Goal: Task Accomplishment & Management: Complete application form

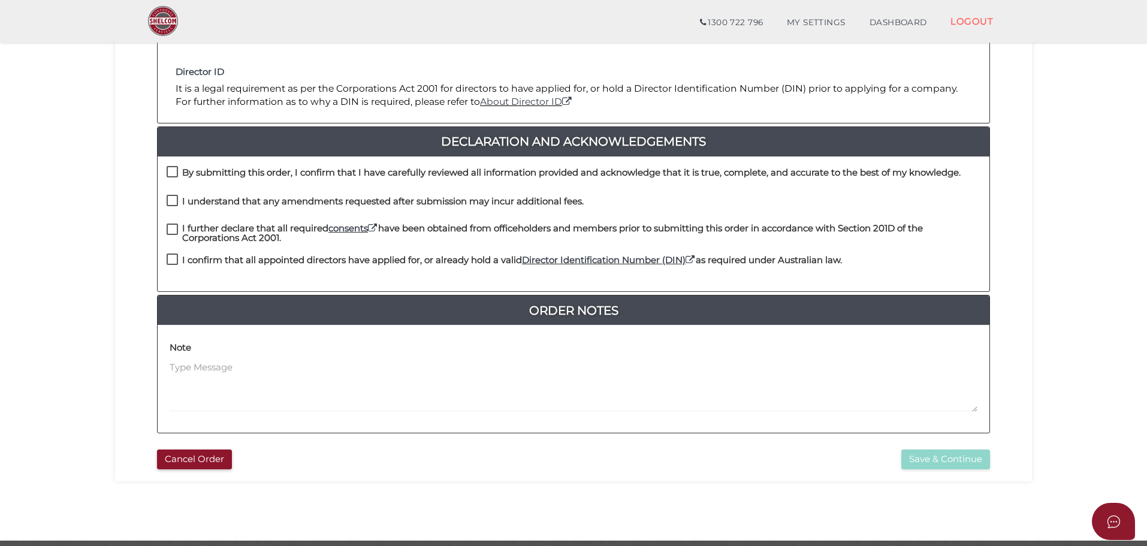
scroll to position [240, 0]
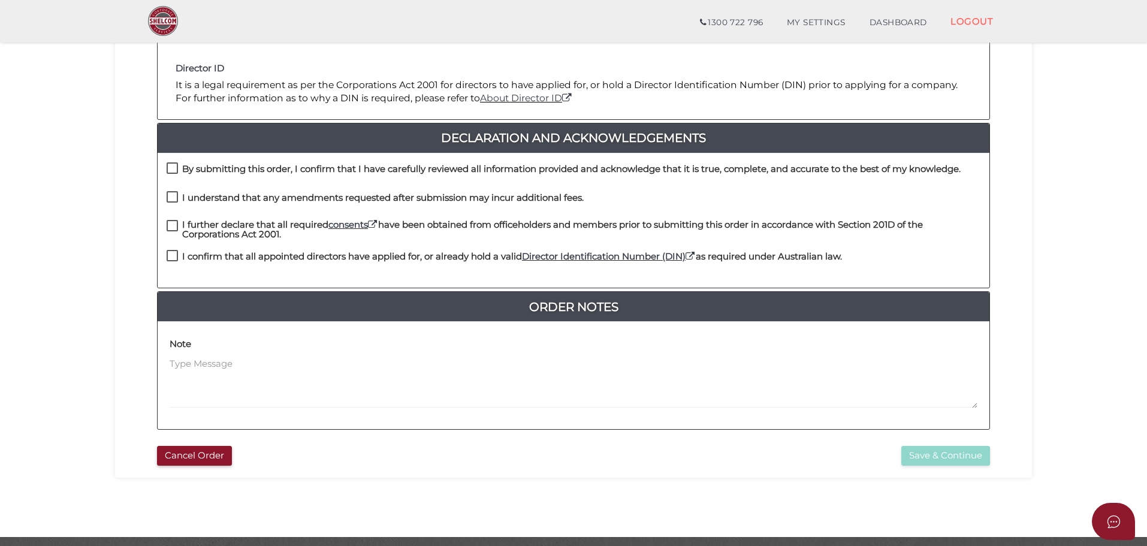
click at [169, 261] on label "I confirm that all appointed directors have applied for, or already hold a vali…" at bounding box center [504, 259] width 675 height 15
checkbox input "true"
click at [168, 222] on label "I further declare that all required consents have been obtained from officehold…" at bounding box center [574, 227] width 814 height 15
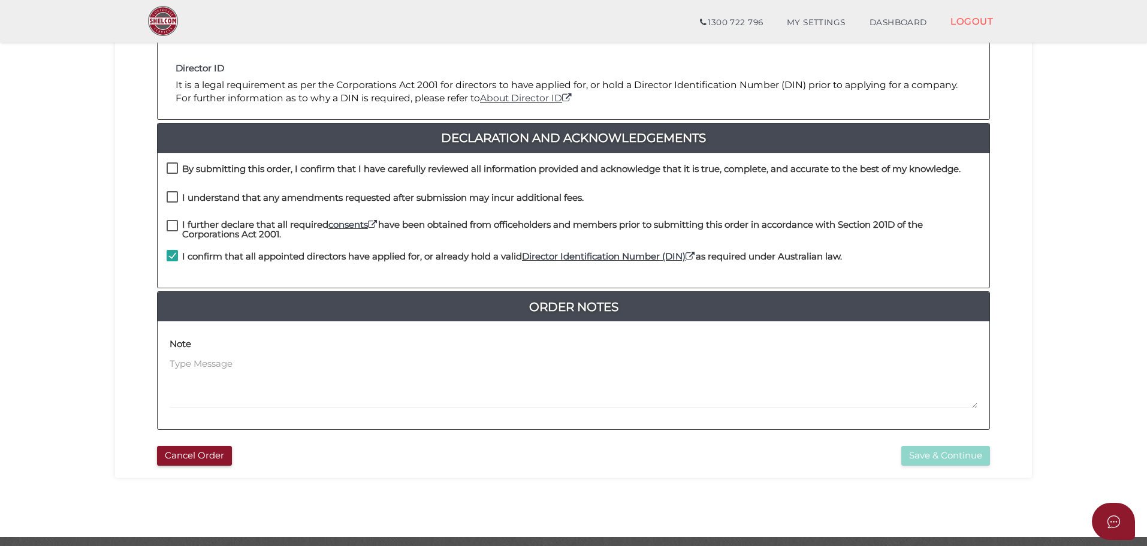
checkbox input "true"
click at [173, 199] on label "I understand that any amendments requested after submission may incur additiona…" at bounding box center [375, 200] width 417 height 15
checkbox input "true"
click at [176, 165] on label "By submitting this order, I confirm that I have carefully reviewed all informat…" at bounding box center [564, 171] width 794 height 15
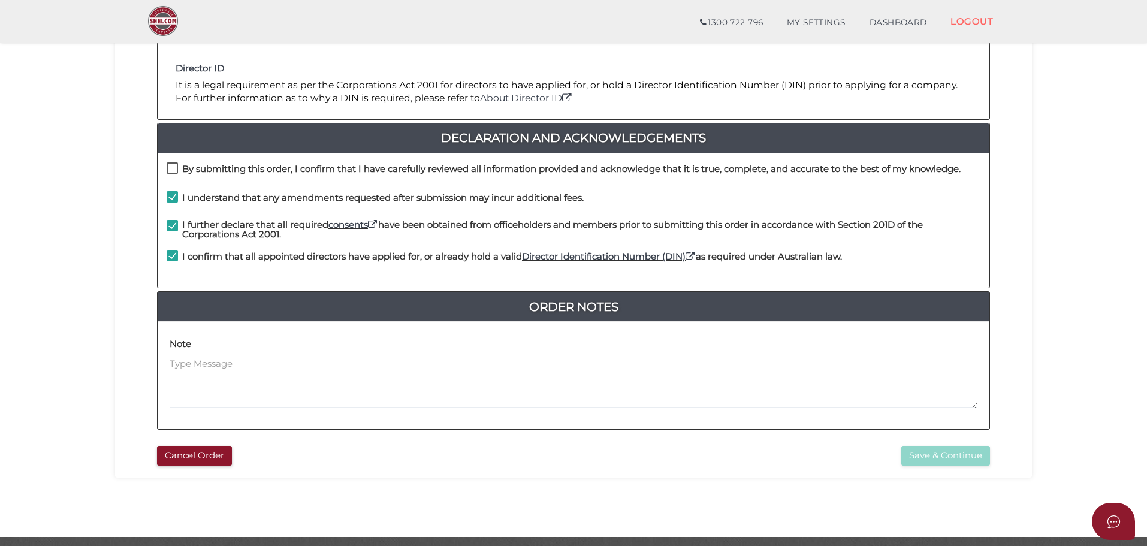
checkbox input "true"
click at [979, 454] on button "Save & Continue" at bounding box center [945, 456] width 89 height 20
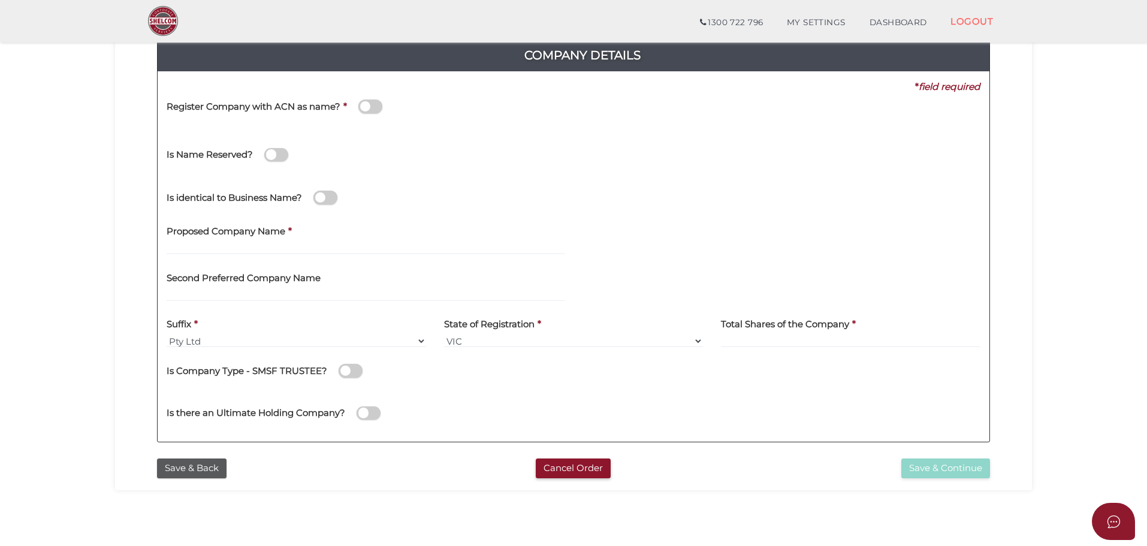
scroll to position [180, 0]
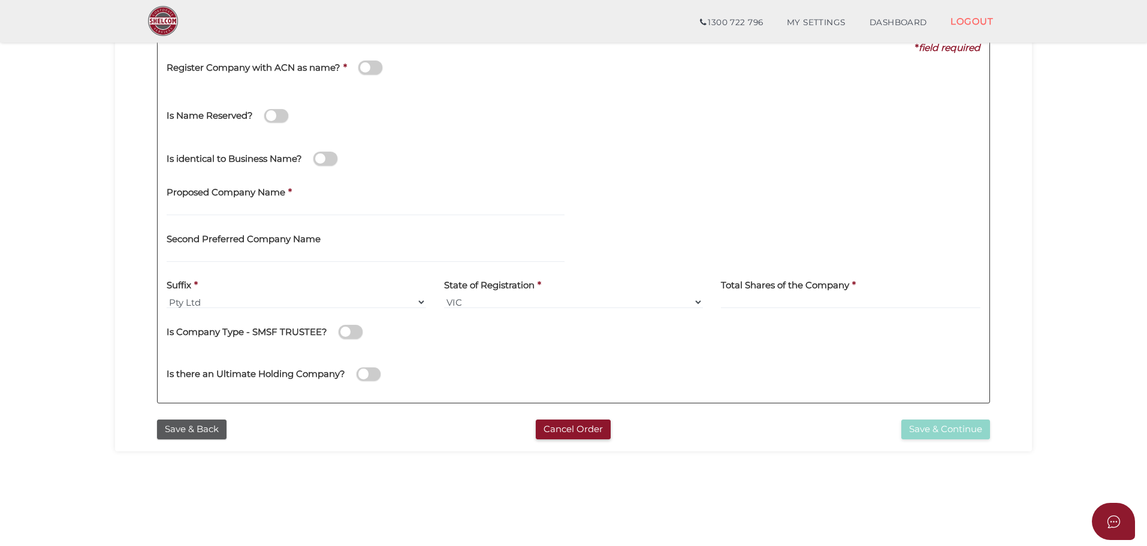
click at [373, 68] on span at bounding box center [370, 68] width 24 height 14
click at [0, 0] on input "checkbox" at bounding box center [0, 0] width 0 height 0
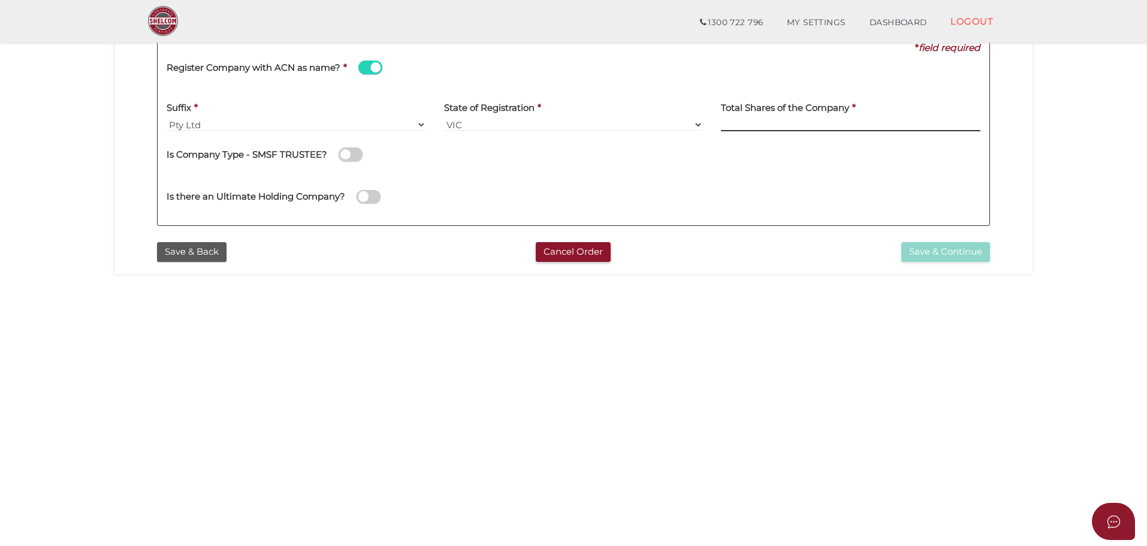
click at [747, 126] on input at bounding box center [850, 124] width 259 height 13
type input "100"
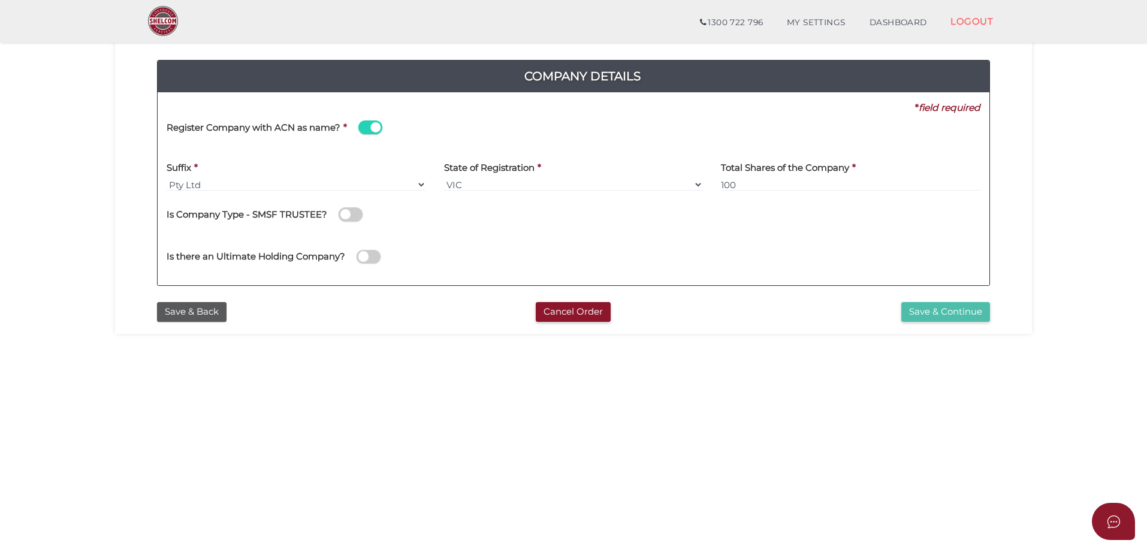
click at [959, 321] on button "Save & Continue" at bounding box center [945, 312] width 89 height 20
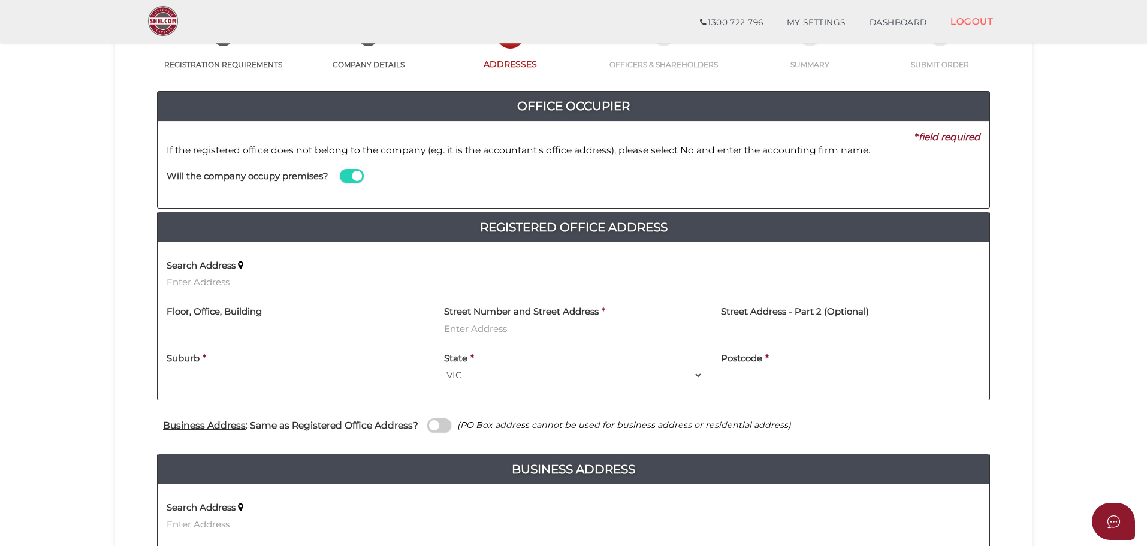
scroll to position [120, 0]
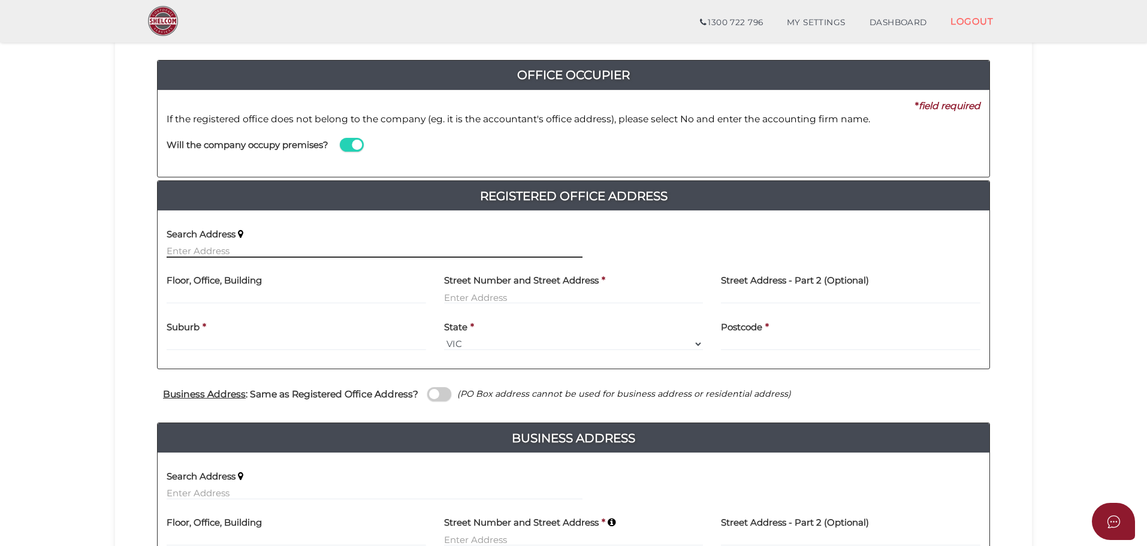
click at [265, 255] on input "text" at bounding box center [375, 250] width 416 height 13
click at [205, 248] on input "text" at bounding box center [375, 250] width 416 height 13
click at [210, 295] on input "text" at bounding box center [296, 297] width 259 height 13
click at [479, 295] on input "text" at bounding box center [573, 297] width 259 height 13
paste input "- Virginia Park 5 North Drive 236 East Boundary Road,"
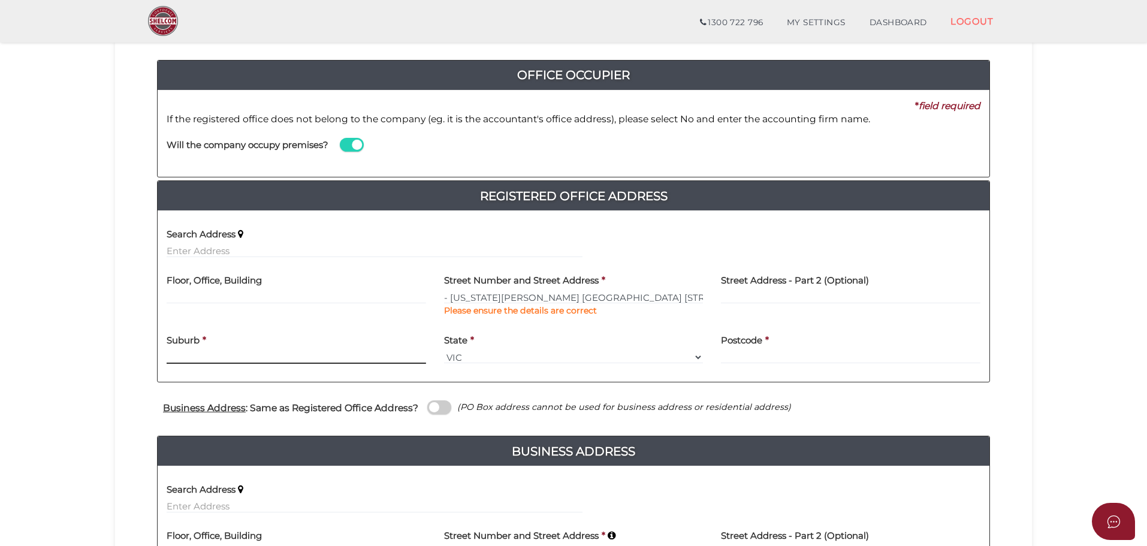
click at [180, 339] on div "Suburb *" at bounding box center [296, 346] width 259 height 38
click at [488, 297] on input "- Virginia Park 5 North Drive 236 East Boundary Road," at bounding box center [573, 297] width 259 height 13
drag, startPoint x: 449, startPoint y: 296, endPoint x: 378, endPoint y: 264, distance: 78.1
click at [365, 293] on div "Floor, Office, Building Street Number and Street Address * - Virginia Park 5 No…" at bounding box center [574, 297] width 832 height 60
type input "Virginia Park 5 North Drive 236 East Boundary Road,"
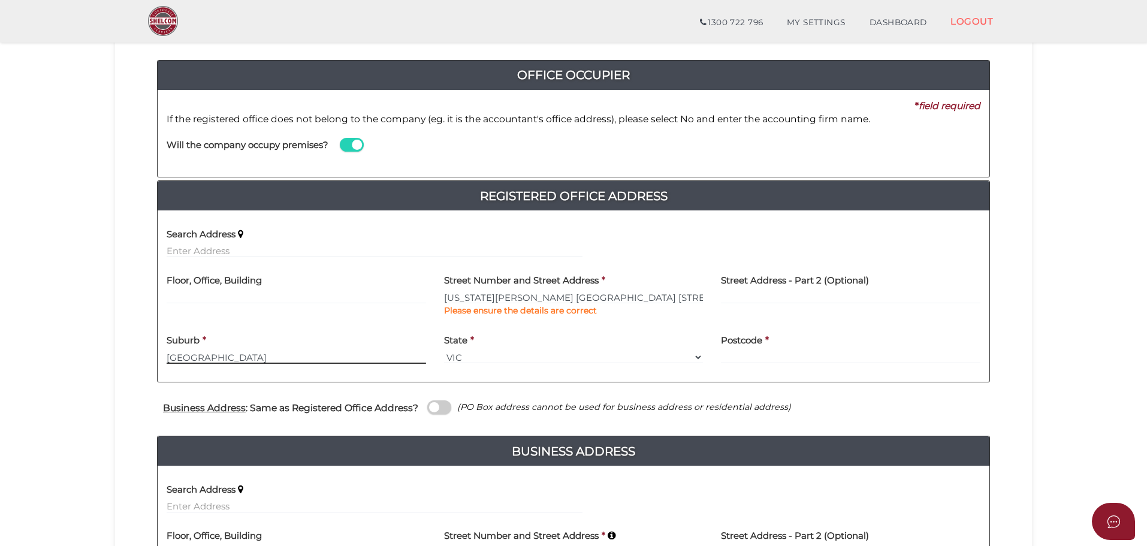
type input "[GEOGRAPHIC_DATA]"
type input "3165"
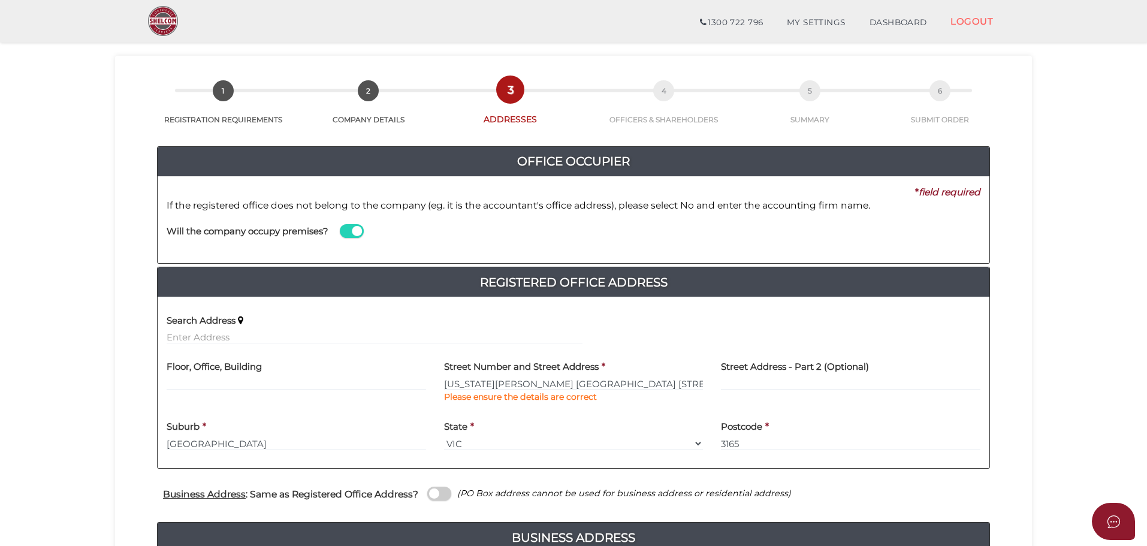
scroll to position [0, 0]
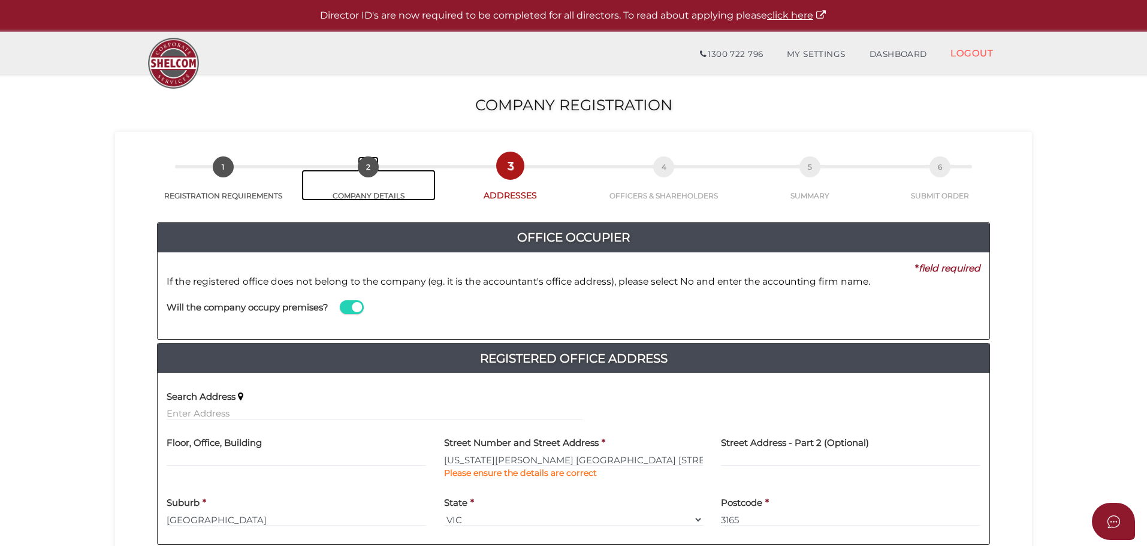
click at [367, 167] on span "2" at bounding box center [368, 166] width 21 height 21
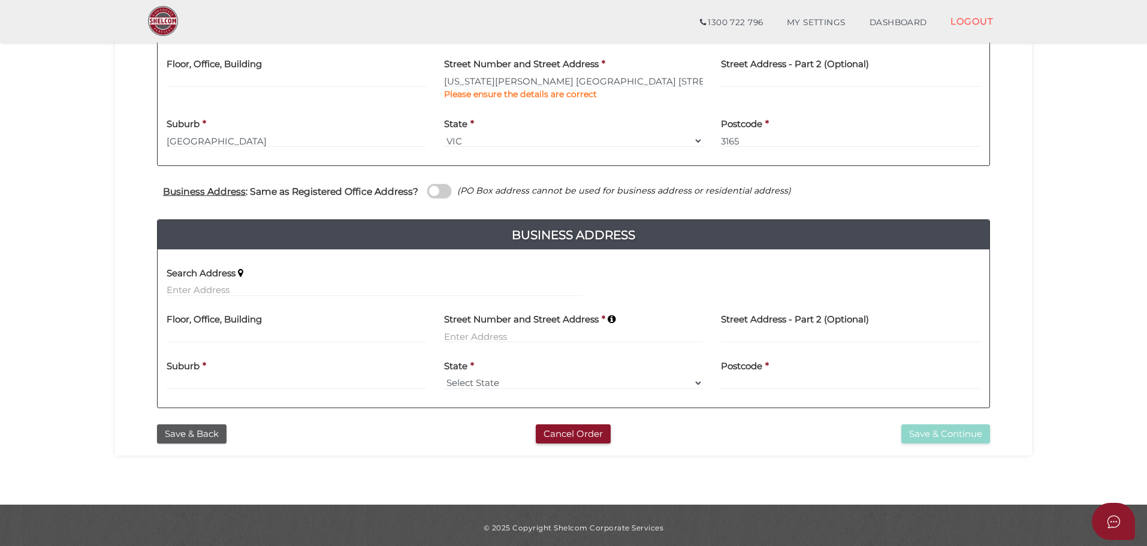
scroll to position [341, 0]
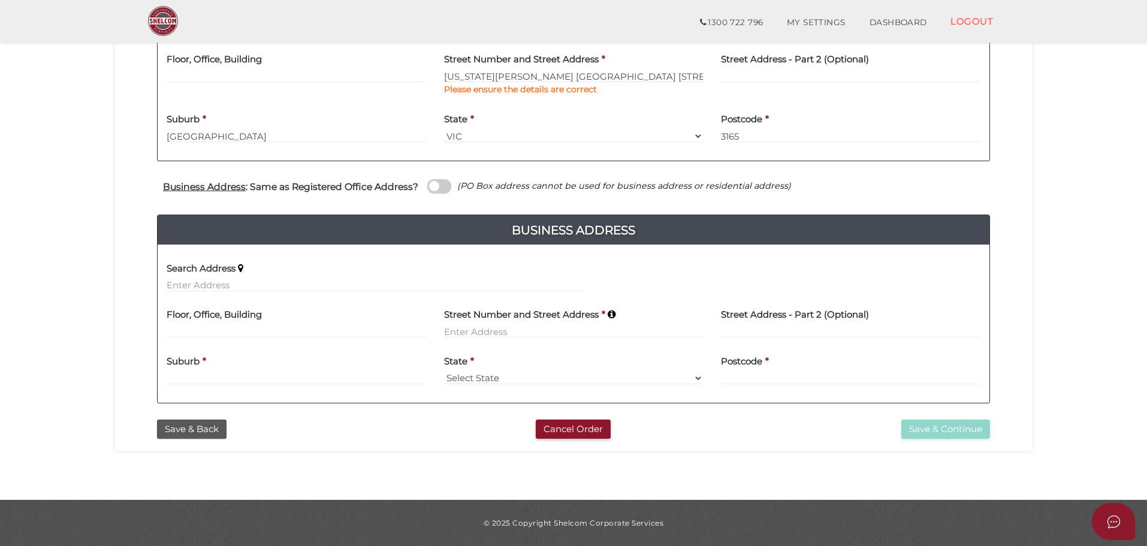
click at [483, 427] on div "Cancel Order" at bounding box center [572, 429] width 283 height 20
click at [211, 433] on button "Save & Back" at bounding box center [192, 429] width 70 height 20
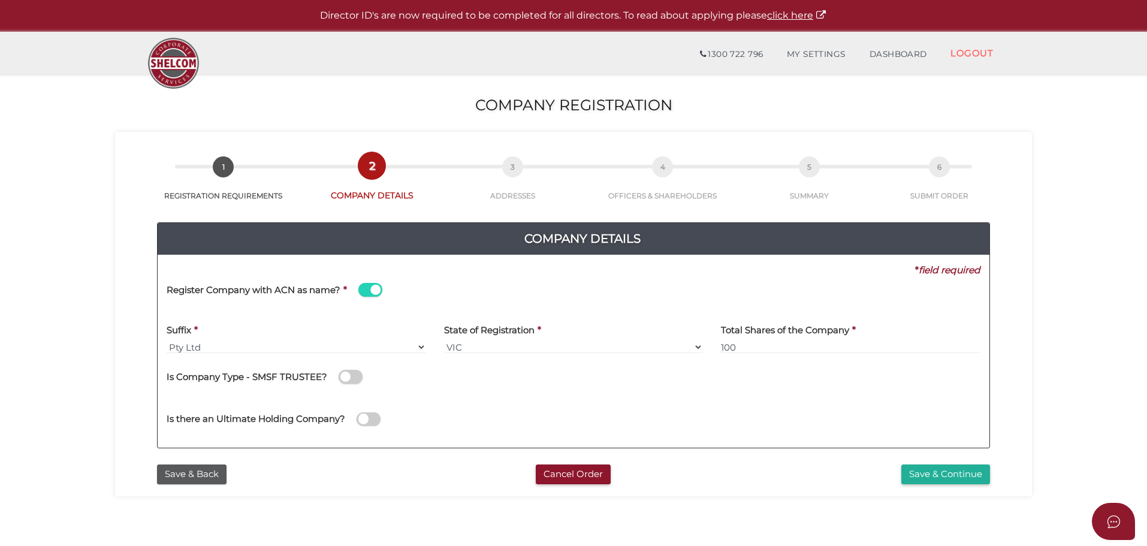
click at [715, 481] on div "Save & Continue" at bounding box center [856, 474] width 283 height 20
click at [936, 476] on button "Save & Continue" at bounding box center [945, 474] width 89 height 20
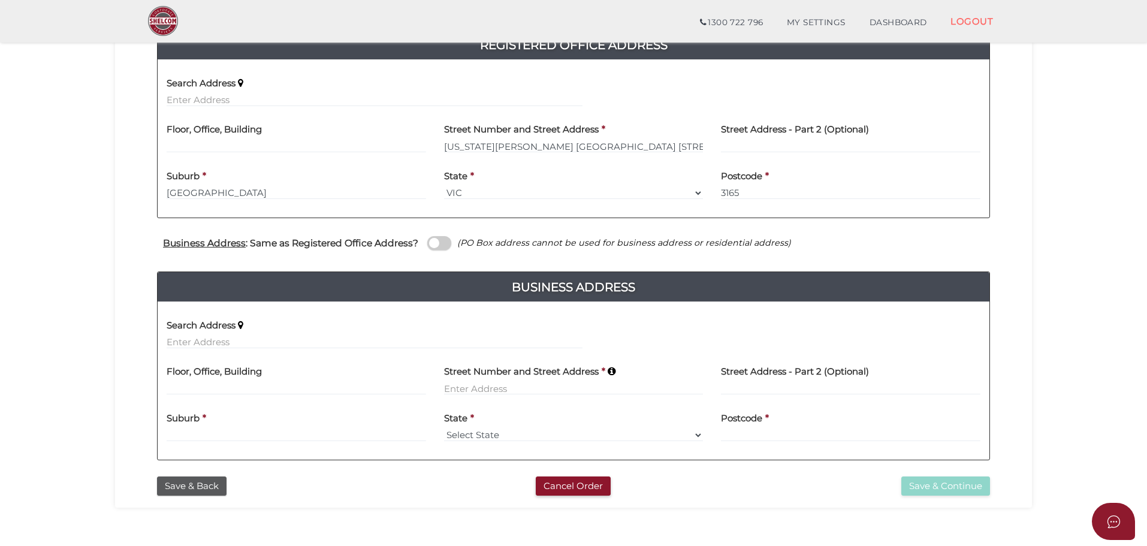
scroll to position [300, 0]
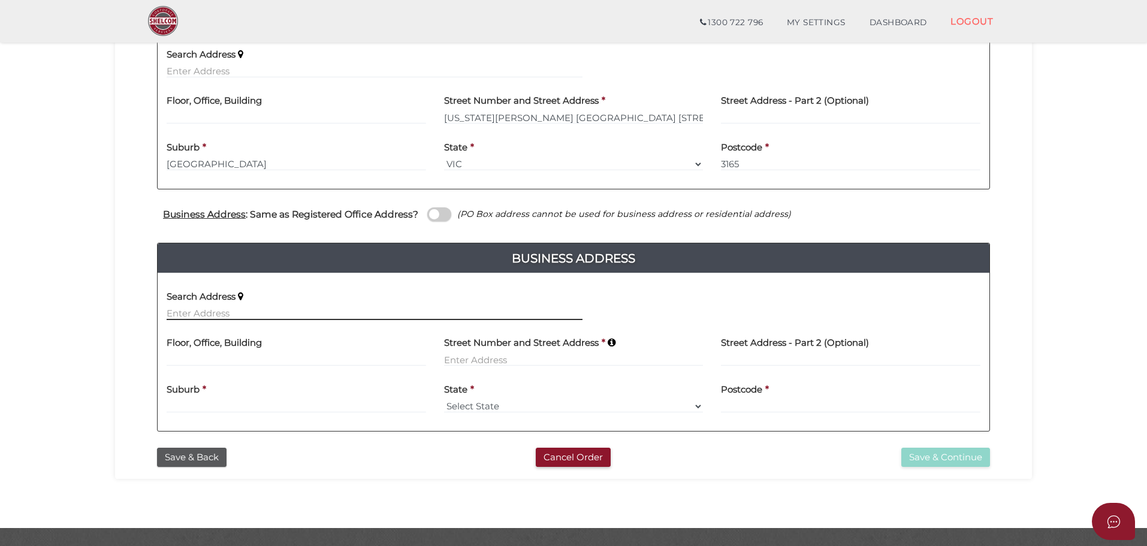
click at [225, 310] on input "text" at bounding box center [375, 313] width 416 height 13
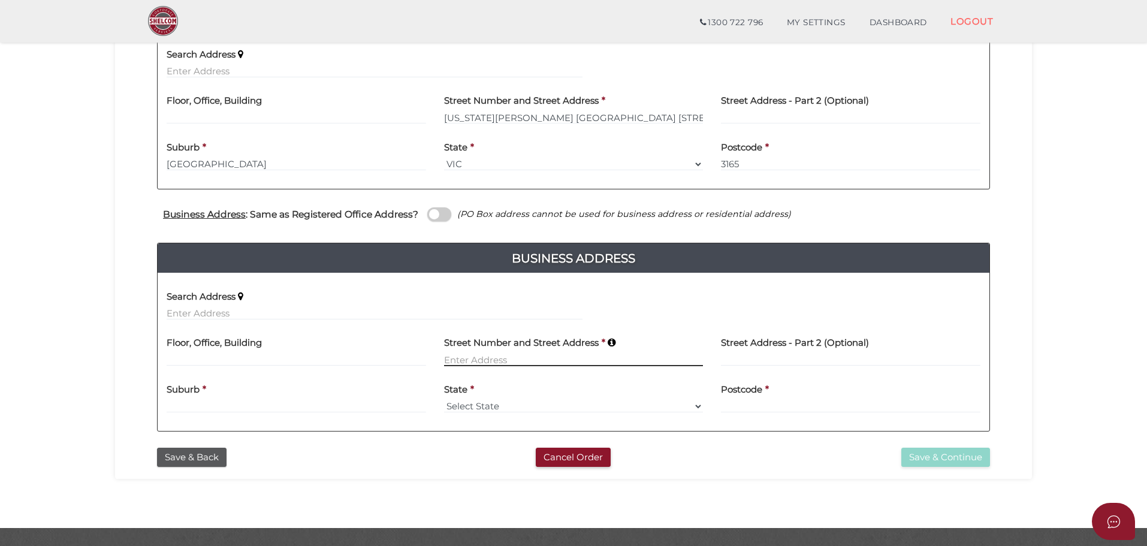
click at [481, 356] on input at bounding box center [573, 359] width 259 height 13
type input "52 Mascoma Street"
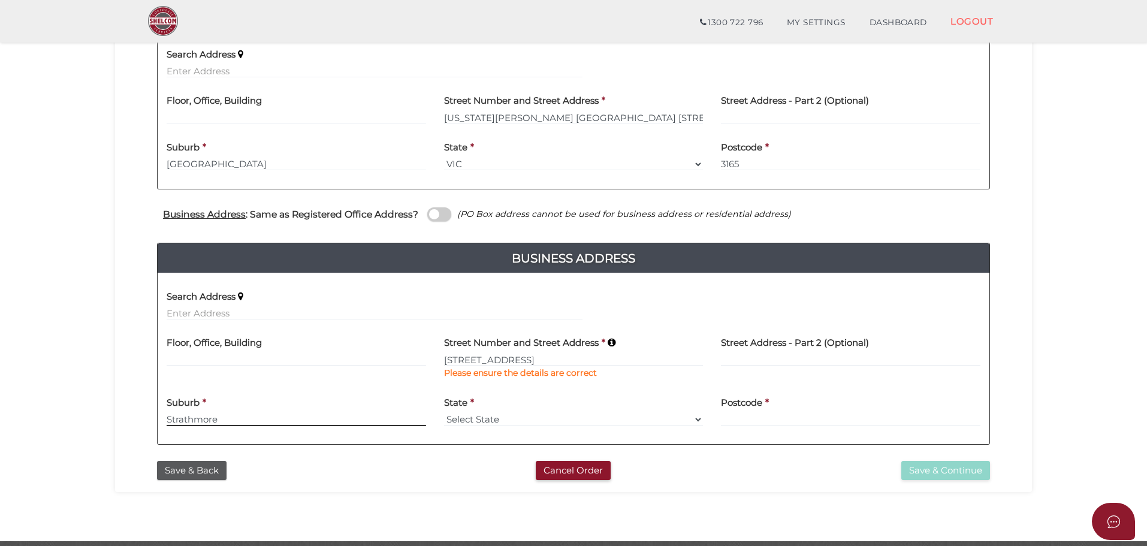
type input "Strathmore"
select select "VIC"
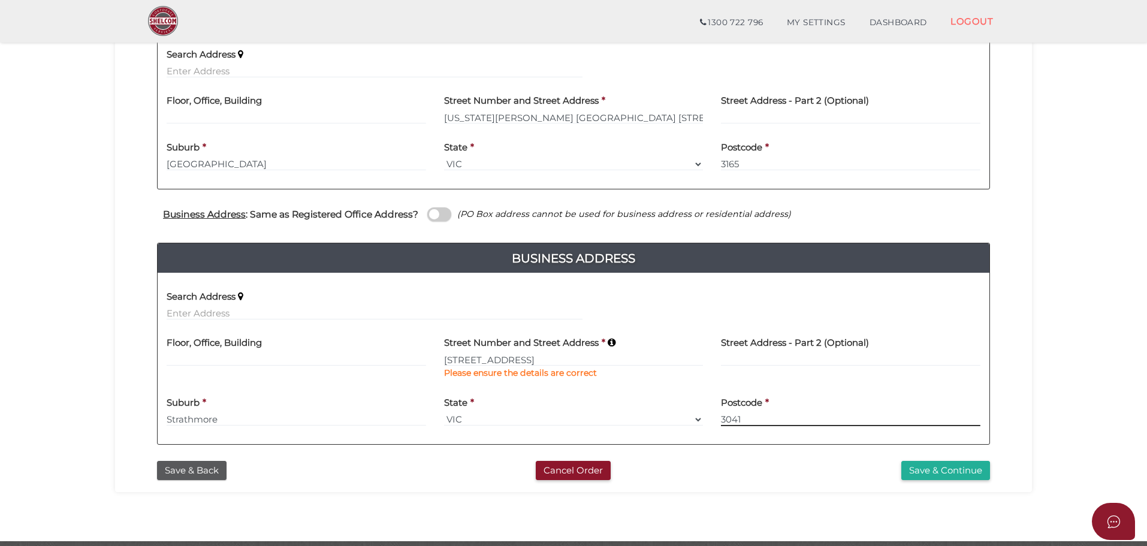
type input "3041"
click at [999, 450] on div "Office Occupier Yes * field required If the registered office does not belong t…" at bounding box center [573, 157] width 899 height 596
click at [970, 477] on button "Save & Continue" at bounding box center [945, 471] width 89 height 20
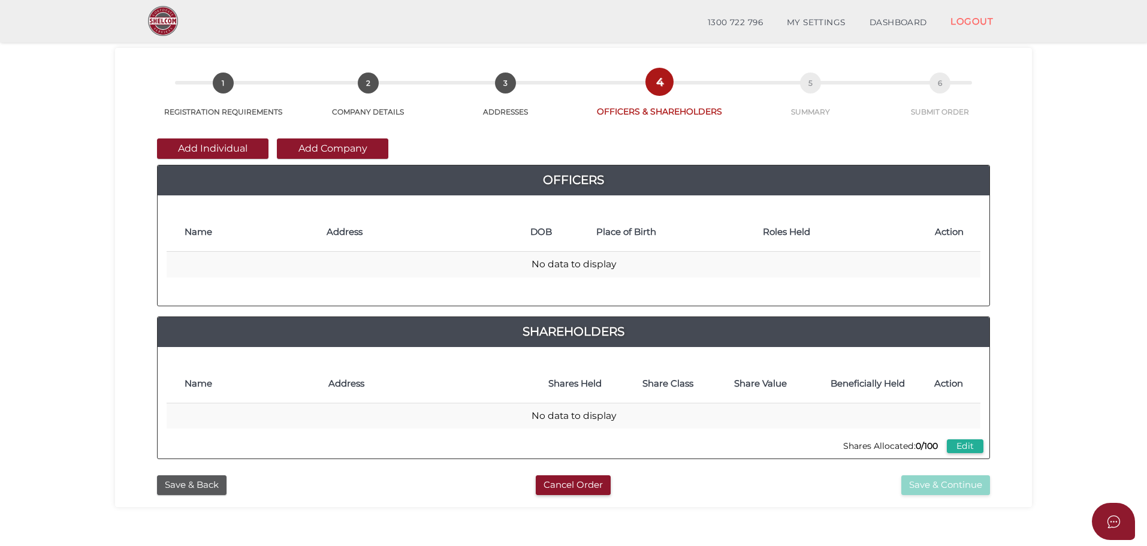
scroll to position [60, 0]
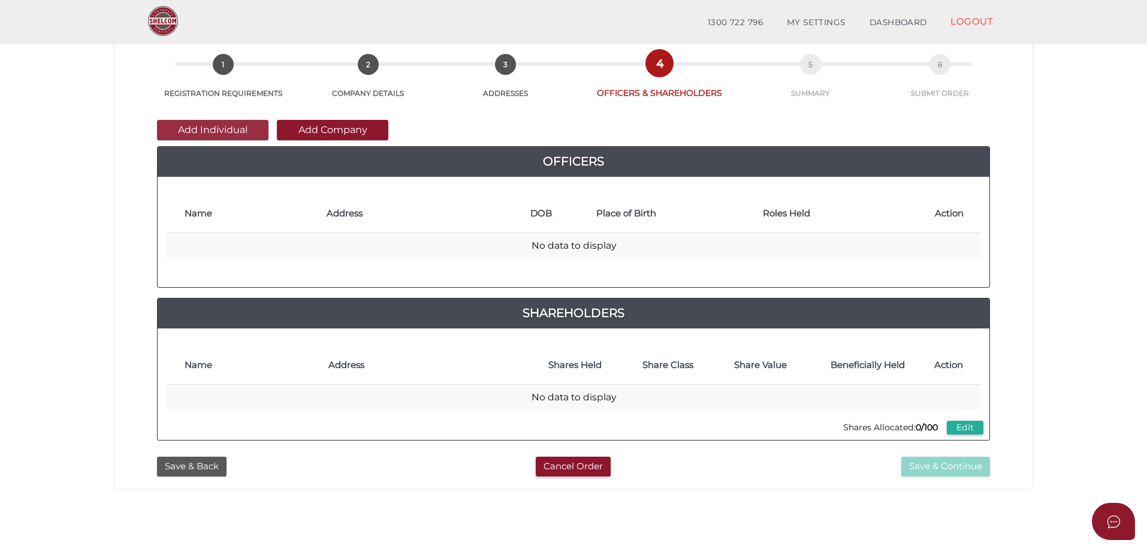
click at [236, 125] on button "Add Individual" at bounding box center [212, 130] width 111 height 20
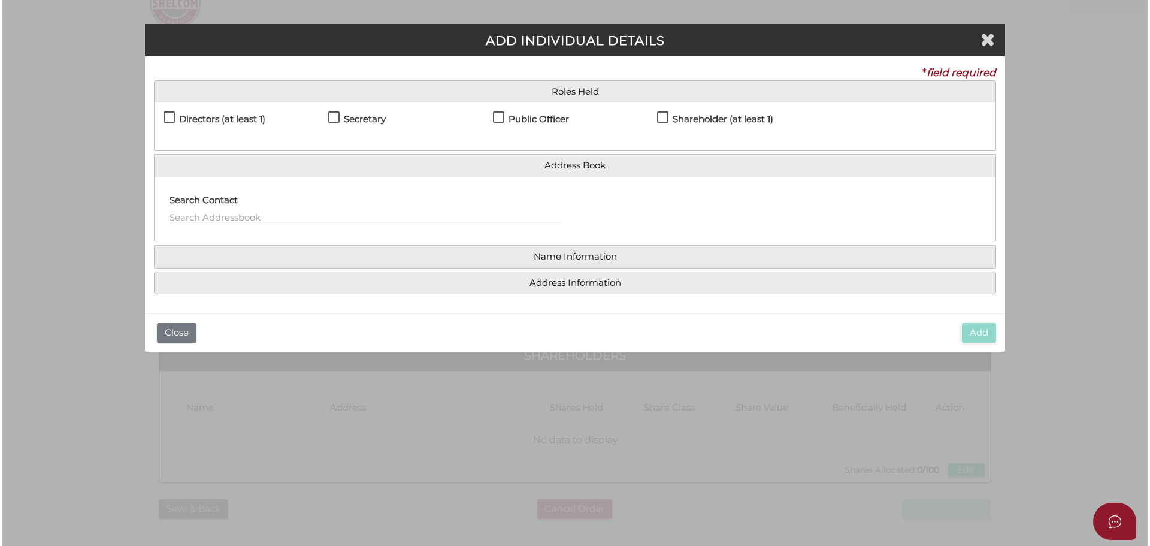
scroll to position [0, 0]
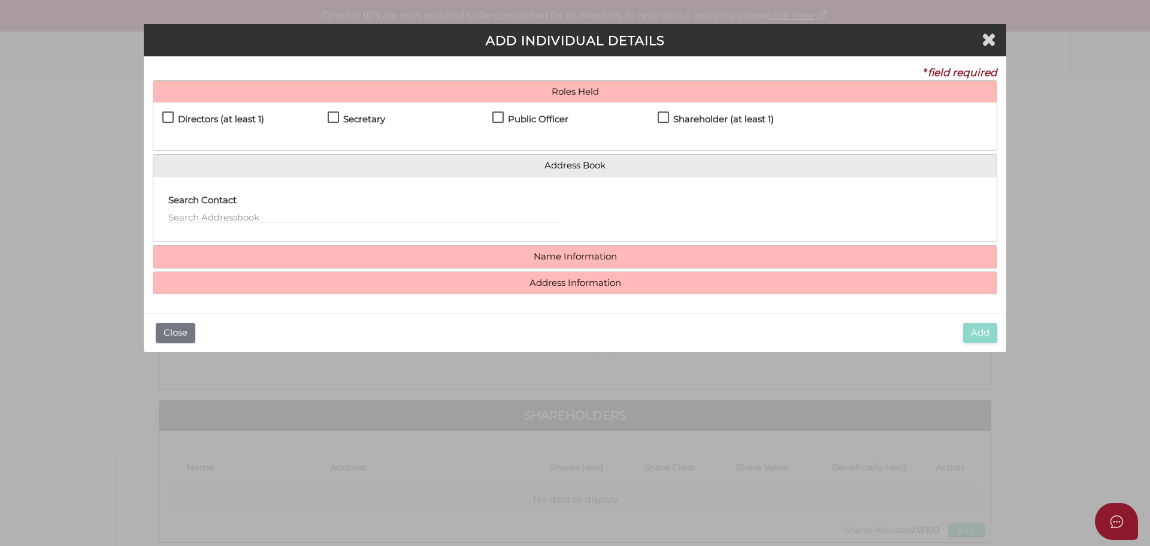
click at [168, 116] on label "Directors (at least 1)" at bounding box center [213, 121] width 102 height 15
checkbox input "true"
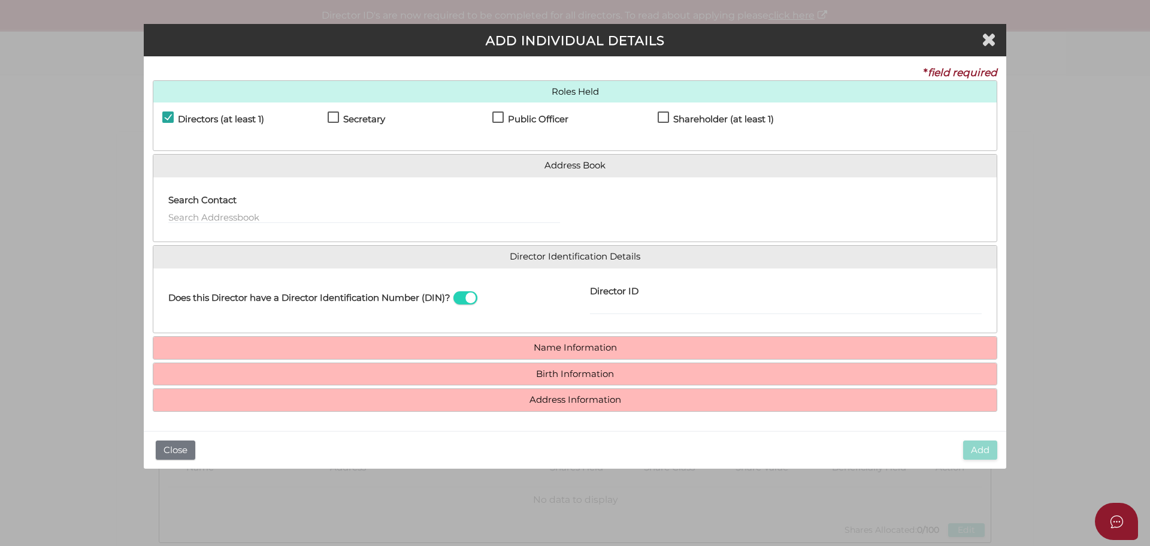
click at [458, 299] on span at bounding box center [466, 298] width 24 height 14
click at [0, 0] on input "checkbox" at bounding box center [0, 0] width 0 height 0
click at [610, 305] on input "Email Director About How To Apply for DIN" at bounding box center [786, 307] width 392 height 13
click at [697, 312] on input "Email Director About How To Apply for DIN" at bounding box center [786, 307] width 392 height 13
paste input "[PERSON_NAME][DOMAIN_NAME][EMAIL_ADDRESS][DOMAIN_NAME]"
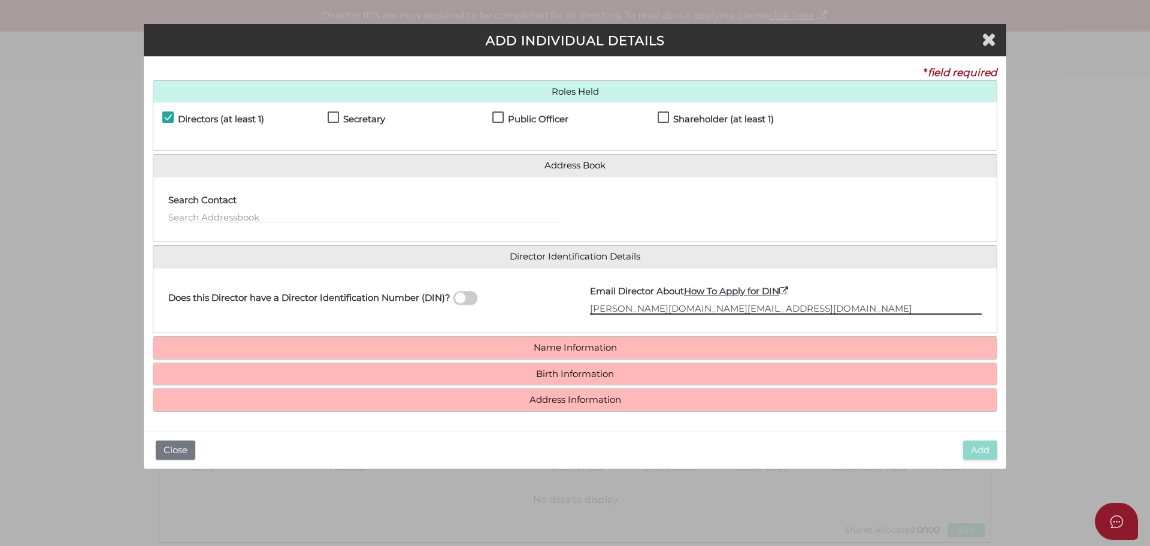
type input "[PERSON_NAME][DOMAIN_NAME][EMAIL_ADDRESS][DOMAIN_NAME]"
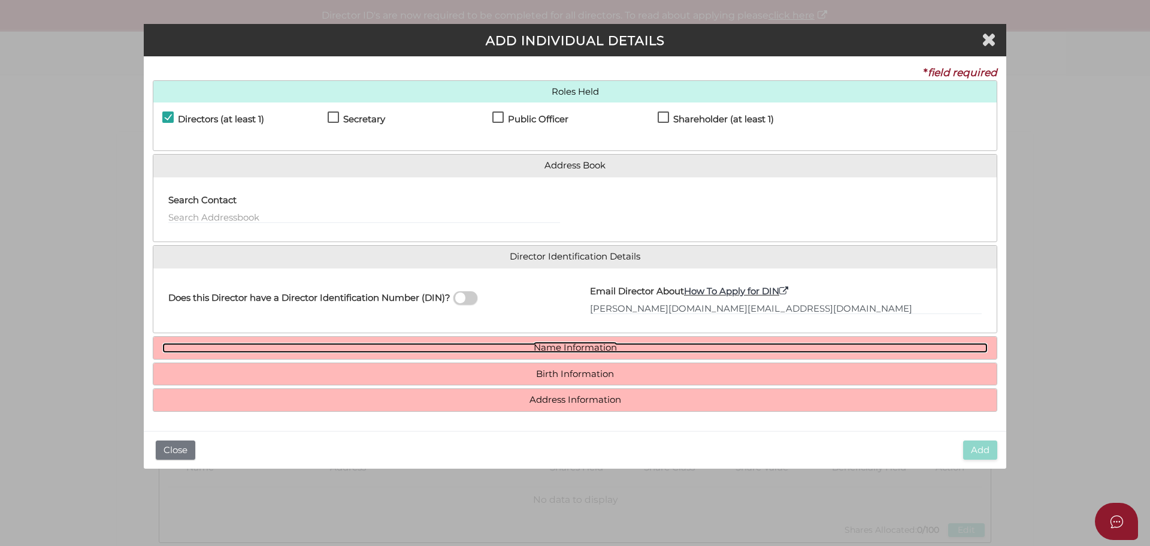
click at [607, 349] on link "Name Information" at bounding box center [575, 348] width 826 height 10
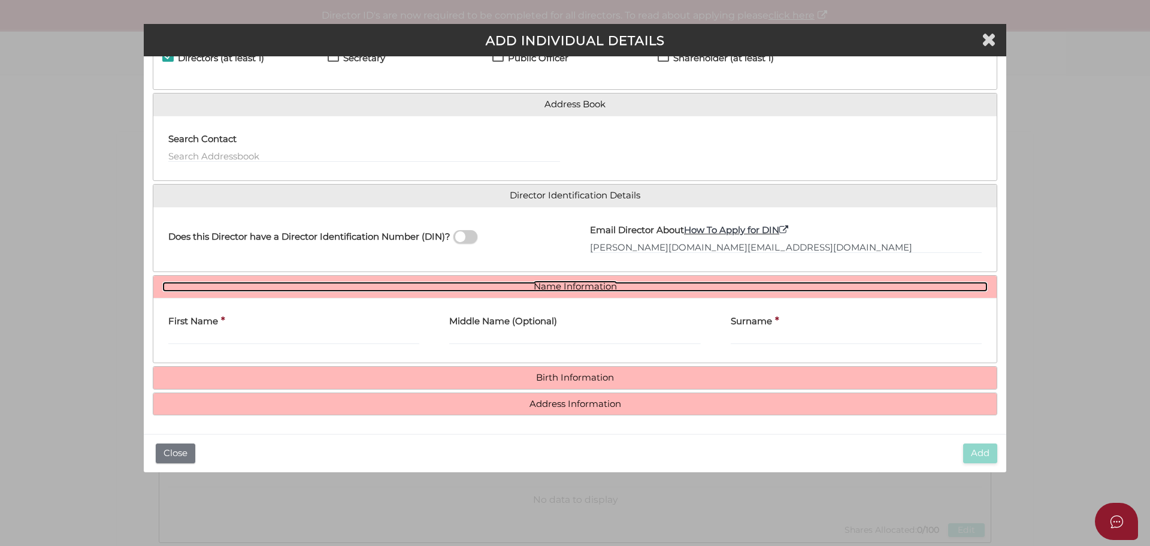
scroll to position [62, 0]
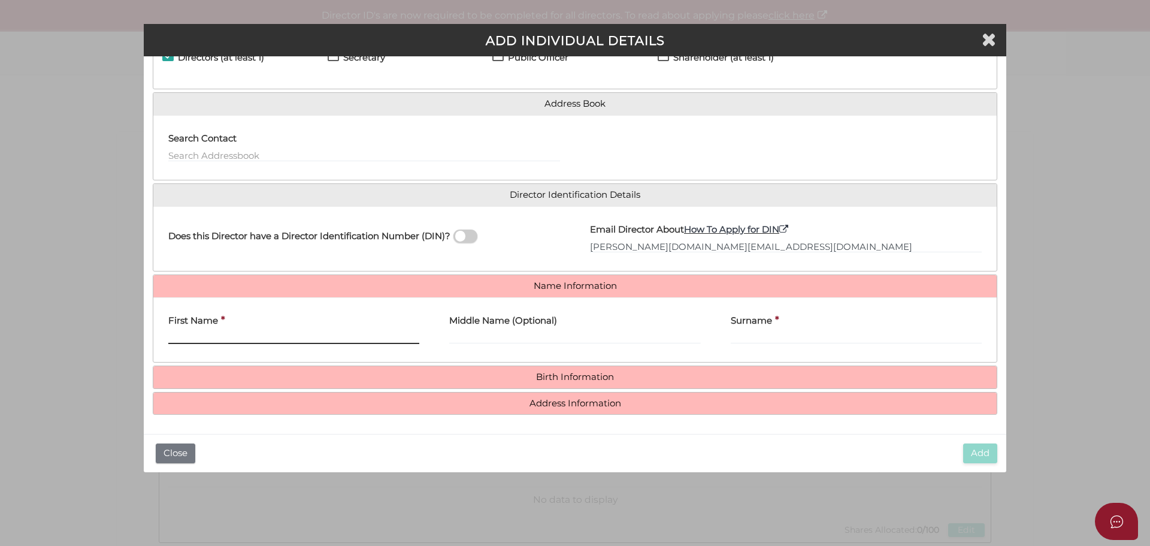
click at [186, 337] on input "First Name" at bounding box center [293, 337] width 251 height 13
click at [706, 244] on input "dutton.inc@gmail.com" at bounding box center [786, 246] width 392 height 13
click at [247, 330] on div "First Name *" at bounding box center [293, 326] width 251 height 38
click at [237, 336] on input "First Name" at bounding box center [293, 337] width 251 height 13
click at [297, 337] on input "First Name" at bounding box center [293, 337] width 251 height 13
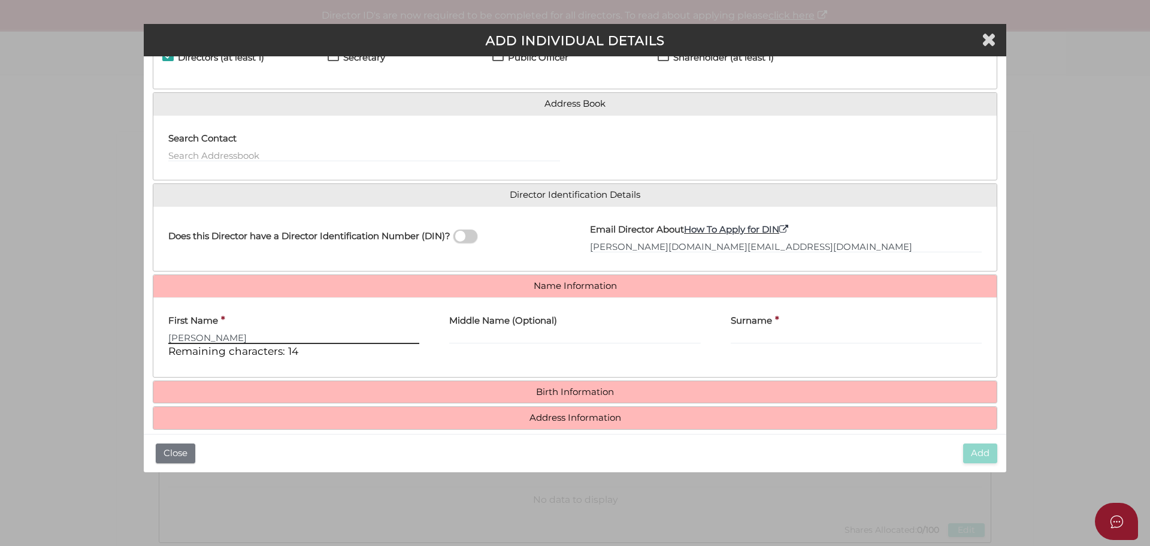
type input "Daniel"
click at [525, 331] on input "Middle Name (Optional)" at bounding box center [574, 337] width 251 height 13
type input "Steven"
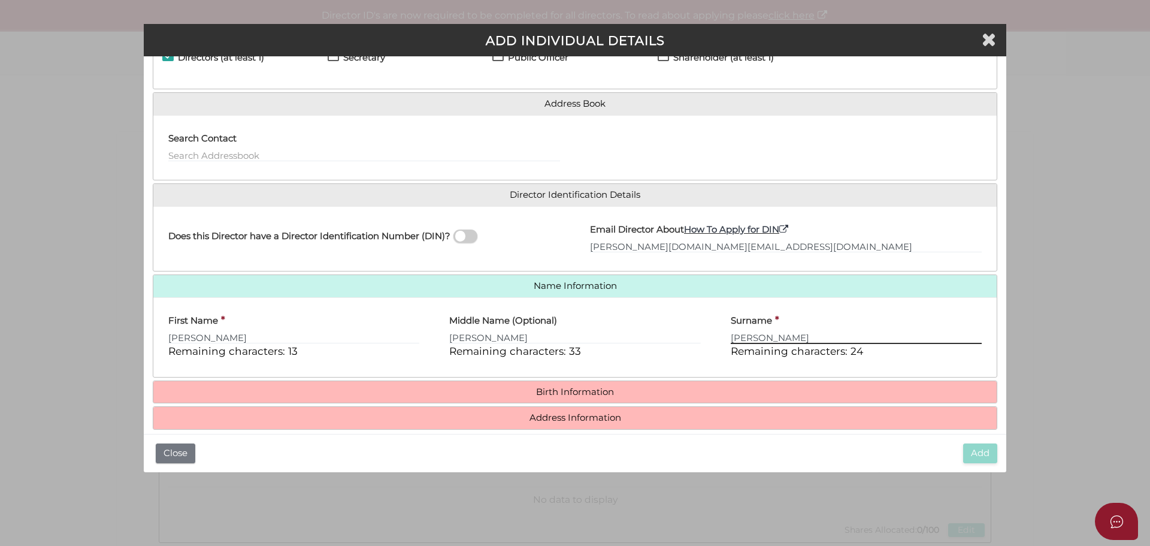
type input "[PERSON_NAME]"
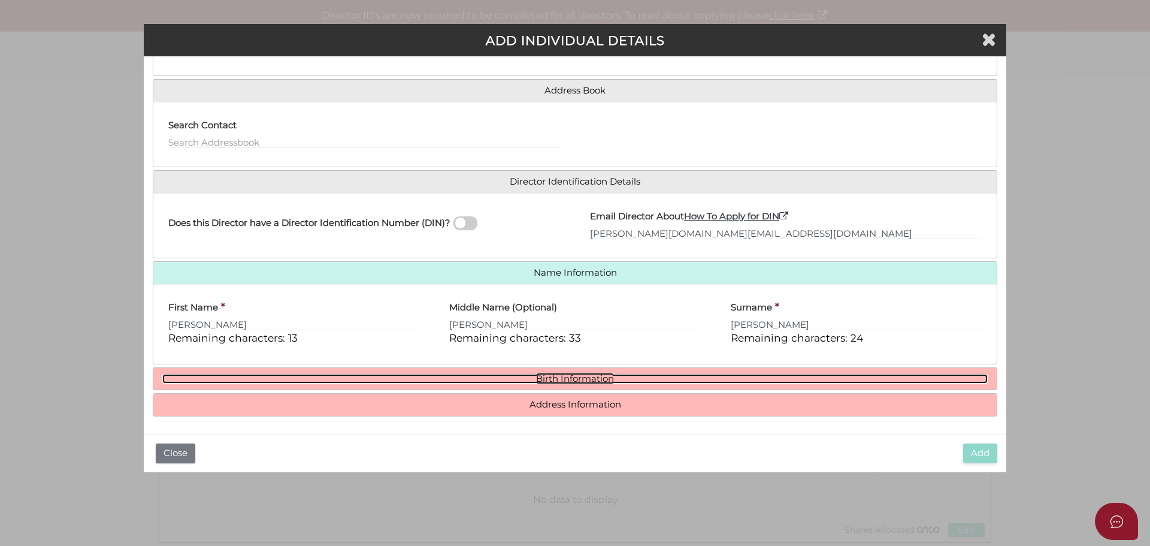
scroll to position [77, 0]
click at [550, 379] on link "Birth Information" at bounding box center [575, 377] width 826 height 10
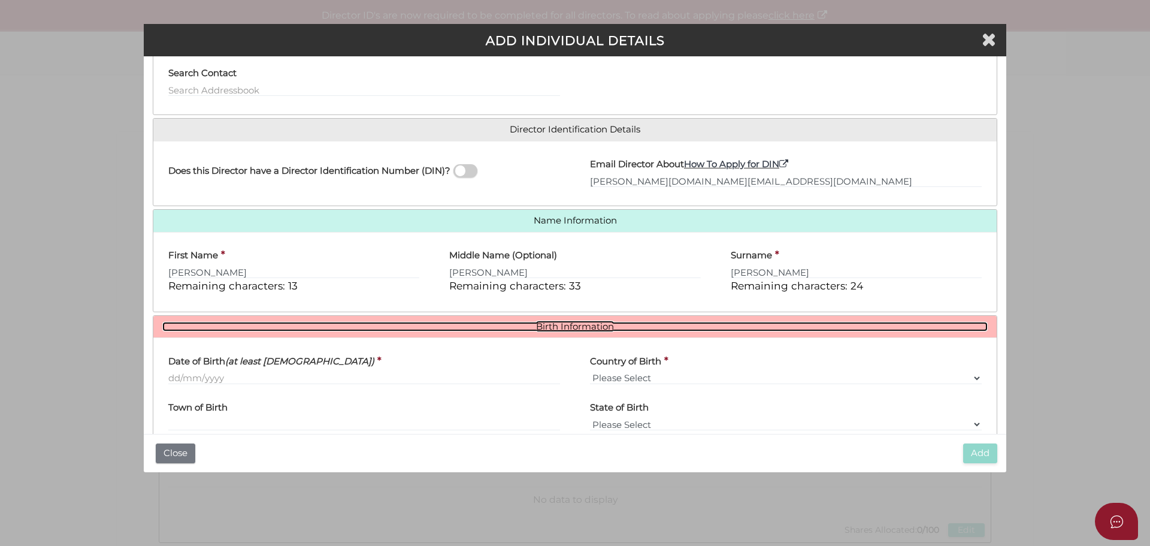
scroll to position [188, 0]
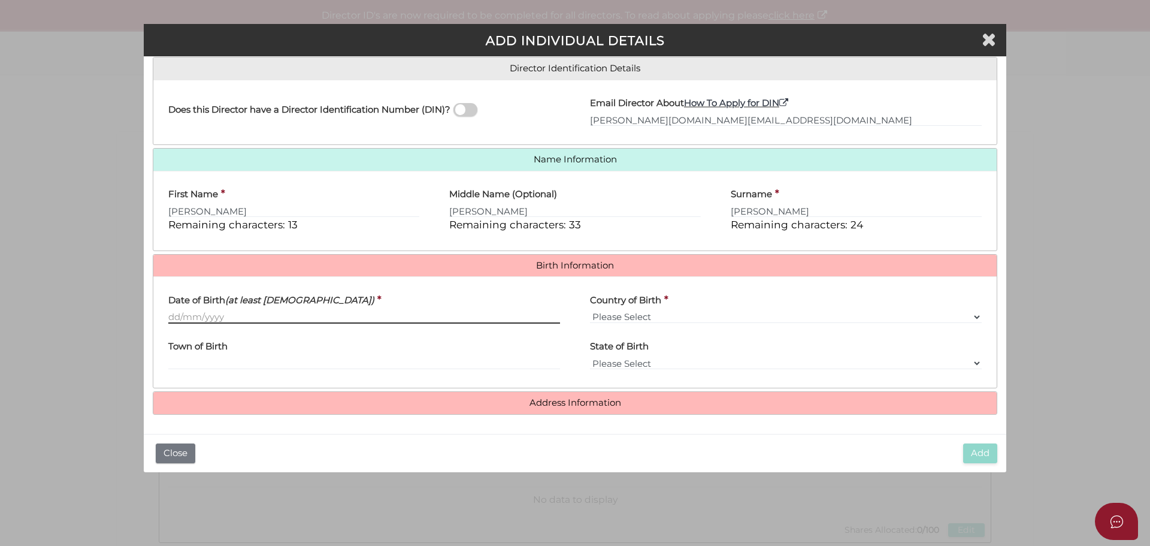
click at [198, 317] on input "Date of Birth (at least [DEMOGRAPHIC_DATA])" at bounding box center [364, 316] width 392 height 13
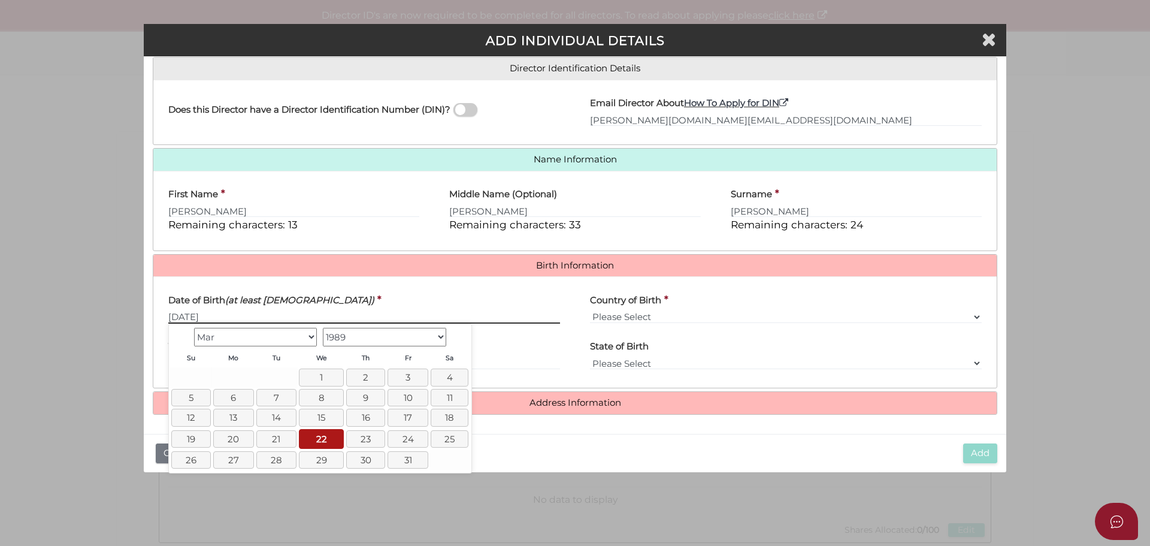
type input "[DATE]"
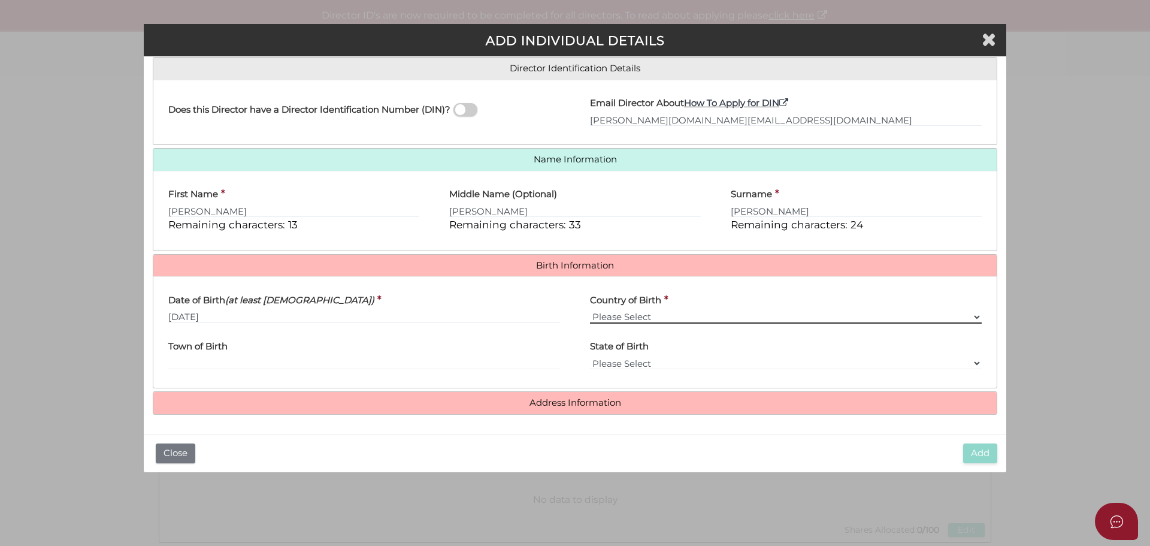
click at [639, 318] on select "Please Select v [GEOGRAPHIC_DATA] [GEOGRAPHIC_DATA] [GEOGRAPHIC_DATA] [GEOGRAPH…" at bounding box center [786, 316] width 392 height 13
select select "[GEOGRAPHIC_DATA]"
click at [590, 310] on select "Please Select v [GEOGRAPHIC_DATA] [GEOGRAPHIC_DATA] [GEOGRAPHIC_DATA] [GEOGRAPH…" at bounding box center [786, 316] width 392 height 13
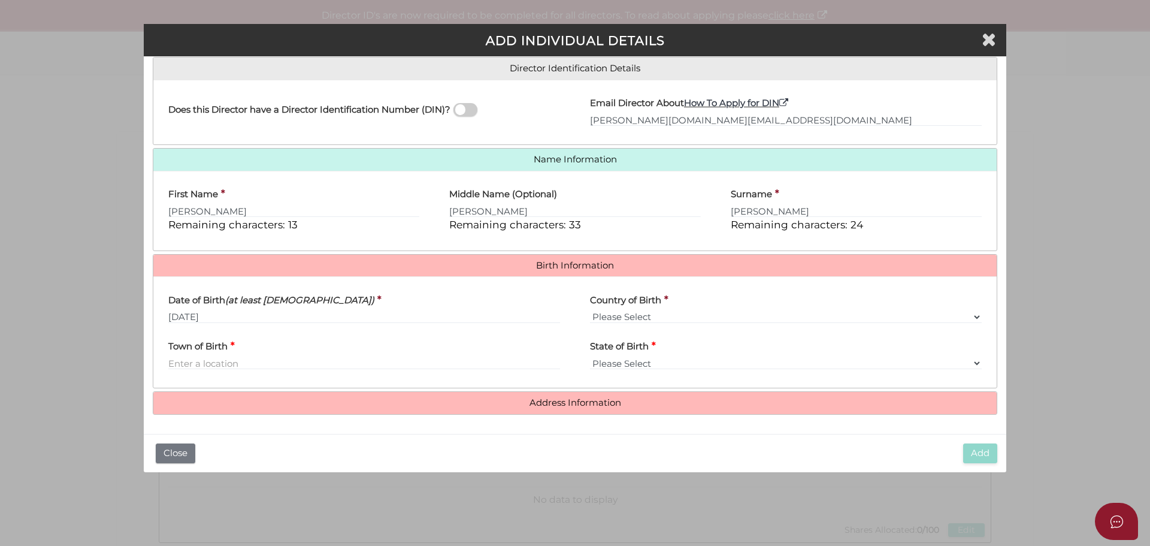
click at [310, 357] on div "Town of Birth *" at bounding box center [364, 352] width 392 height 38
click at [307, 364] on input "Town of Birth" at bounding box center [364, 363] width 392 height 13
click at [647, 315] on select "Please Select v Australia Afghanistan Albania Algeria American Samoa Andorra An…" at bounding box center [786, 316] width 392 height 13
click at [200, 364] on input "Town of Birth" at bounding box center [364, 363] width 392 height 13
type input "Brisbane"
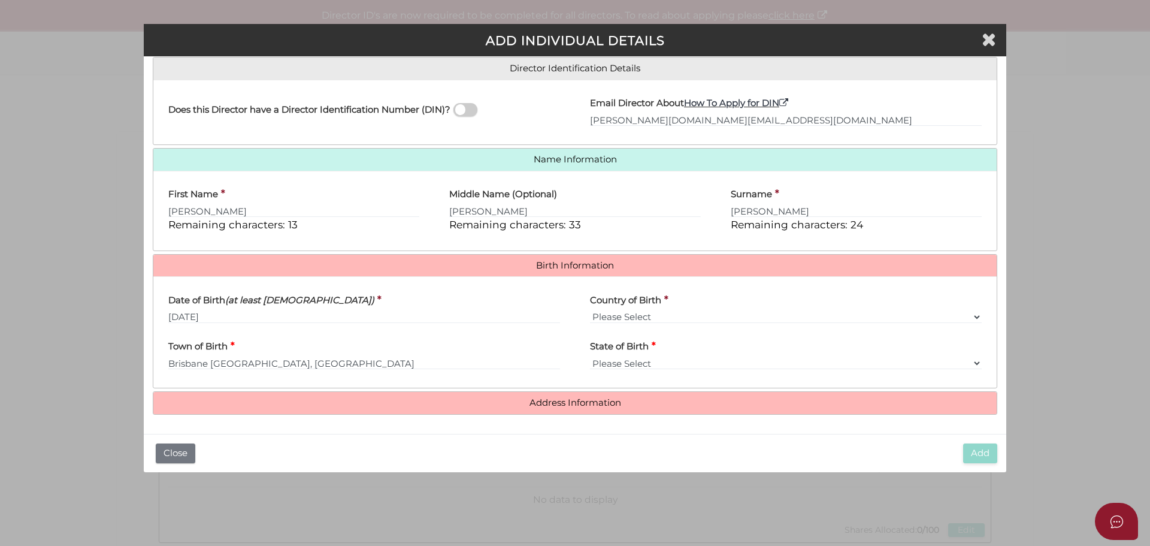
select select "QLD"
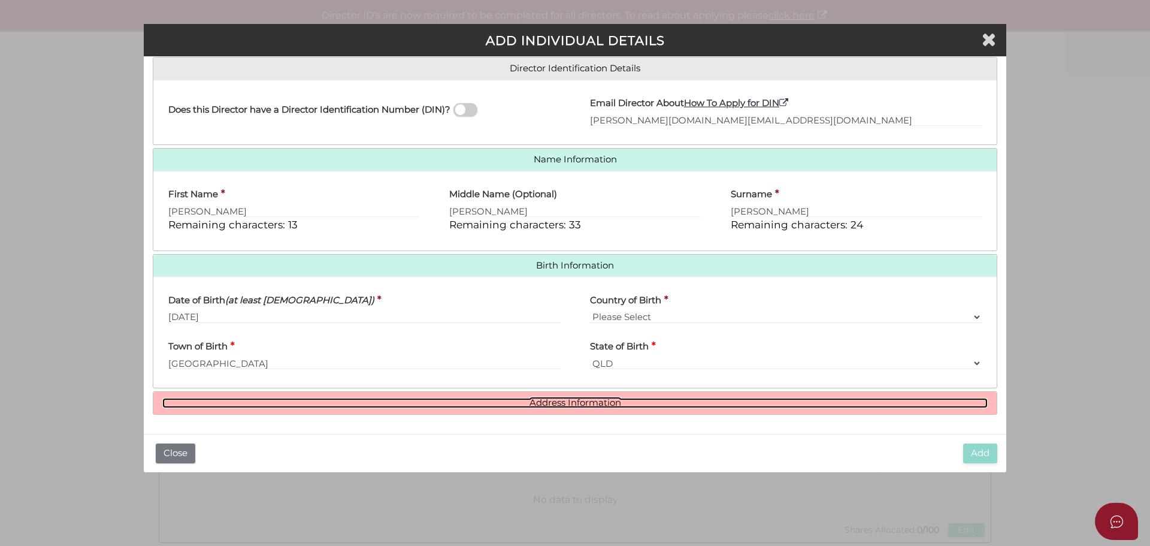
click at [700, 402] on link "Address Information" at bounding box center [575, 403] width 826 height 10
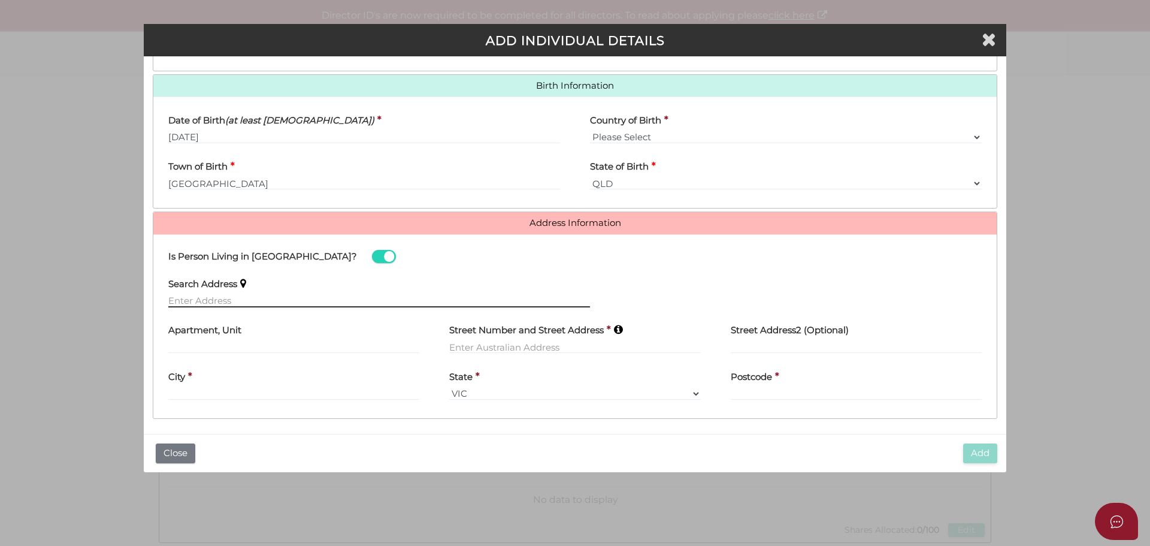
click at [208, 303] on input "text" at bounding box center [379, 300] width 422 height 13
click at [575, 350] on input "text" at bounding box center [574, 346] width 251 height 13
drag, startPoint x: 104, startPoint y: 349, endPoint x: 778, endPoint y: 273, distance: 678.3
click at [778, 273] on div "Search Address" at bounding box center [575, 293] width 844 height 47
click at [540, 345] on input "text" at bounding box center [574, 346] width 251 height 13
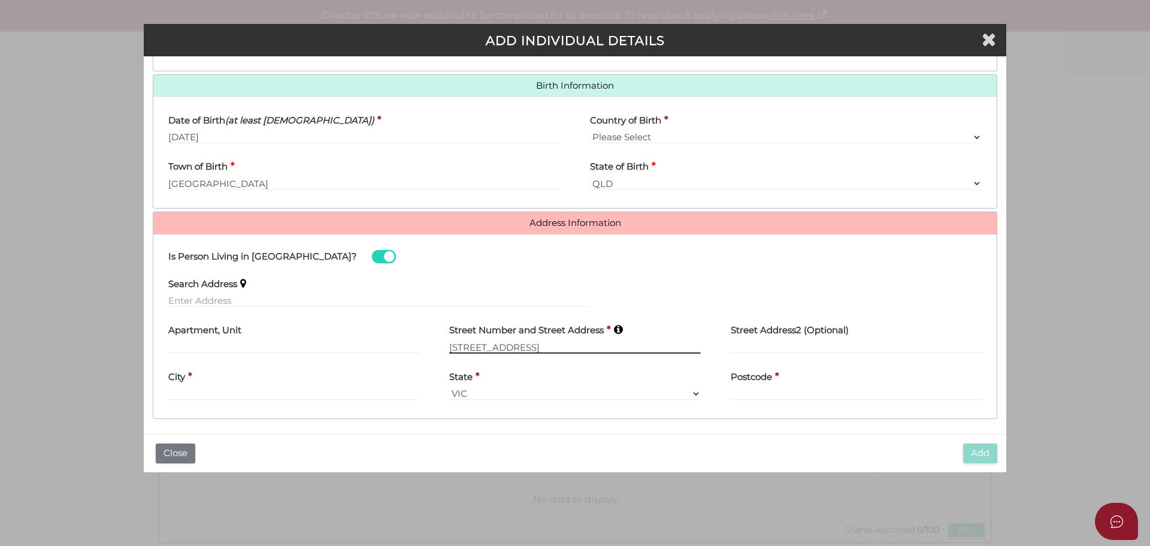
type input "52 Mascoma Street"
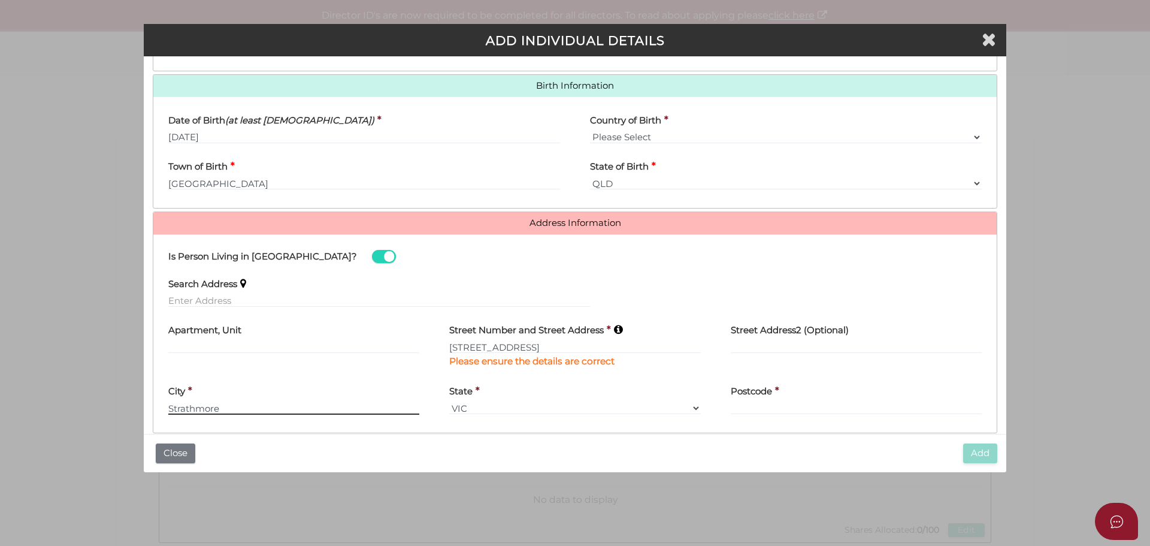
type input "Strathmore"
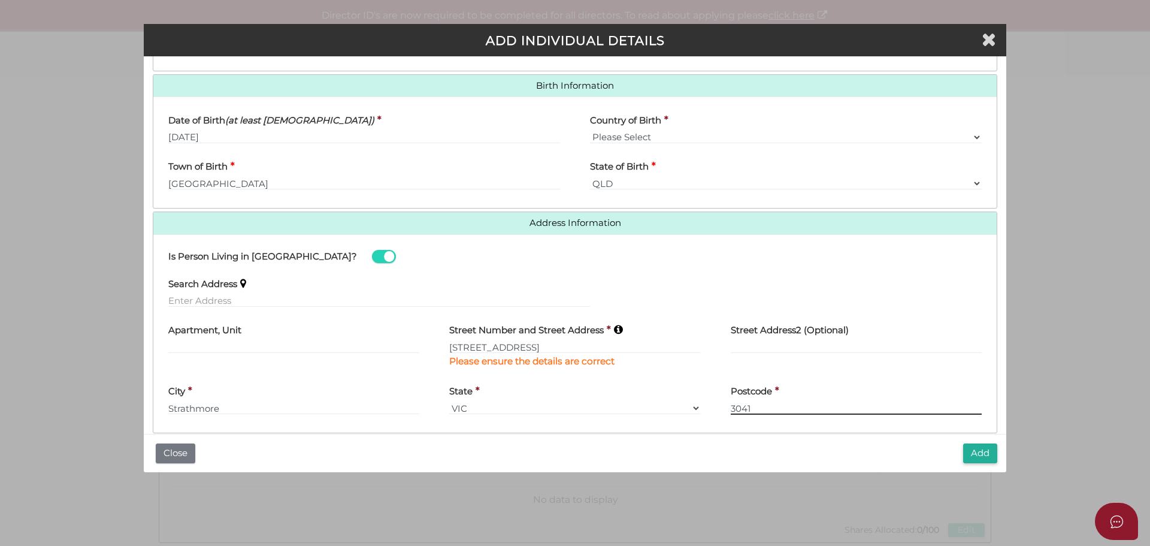
type input "3041"
click at [561, 343] on input "52 Mascoma Street" at bounding box center [574, 346] width 251 height 13
type input "52 Mascoma Street"
click at [901, 343] on input "text" at bounding box center [856, 346] width 251 height 13
click at [987, 456] on button "Add" at bounding box center [981, 453] width 34 height 20
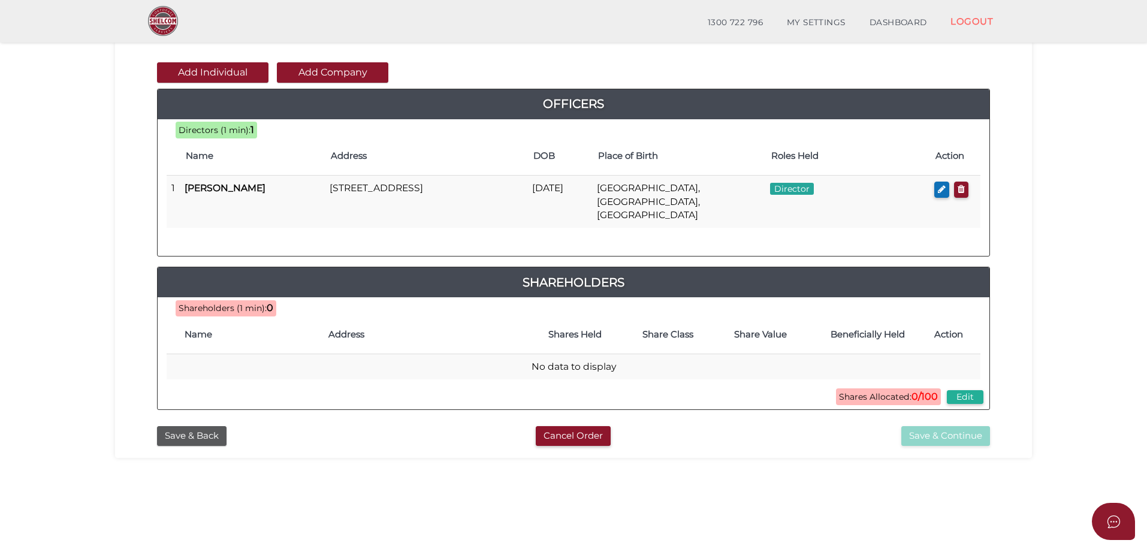
scroll to position [120, 0]
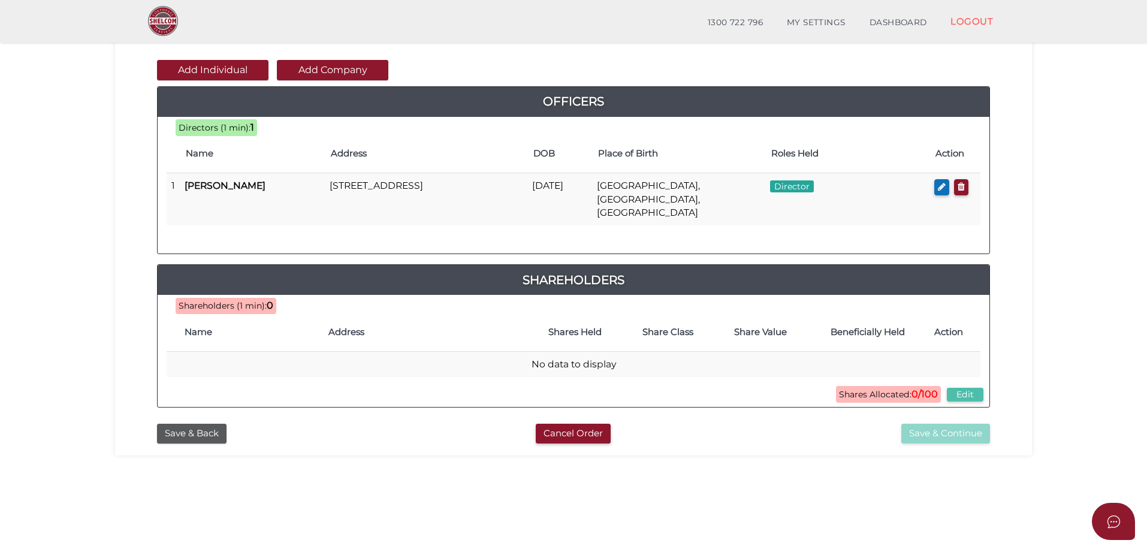
click at [964, 388] on button "Edit" at bounding box center [965, 395] width 37 height 14
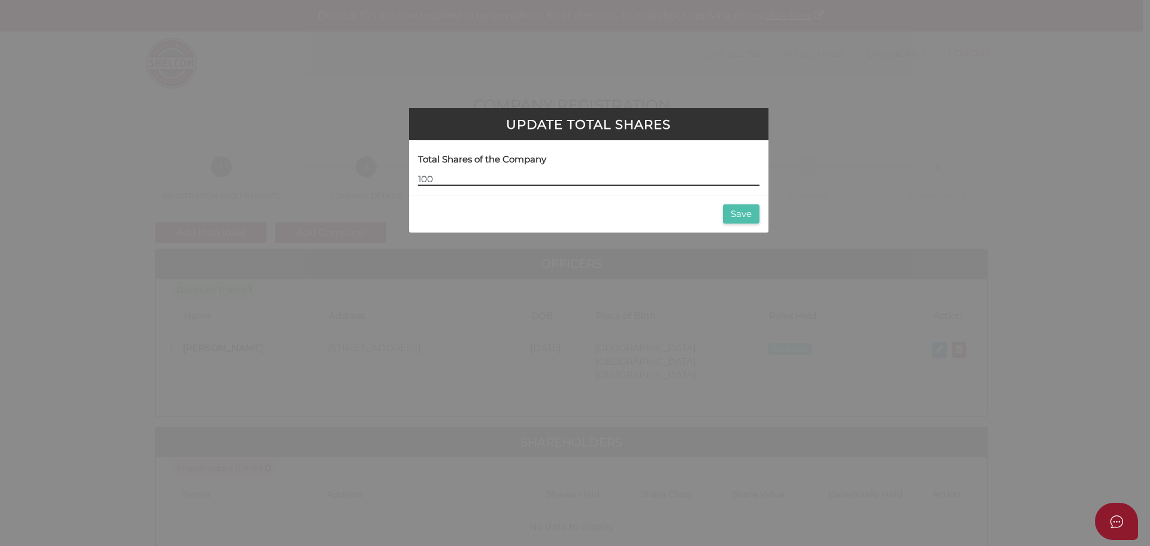
type input "100"
click at [751, 217] on button "Save" at bounding box center [741, 214] width 37 height 20
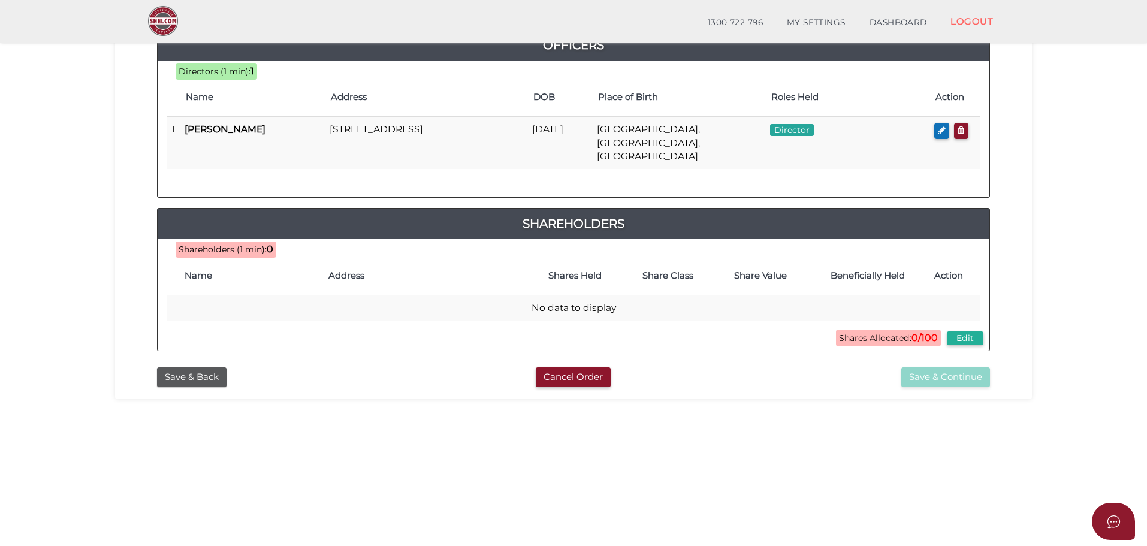
scroll to position [180, 0]
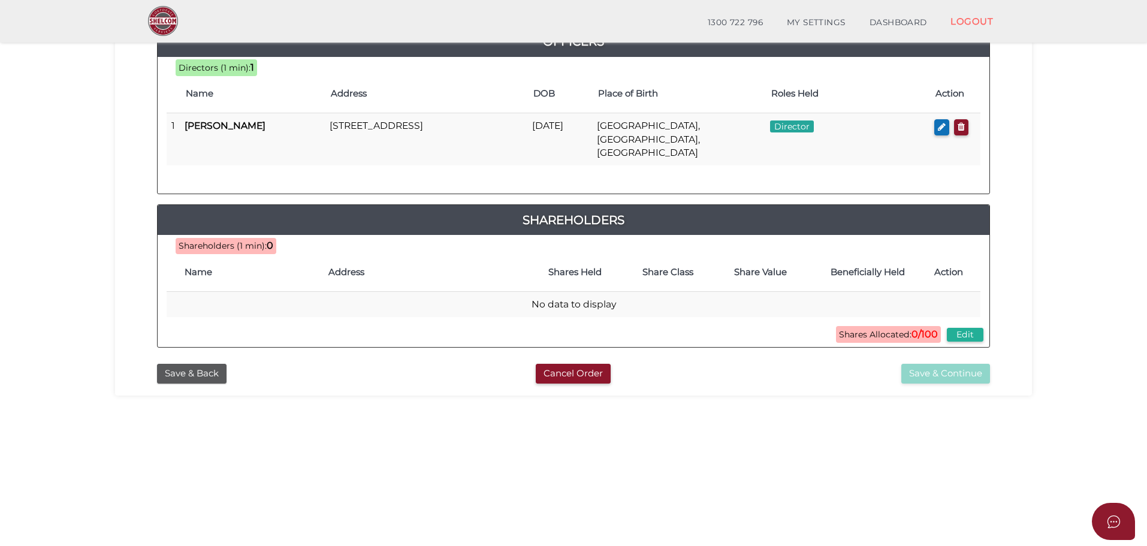
click at [798, 380] on div "d61372ecbbc31d488a362a3da7c4046b 1 REGISTRATION REQUIREMENTS 2 COMPANY DETAILS …" at bounding box center [573, 153] width 917 height 486
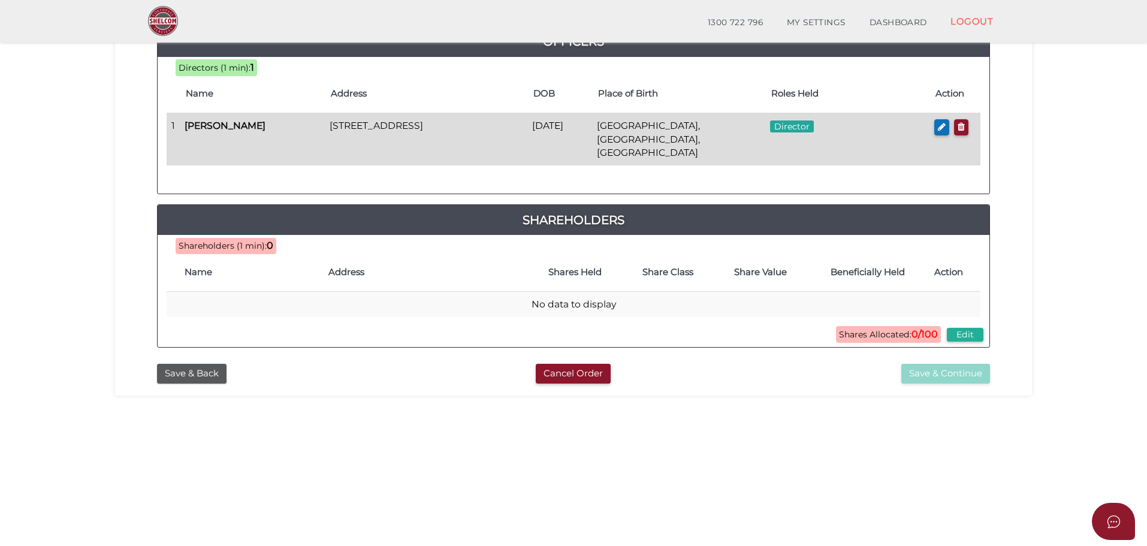
click at [307, 128] on td "[PERSON_NAME]" at bounding box center [252, 139] width 145 height 52
click at [941, 129] on icon "button" at bounding box center [942, 126] width 8 height 9
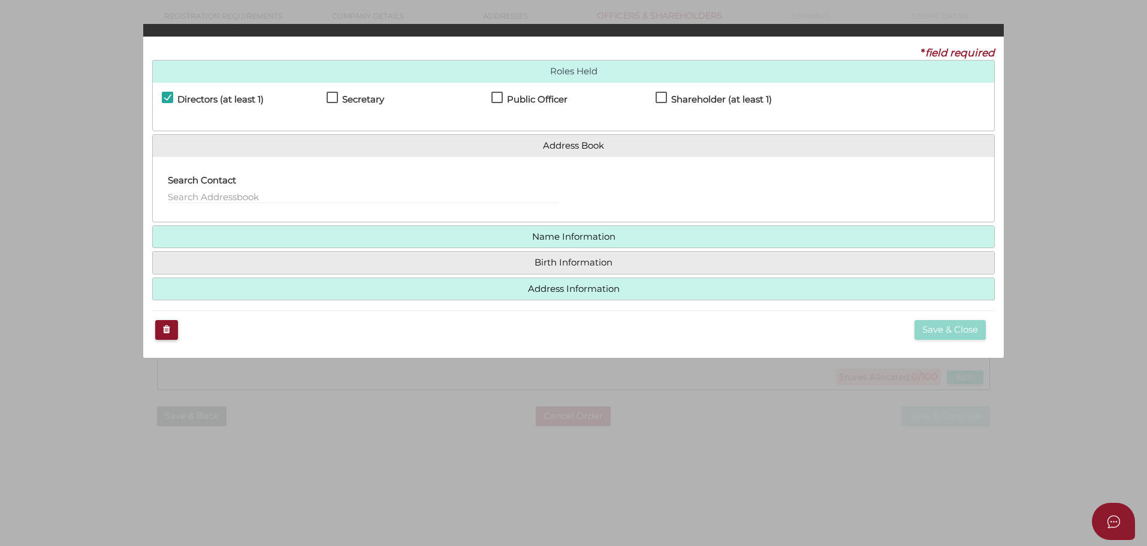
checkbox input "true"
type input "[PERSON_NAME][DOMAIN_NAME][EMAIL_ADDRESS][DOMAIN_NAME]"
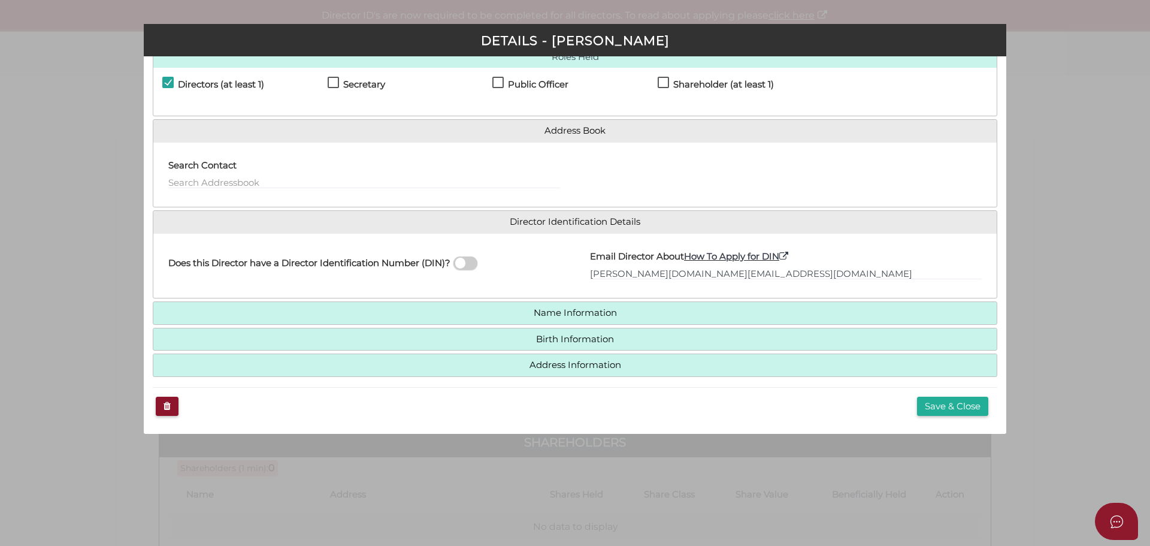
scroll to position [0, 0]
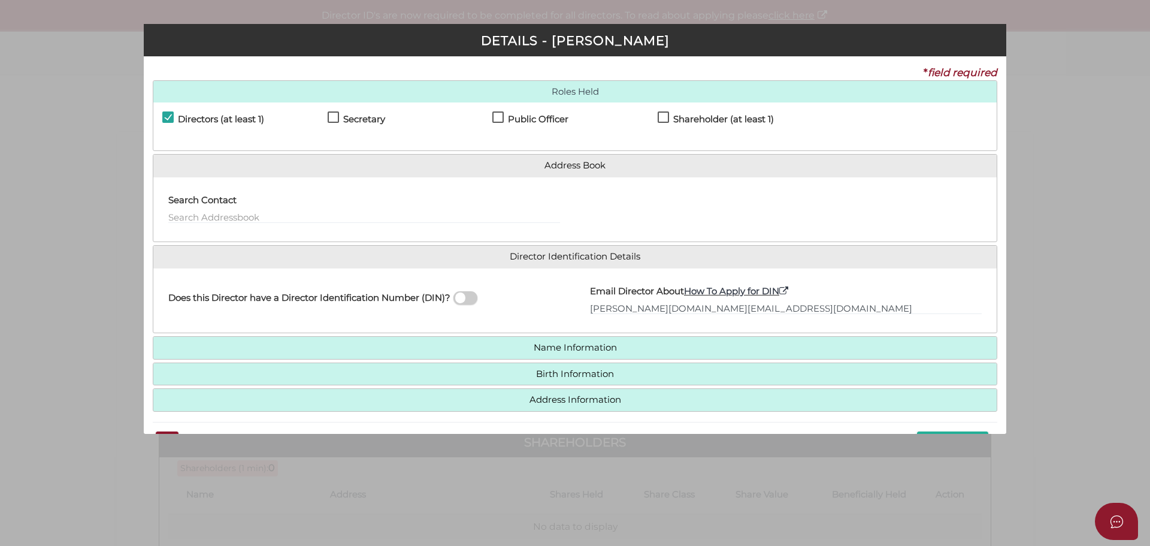
click at [660, 116] on label "Shareholder (at least 1)" at bounding box center [716, 121] width 116 height 15
checkbox input "true"
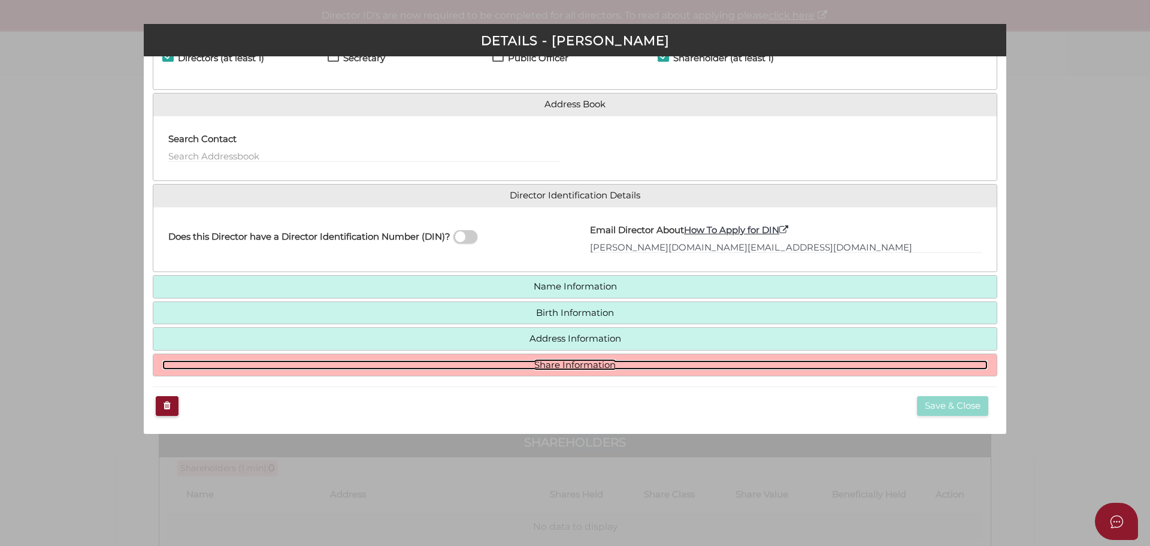
click at [608, 361] on link "Share Information" at bounding box center [575, 365] width 826 height 10
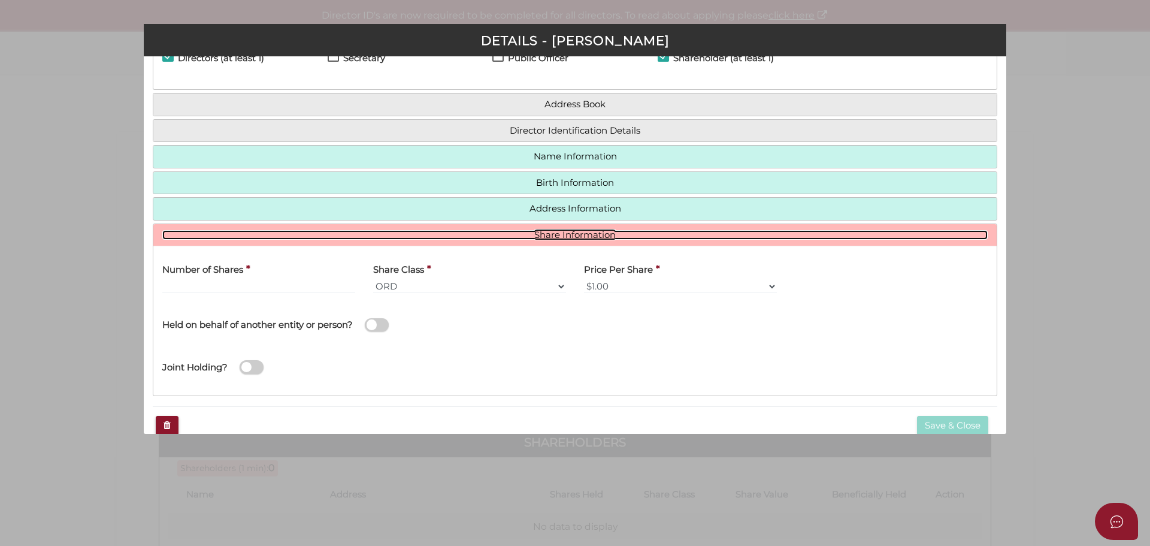
scroll to position [80, 0]
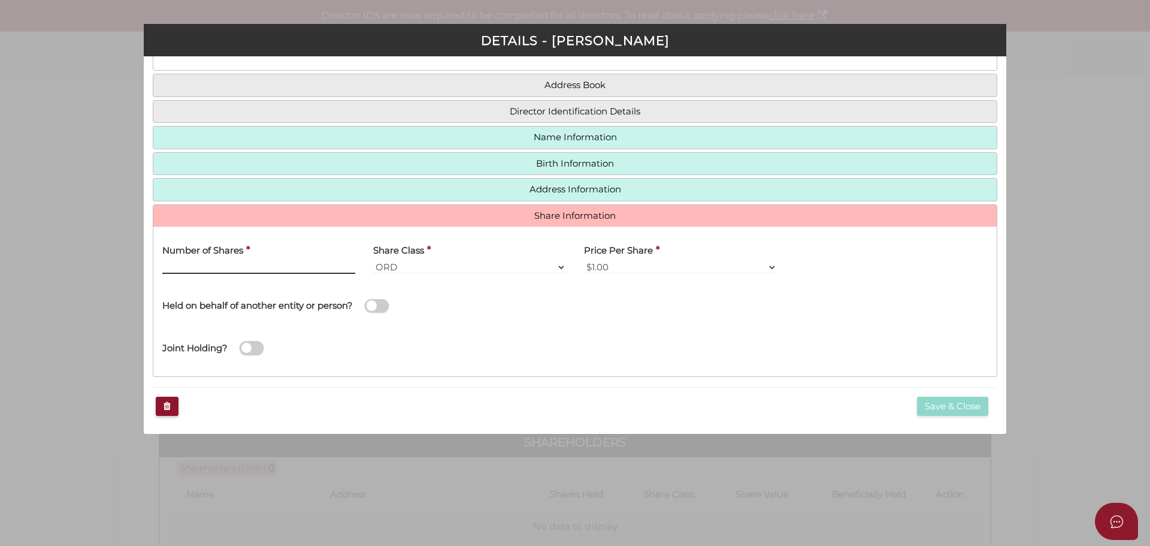
click at [288, 270] on input "Number of Shares" at bounding box center [258, 267] width 193 height 13
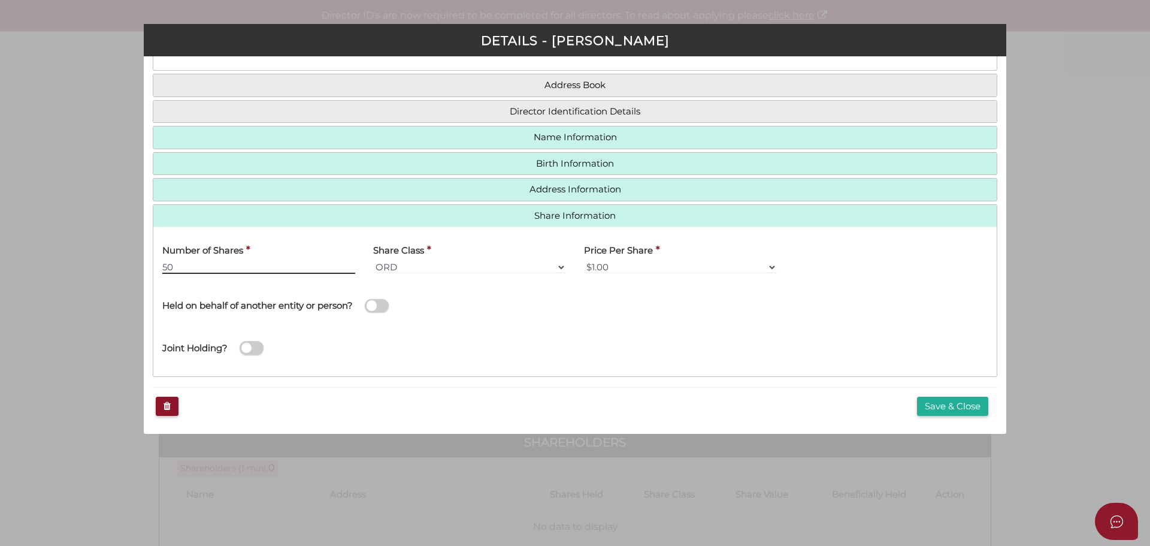
type input "50"
click at [375, 353] on div "Joint Holding?" at bounding box center [575, 346] width 844 height 43
click at [965, 404] on button "Save & Close" at bounding box center [952, 407] width 71 height 20
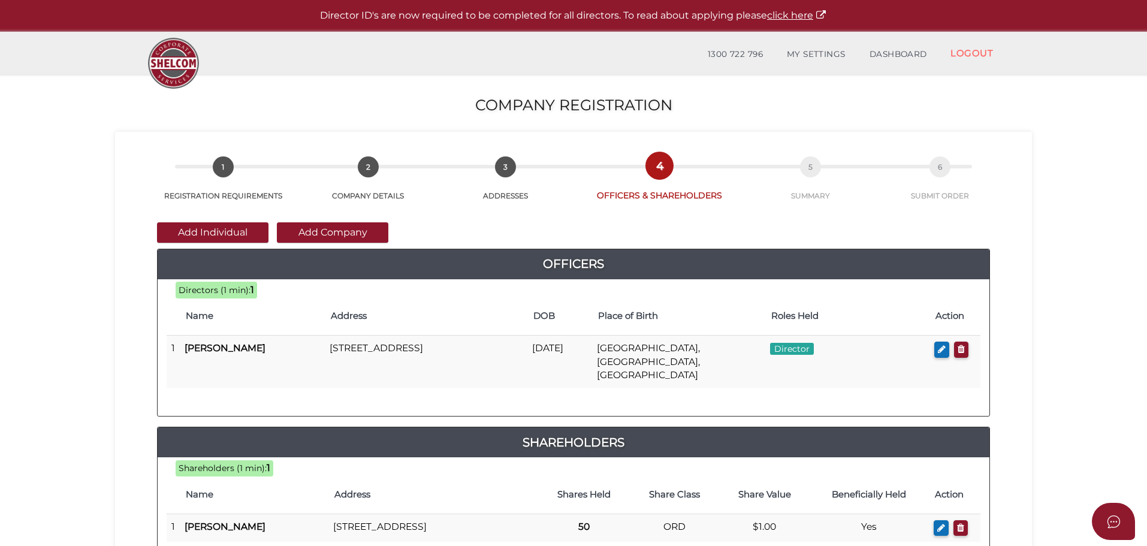
click at [78, 340] on section "Company Registration d61372ecbbc31d488a362a3da7c4046b 1 REGISTRATION REQUIREMEN…" at bounding box center [573, 446] width 1147 height 745
click at [127, 403] on div "Add Individual Add Company Officers 100 ad03834a3d9cce18cd6fd5deb88b1c8a d61372…" at bounding box center [573, 391] width 899 height 381
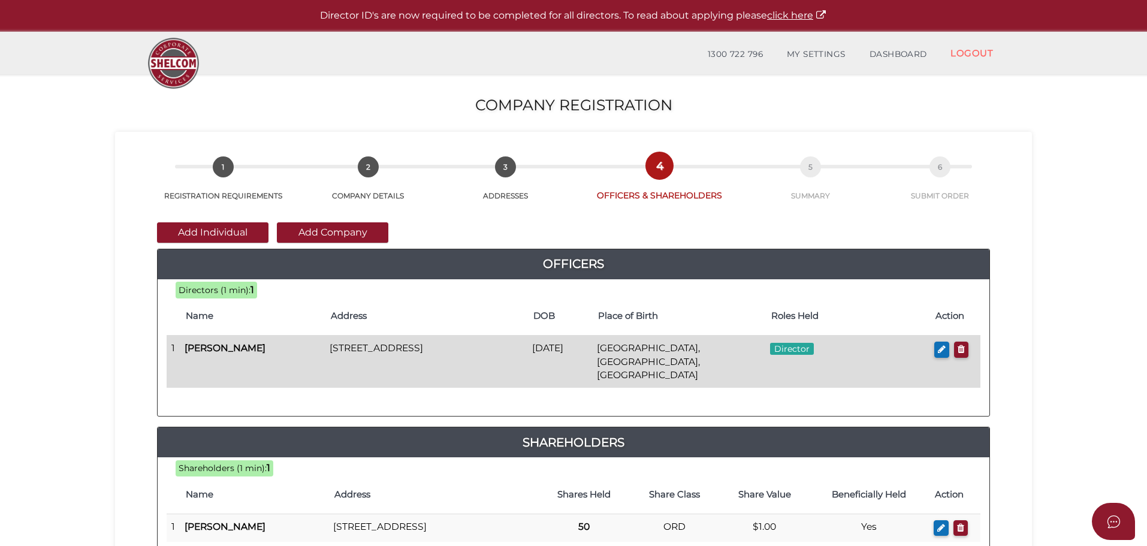
drag, startPoint x: 579, startPoint y: 349, endPoint x: 652, endPoint y: 348, distance: 73.1
click at [652, 348] on tr "1 [PERSON_NAME] [STREET_ADDRESS] [DATE] [GEOGRAPHIC_DATA], [GEOGRAPHIC_DATA], […" at bounding box center [574, 362] width 814 height 52
click at [652, 348] on td "[GEOGRAPHIC_DATA], [GEOGRAPHIC_DATA], [GEOGRAPHIC_DATA]" at bounding box center [678, 362] width 173 height 52
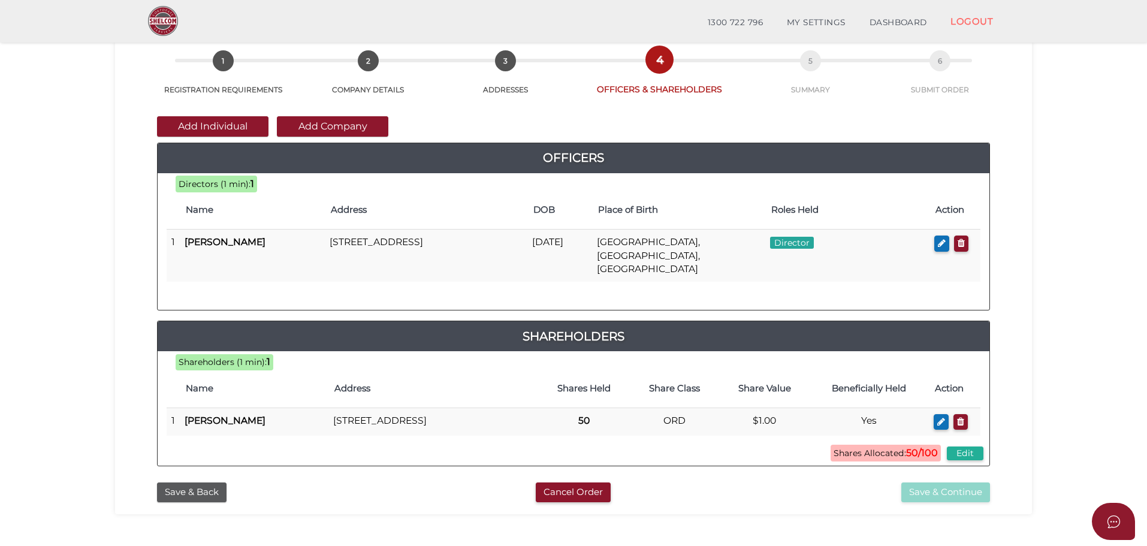
scroll to position [60, 0]
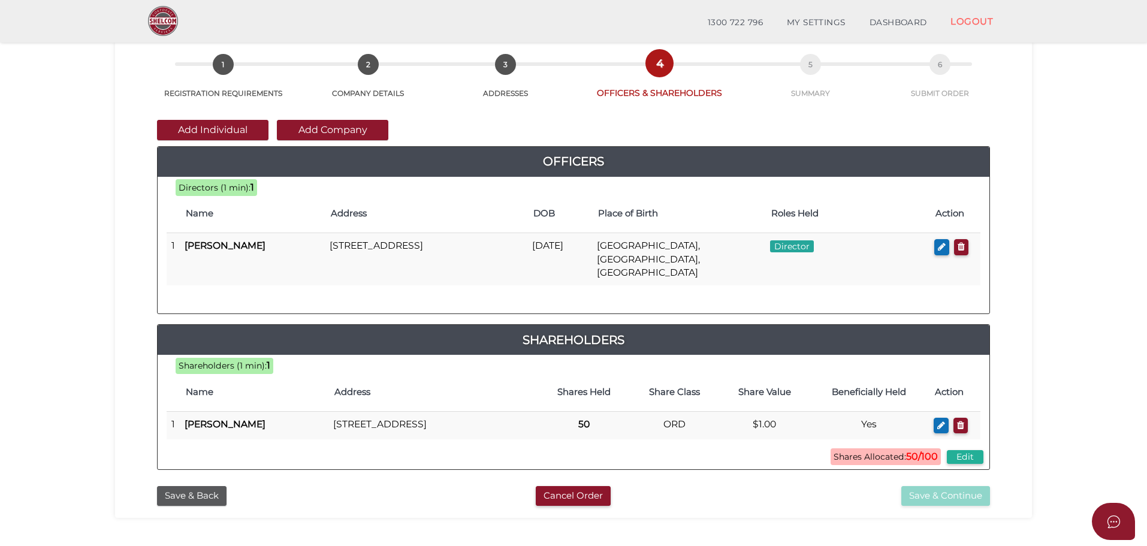
click at [672, 537] on section "Company Registration d61372ecbbc31d488a362a3da7c4046b 1 REGISTRATION REQUIREMEN…" at bounding box center [573, 344] width 1147 height 745
click at [444, 493] on div "Cancel Order" at bounding box center [572, 496] width 283 height 20
click at [217, 132] on button "Add Individual" at bounding box center [212, 130] width 111 height 20
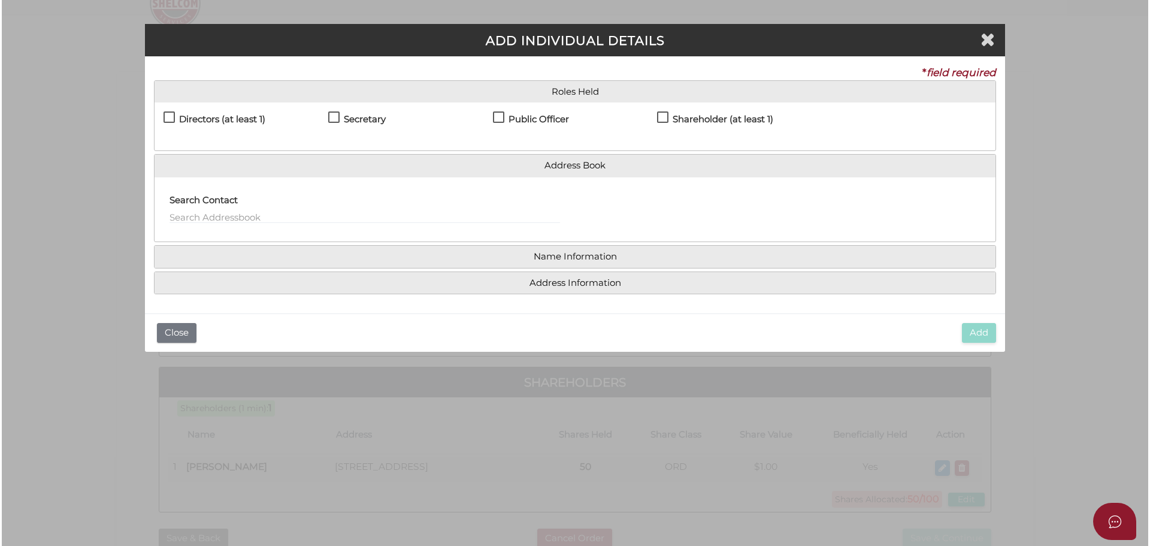
scroll to position [0, 0]
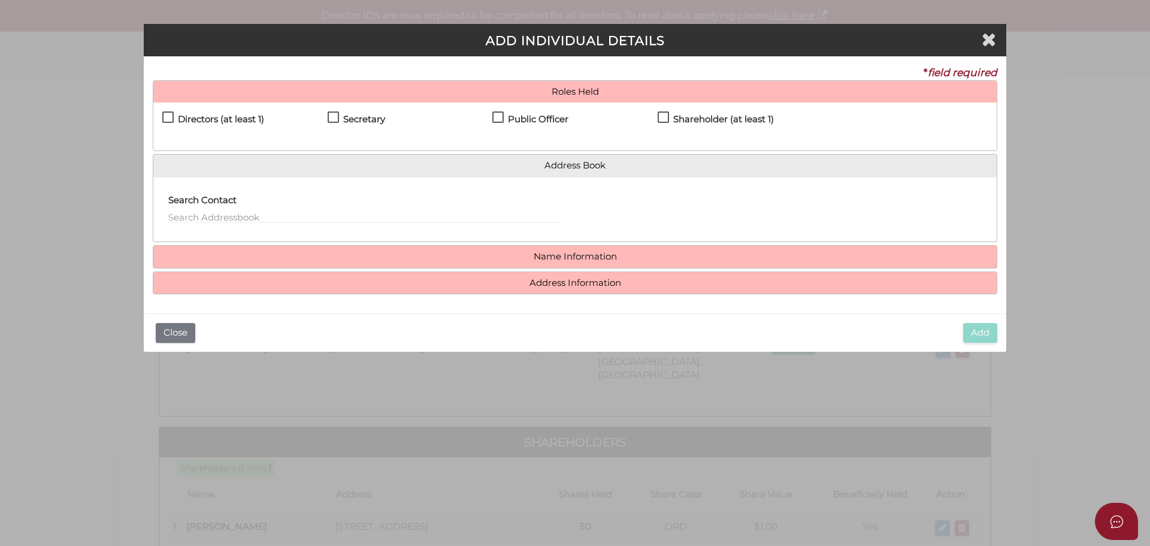
click at [174, 120] on label "Directors (at least 1)" at bounding box center [213, 121] width 102 height 15
checkbox input "true"
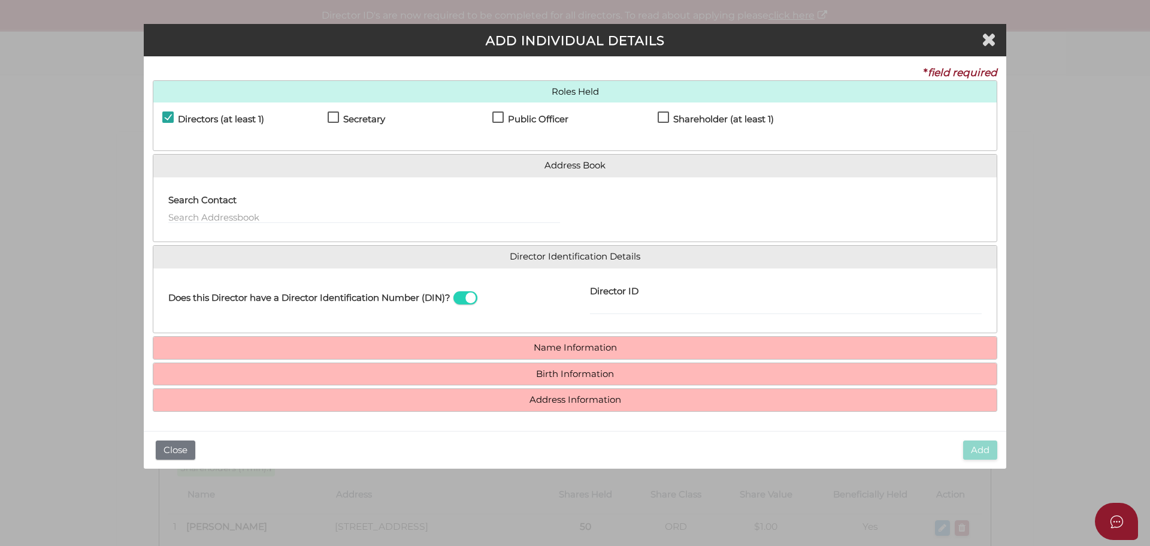
click at [723, 121] on h4 "Shareholder (at least 1)" at bounding box center [724, 119] width 101 height 10
checkbox input "true"
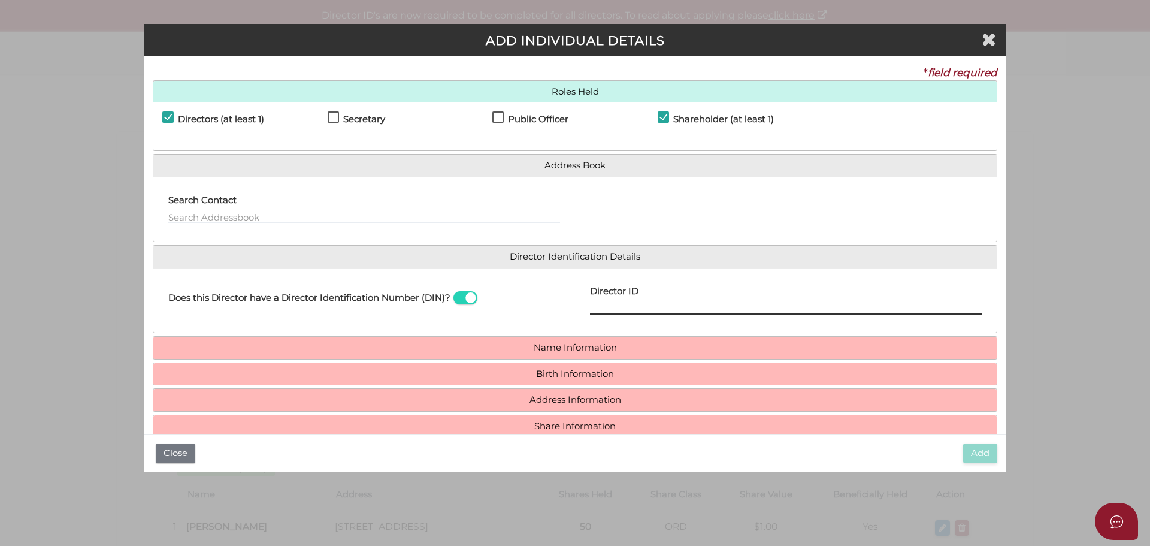
click at [630, 306] on input "Director ID" at bounding box center [786, 307] width 392 height 13
click at [458, 294] on span at bounding box center [466, 298] width 24 height 14
click at [0, 0] on input "checkbox" at bounding box center [0, 0] width 0 height 0
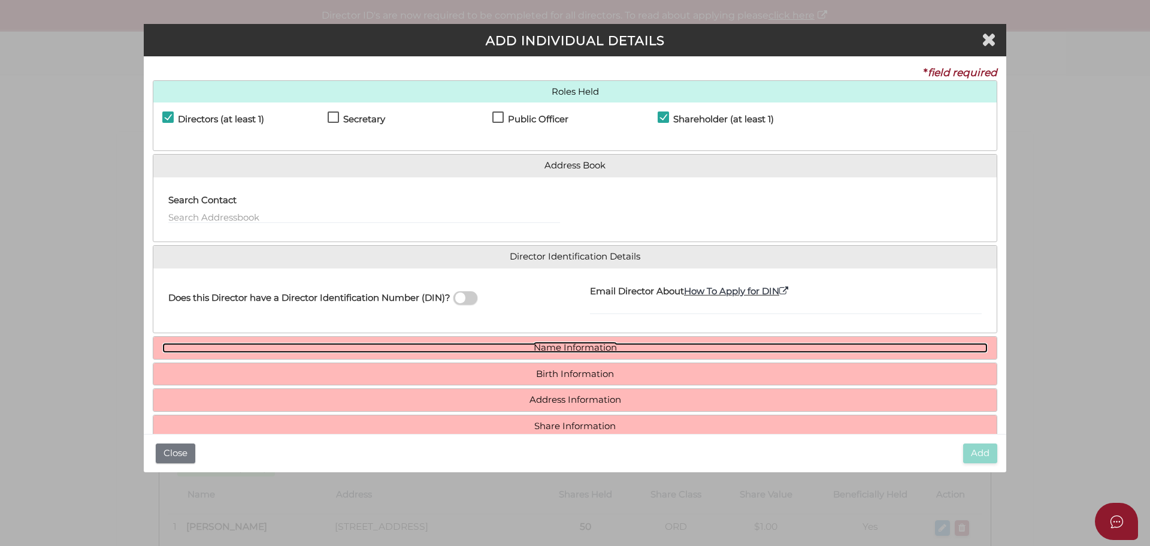
click at [569, 350] on link "Name Information" at bounding box center [575, 348] width 826 height 10
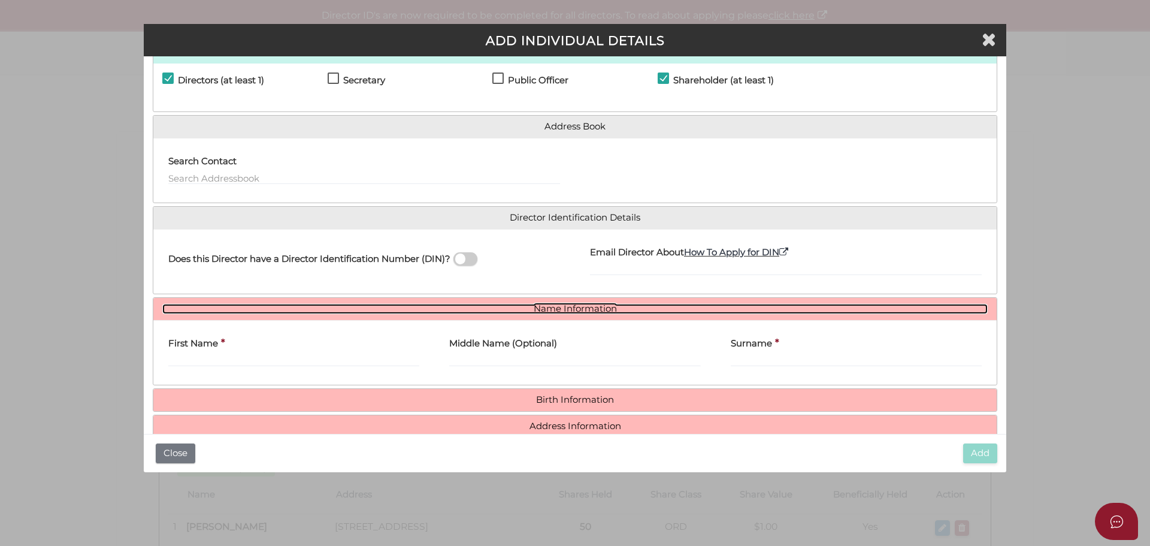
scroll to position [88, 0]
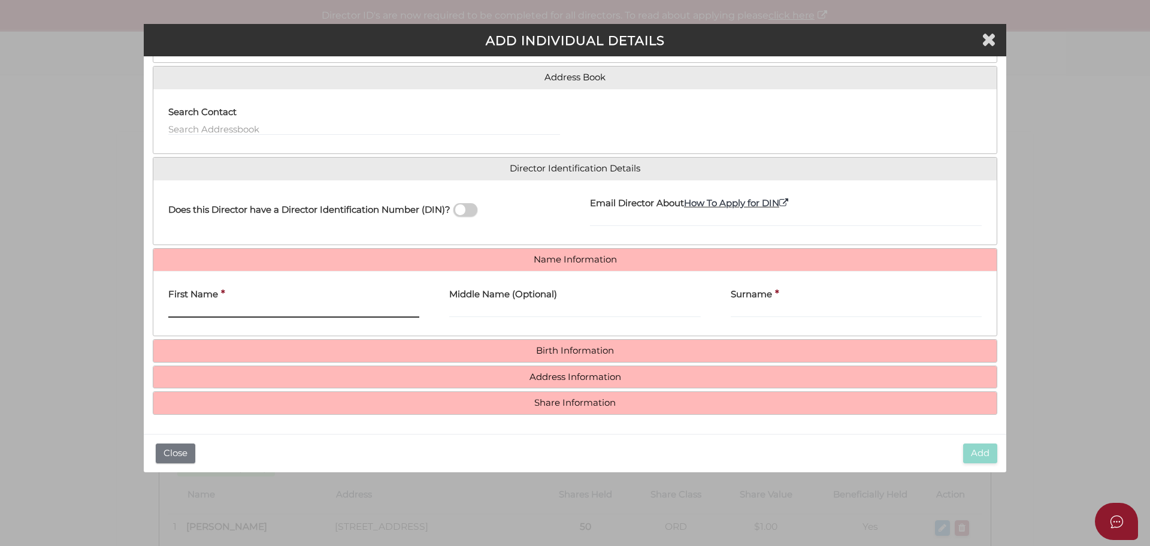
click at [285, 310] on input "First Name" at bounding box center [293, 310] width 251 height 13
click at [381, 316] on input "First Name" at bounding box center [293, 310] width 251 height 13
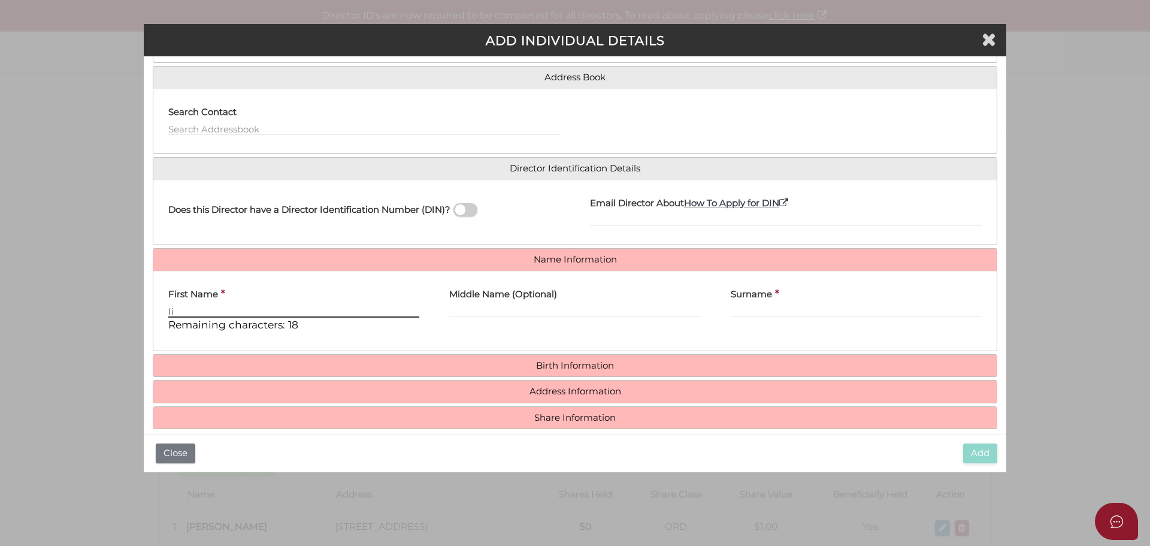
type input "I"
click at [255, 303] on div "First Name * Remaining characters: 20" at bounding box center [293, 306] width 251 height 52
click at [247, 313] on input "First Name" at bounding box center [293, 310] width 251 height 13
type input "Ilknur"
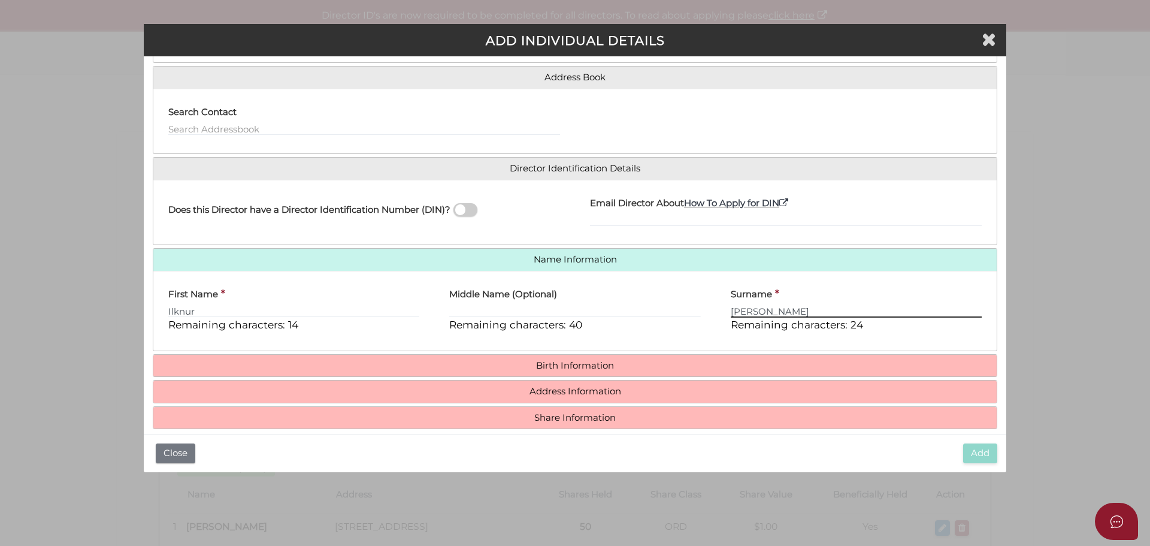
type input "Dutton"
click at [517, 313] on input "Middle Name (Optional)" at bounding box center [574, 310] width 251 height 13
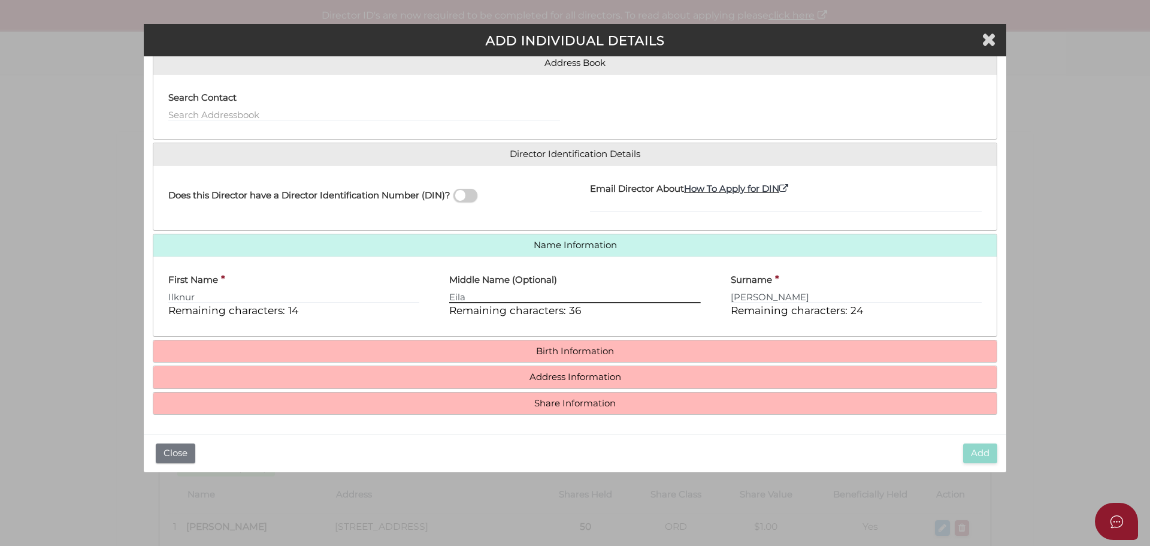
type input "Eila"
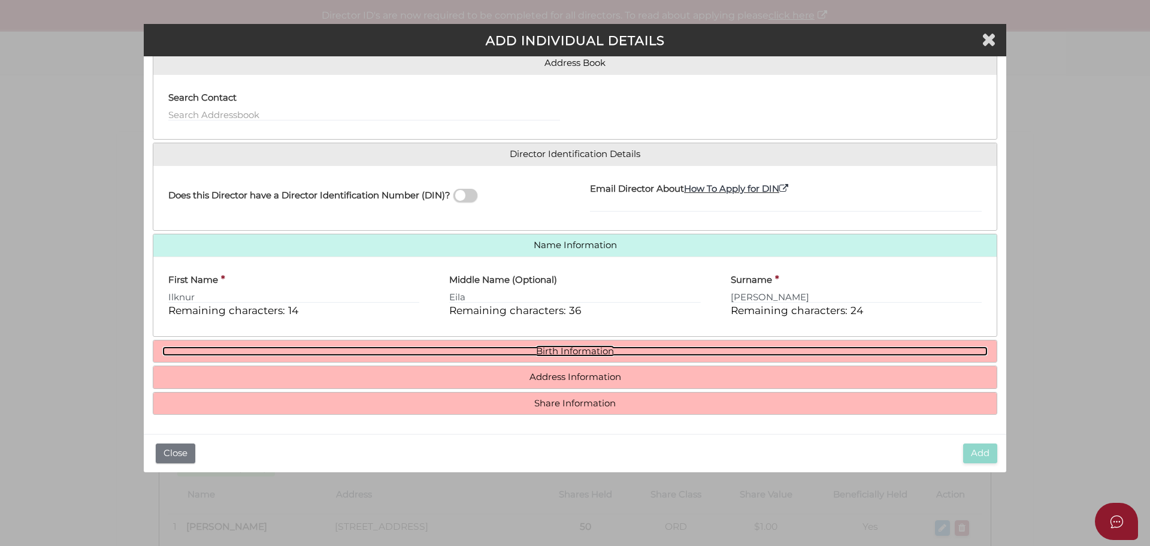
drag, startPoint x: 548, startPoint y: 349, endPoint x: 548, endPoint y: 301, distance: 47.9
click at [548, 349] on link "Birth Information" at bounding box center [575, 351] width 826 height 10
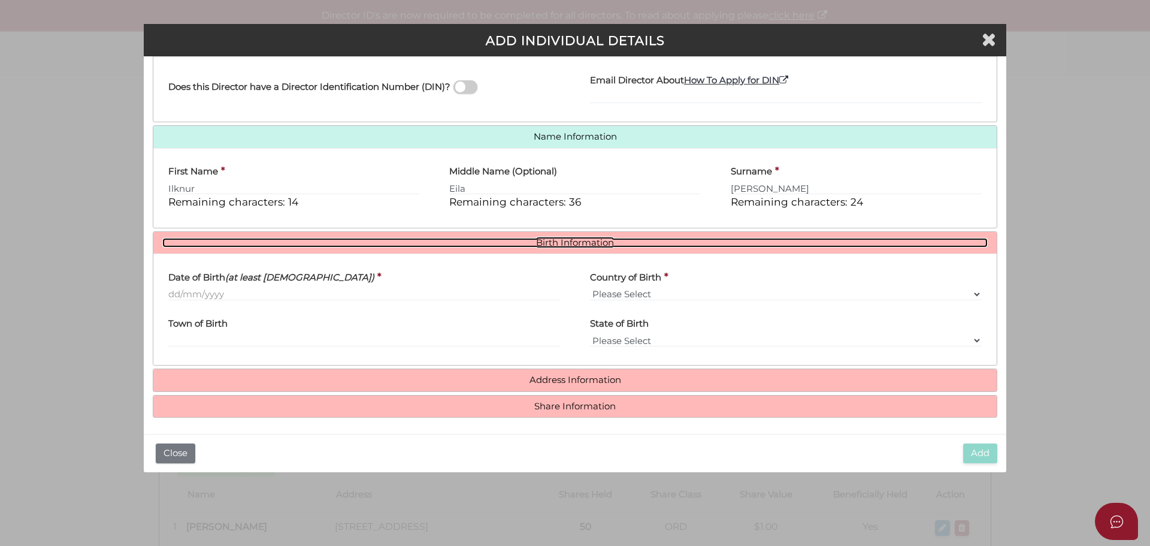
scroll to position [213, 0]
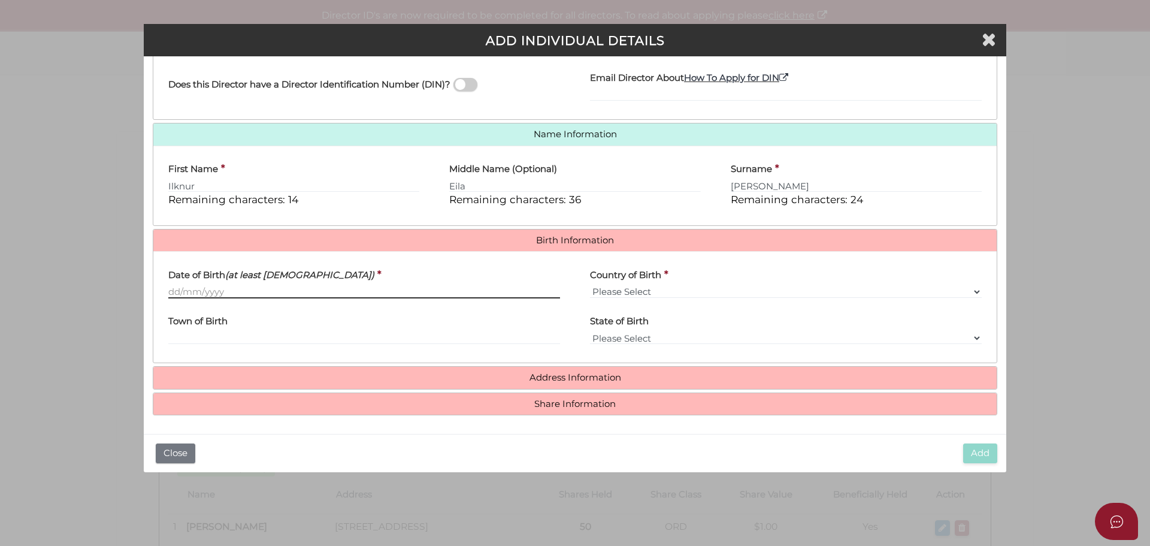
click at [193, 291] on input "Date of Birth (at least 18 years old)" at bounding box center [364, 291] width 392 height 13
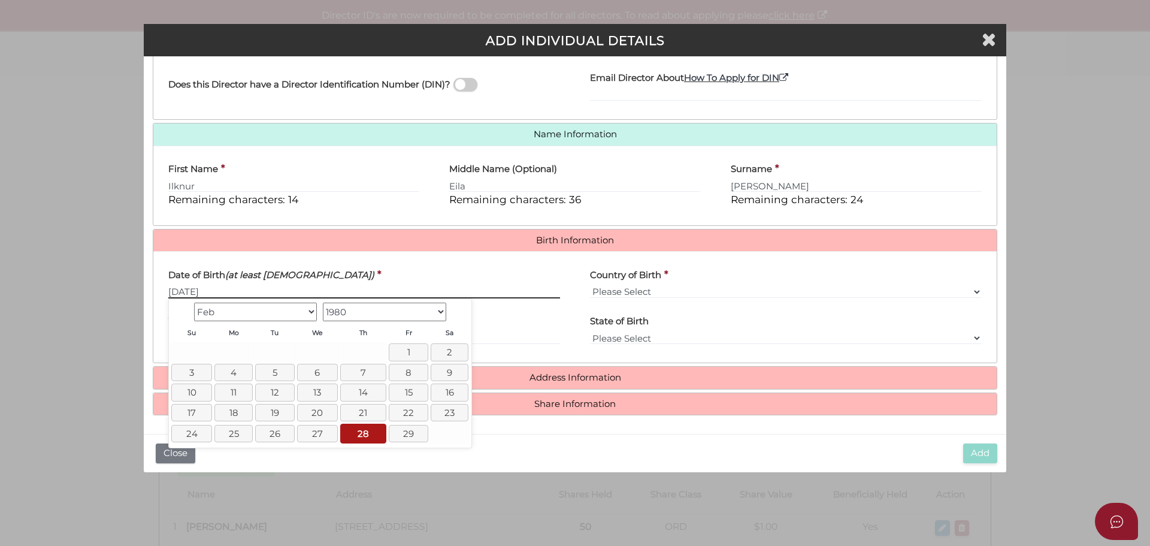
type input "[DATE]"
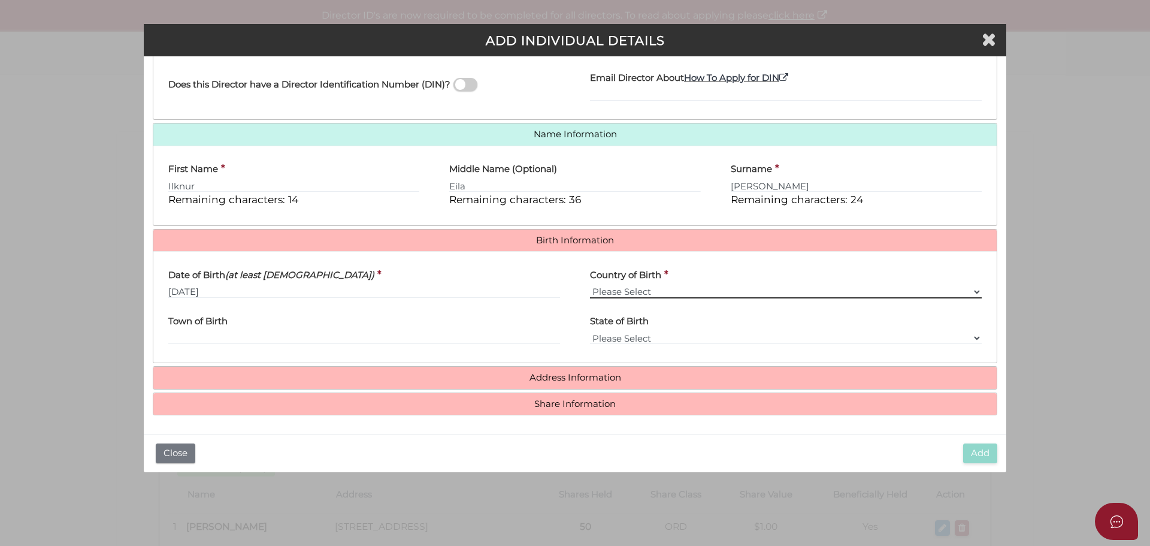
click at [617, 294] on select "Please Select v Australia Afghanistan Albania Algeria American Samoa Andorra An…" at bounding box center [786, 291] width 392 height 13
select select "[GEOGRAPHIC_DATA]"
click at [590, 285] on select "Please Select v Australia Afghanistan Albania Algeria American Samoa Andorra An…" at bounding box center [786, 291] width 392 height 13
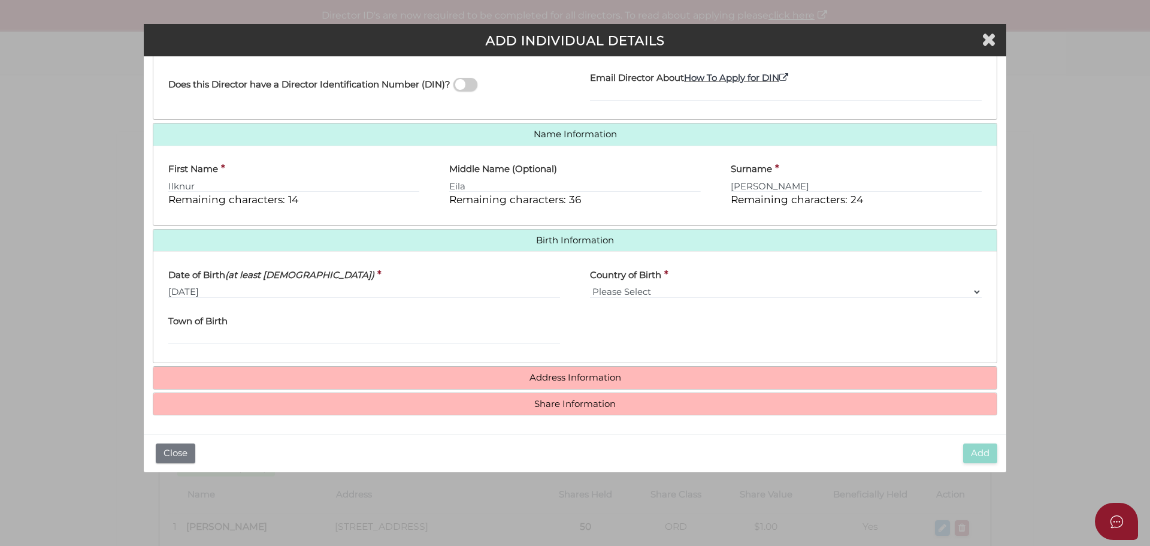
click at [220, 331] on label "Town of Birth" at bounding box center [197, 319] width 59 height 25
click at [220, 331] on input "Town of Birth" at bounding box center [364, 337] width 392 height 13
type input "Turkiye"
drag, startPoint x: 610, startPoint y: 368, endPoint x: 606, endPoint y: 376, distance: 8.8
click at [609, 370] on h4 "Address Information" at bounding box center [575, 378] width 844 height 22
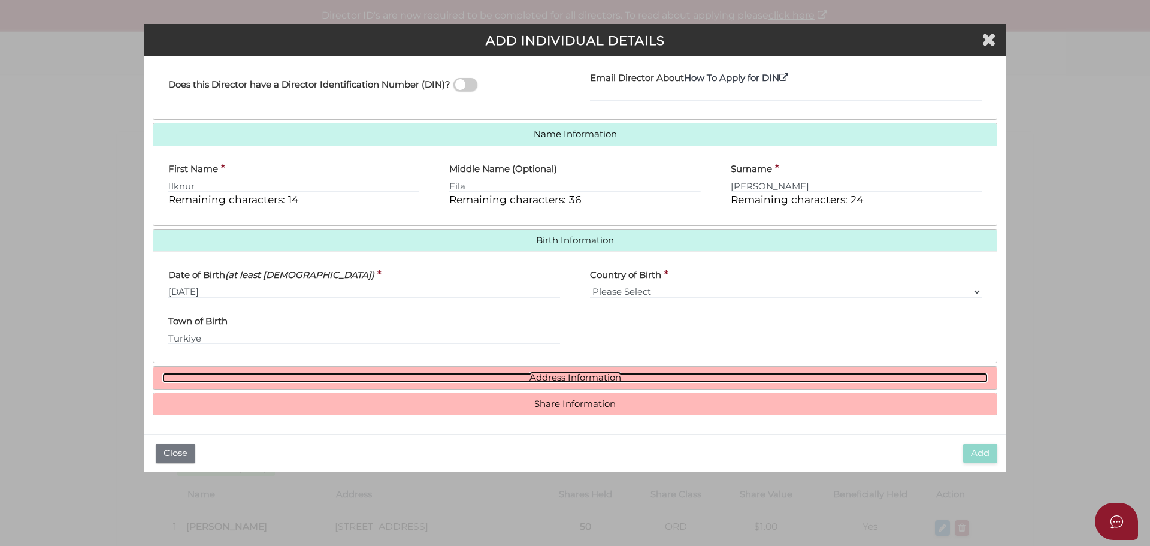
click at [603, 377] on link "Address Information" at bounding box center [575, 378] width 826 height 10
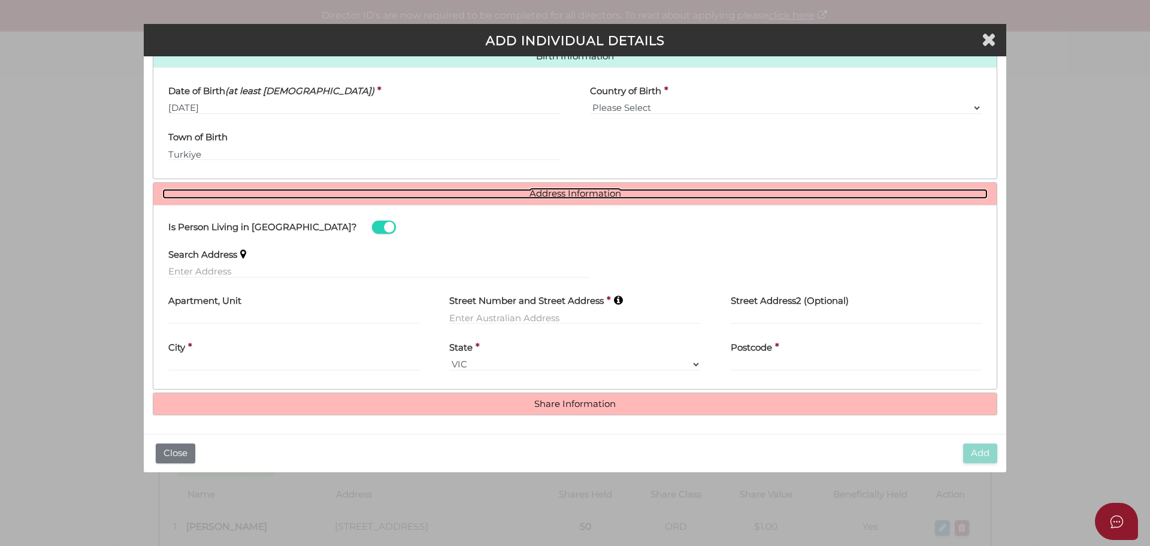
scroll to position [398, 0]
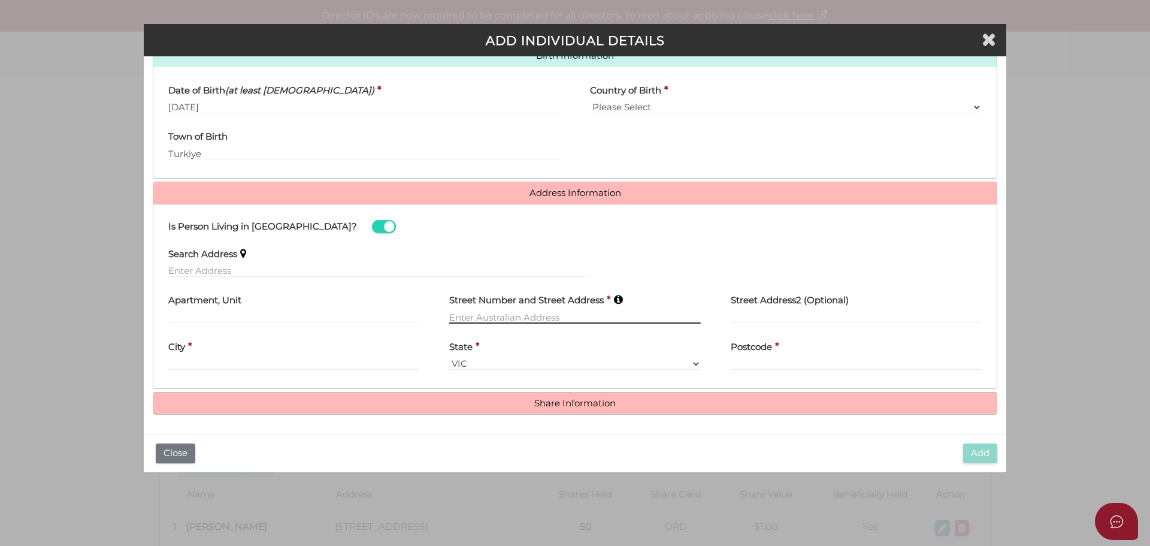
click at [493, 319] on input "text" at bounding box center [574, 316] width 251 height 13
type input "5"
type input "[STREET_ADDRESS]"
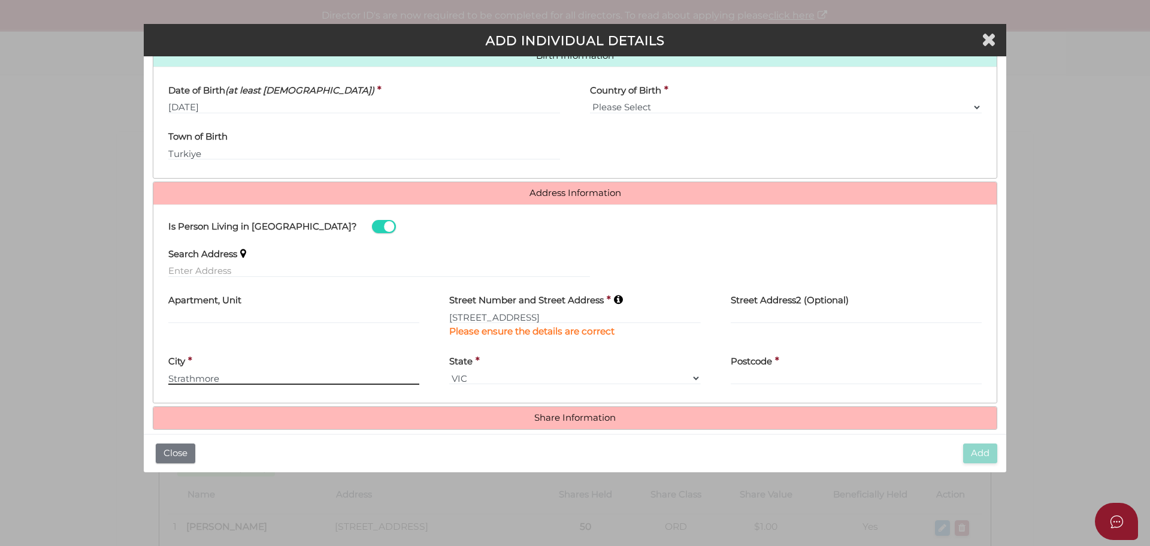
type input "Strathmore"
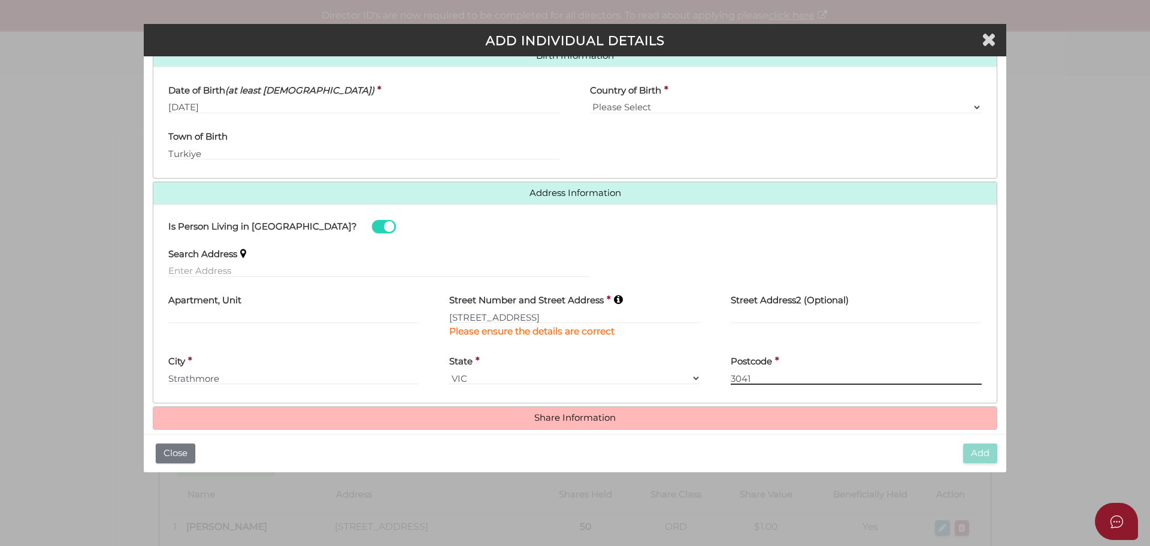
type input "3041"
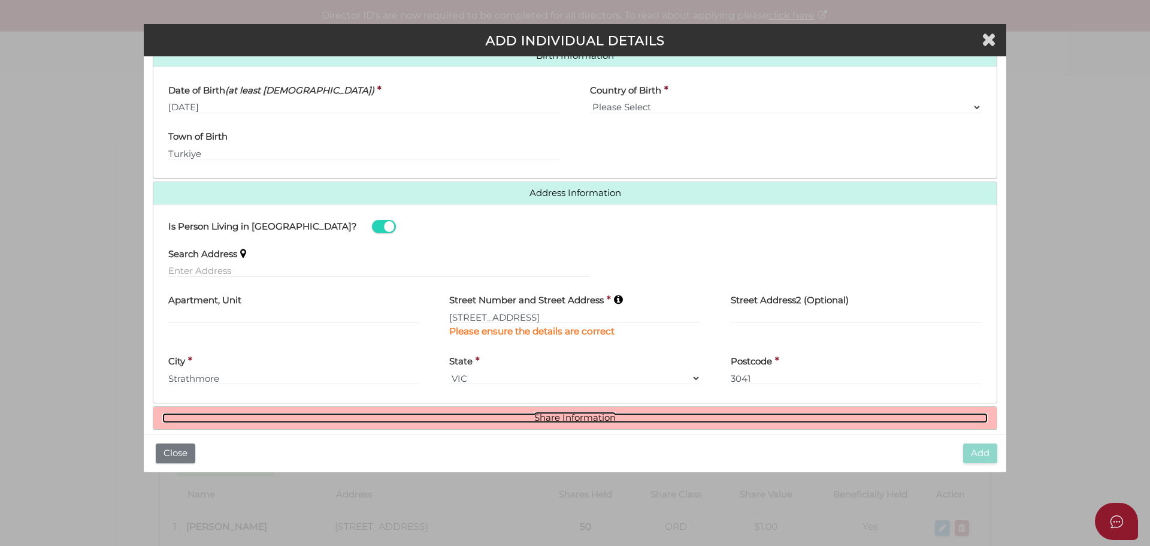
click at [605, 416] on link "Share Information" at bounding box center [575, 418] width 826 height 10
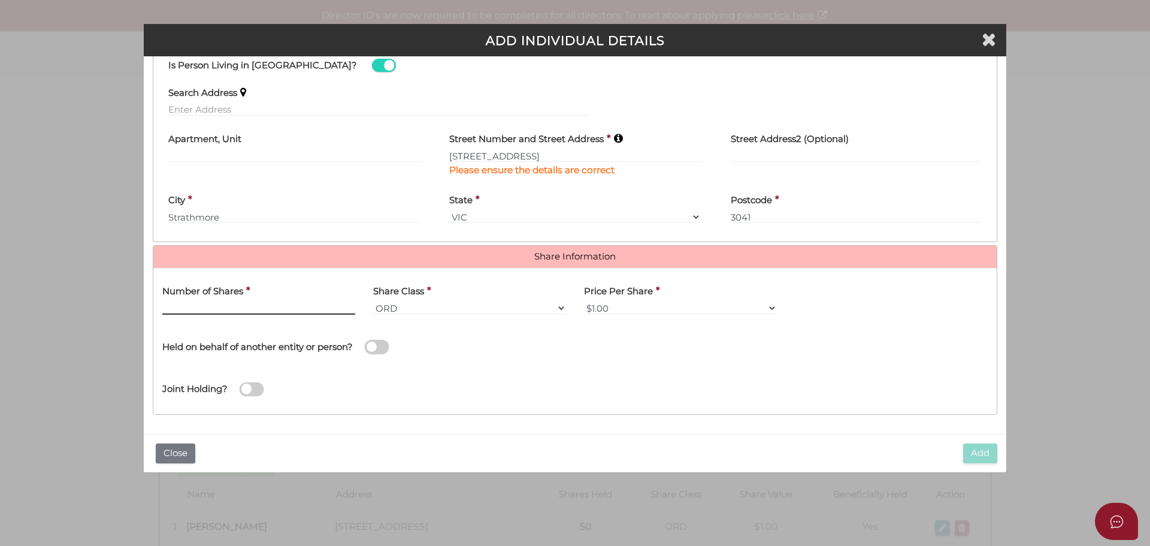
click at [298, 311] on input "text" at bounding box center [258, 307] width 193 height 13
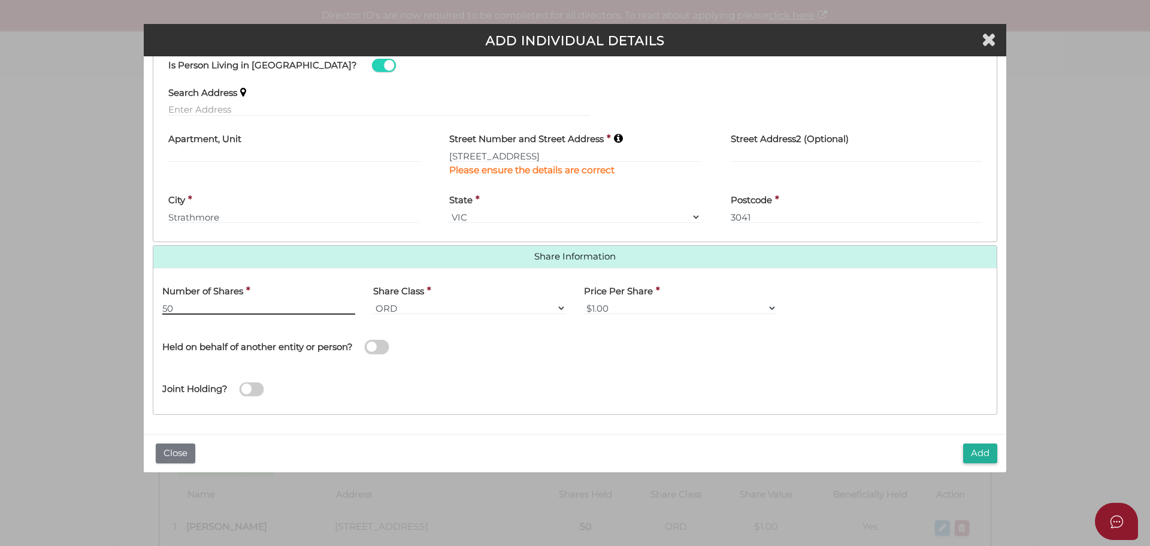
type input "50"
click at [490, 354] on div "Held on behalf of another entity or person?" at bounding box center [364, 341] width 404 height 34
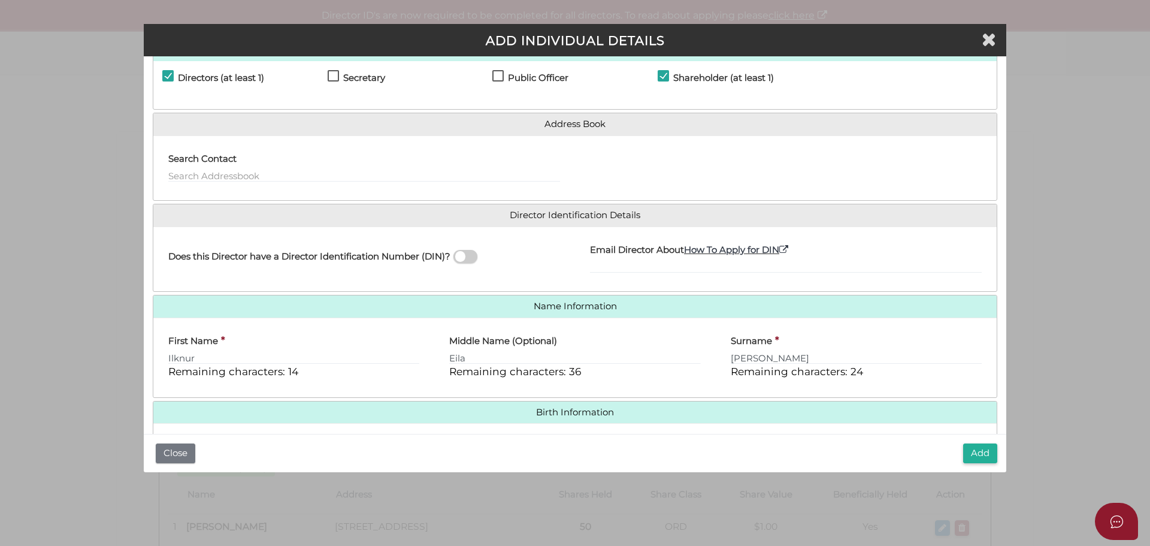
scroll to position [0, 0]
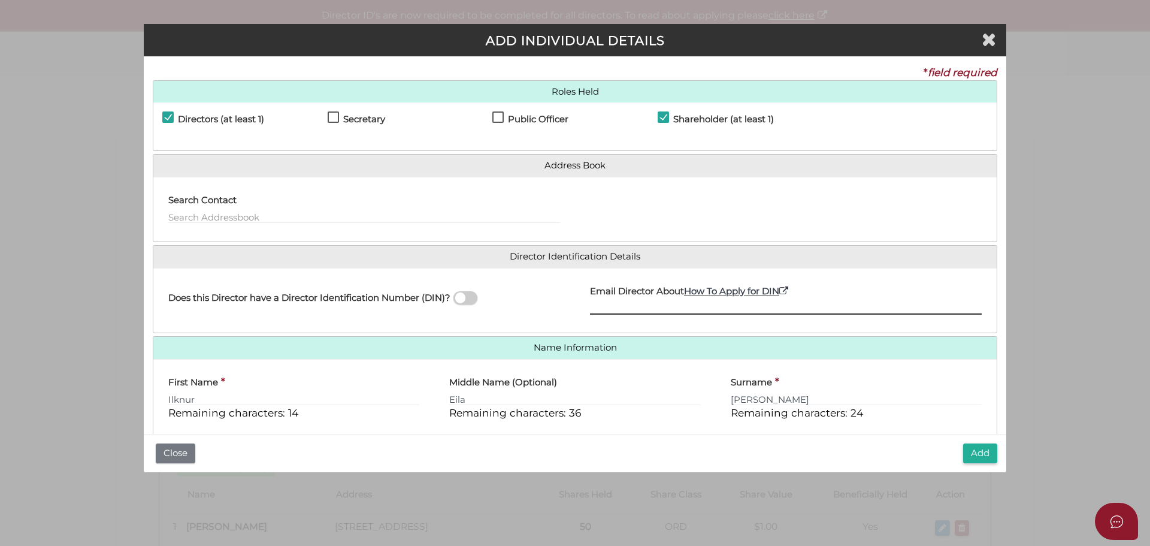
click at [606, 303] on input "Email Director About How To Apply for DIN" at bounding box center [786, 307] width 392 height 13
click at [973, 457] on button "Add" at bounding box center [981, 453] width 34 height 20
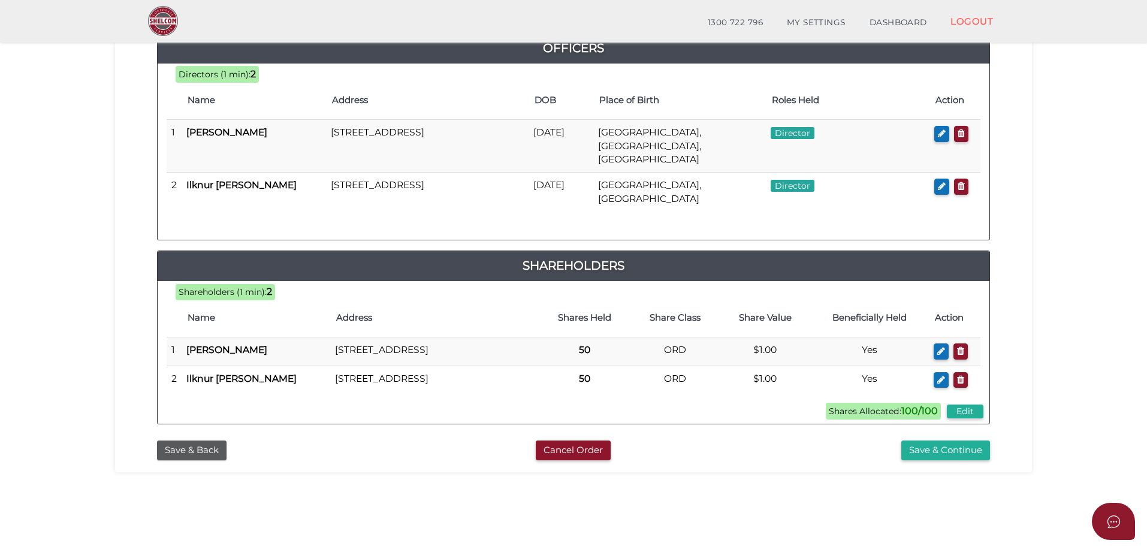
scroll to position [180, 0]
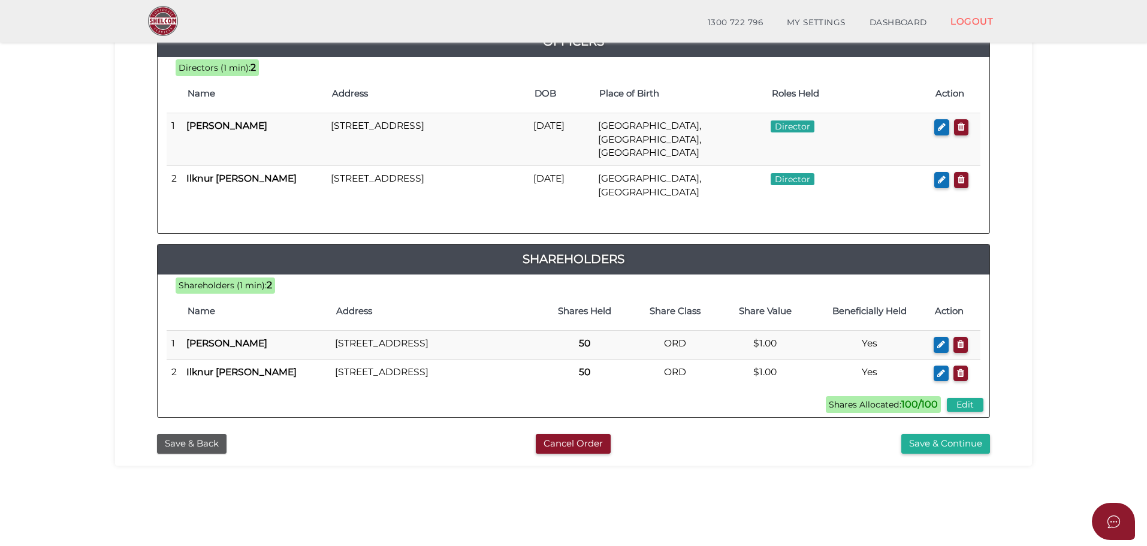
click at [1048, 408] on section "Company Registration d61372ecbbc31d488a362a3da7c4046b 1 REGISTRATION REQUIREMEN…" at bounding box center [573, 224] width 1147 height 745
click at [853, 482] on section "Company Registration d61372ecbbc31d488a362a3da7c4046b 1 REGISTRATION REQUIREMEN…" at bounding box center [573, 224] width 1147 height 745
click at [865, 492] on section "Company Registration d61372ecbbc31d488a362a3da7c4046b 1 REGISTRATION REQUIREMEN…" at bounding box center [573, 224] width 1147 height 745
click at [931, 454] on button "Save & Continue" at bounding box center [945, 444] width 89 height 20
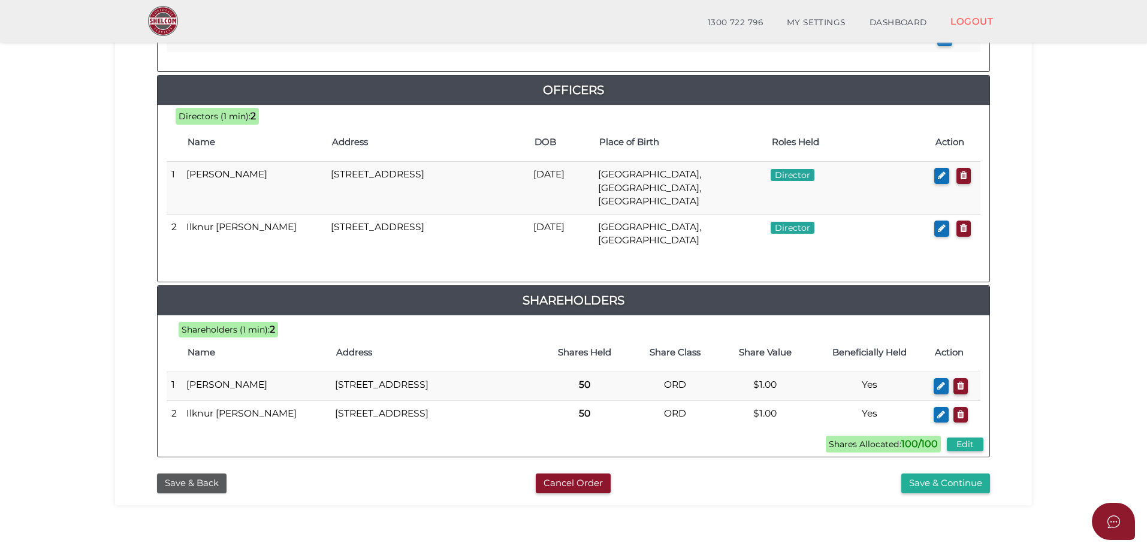
scroll to position [593, 0]
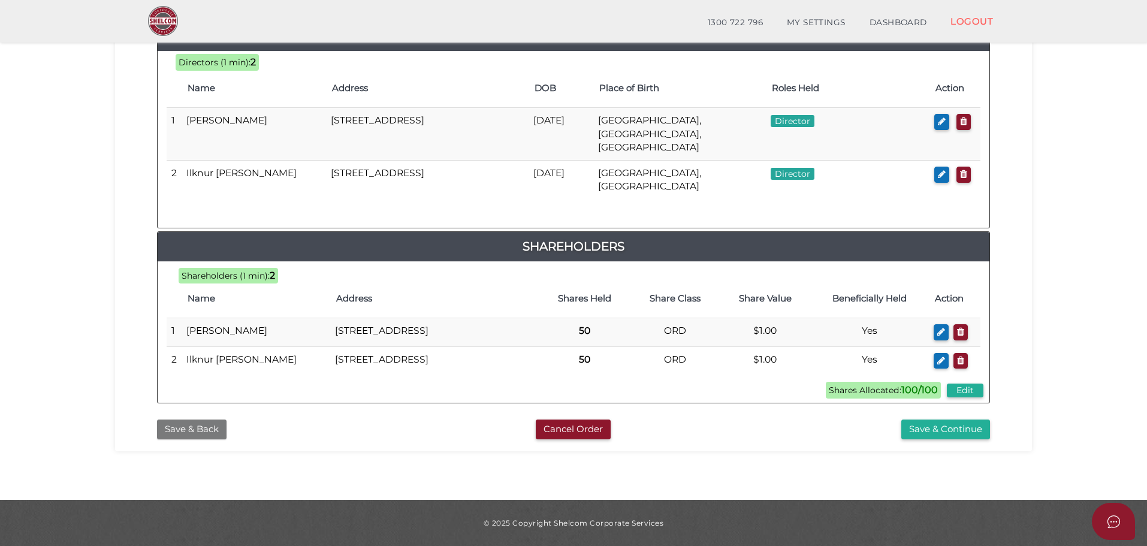
click at [210, 433] on button "Save & Back" at bounding box center [192, 429] width 70 height 20
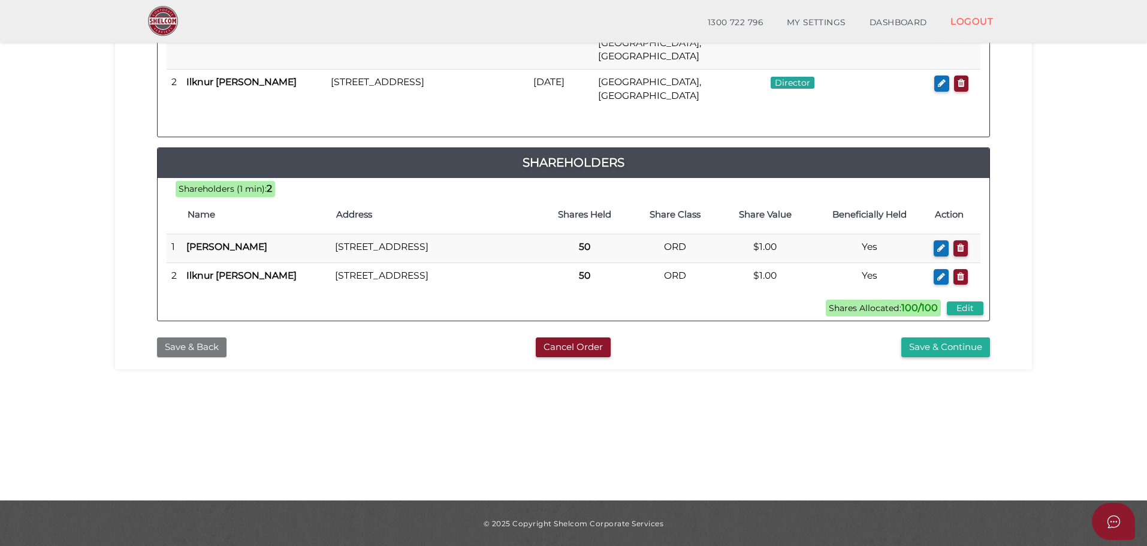
scroll to position [277, 0]
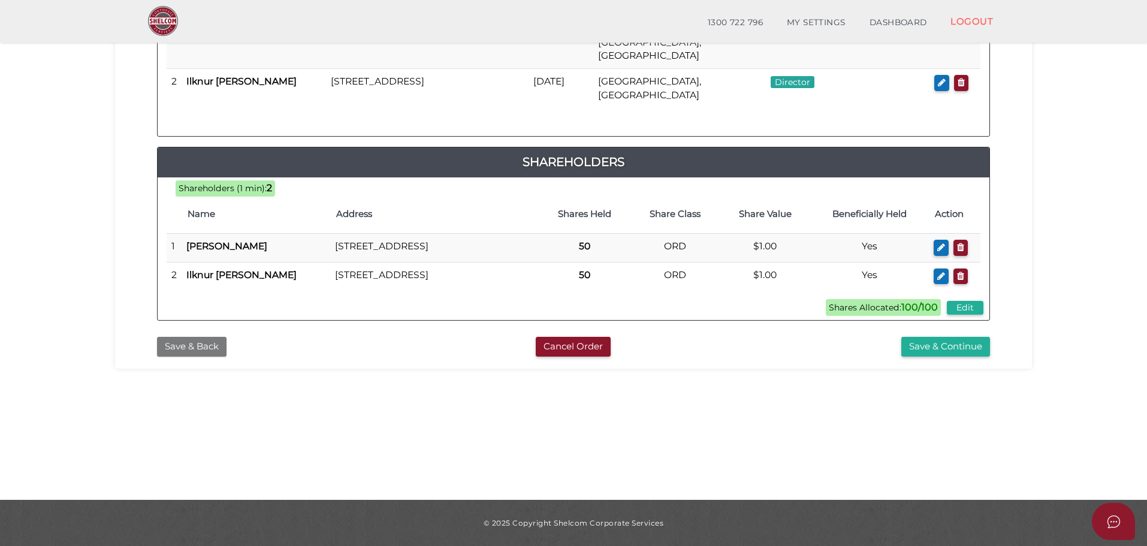
click at [186, 357] on button "Save & Back" at bounding box center [192, 347] width 70 height 20
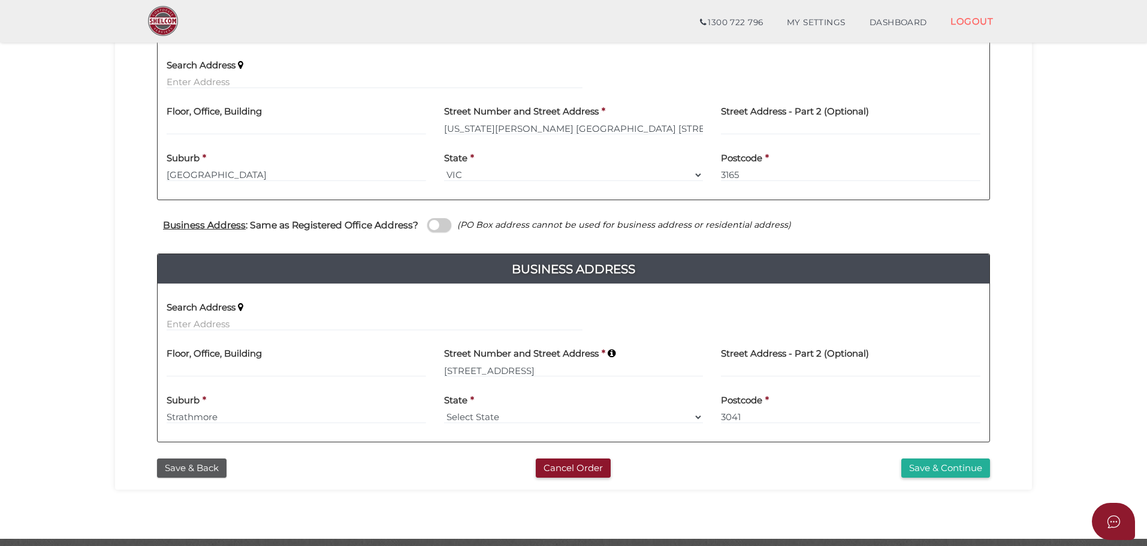
scroll to position [300, 0]
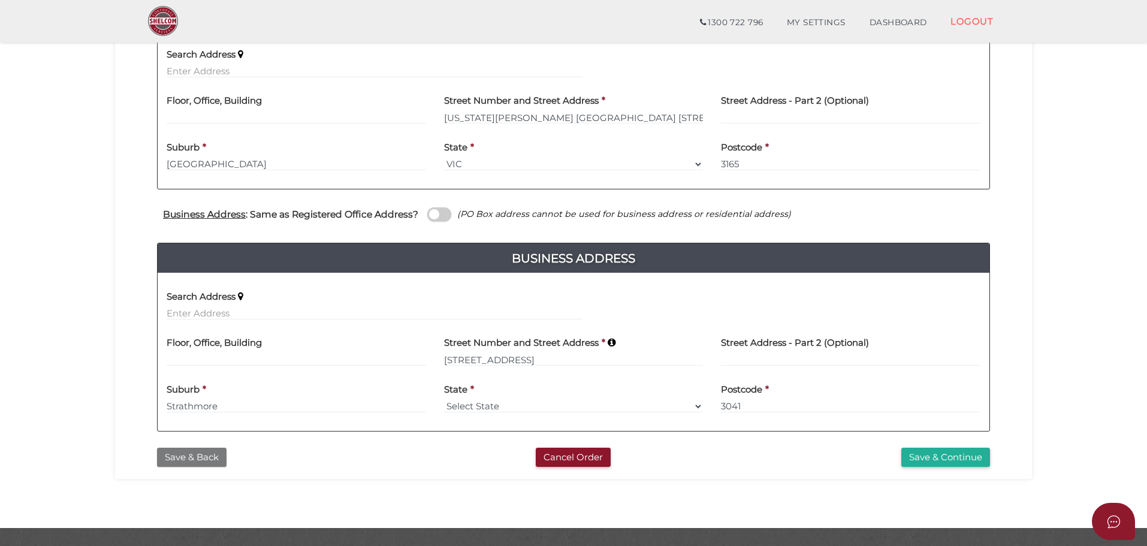
click at [206, 451] on button "Save & Back" at bounding box center [192, 458] width 70 height 20
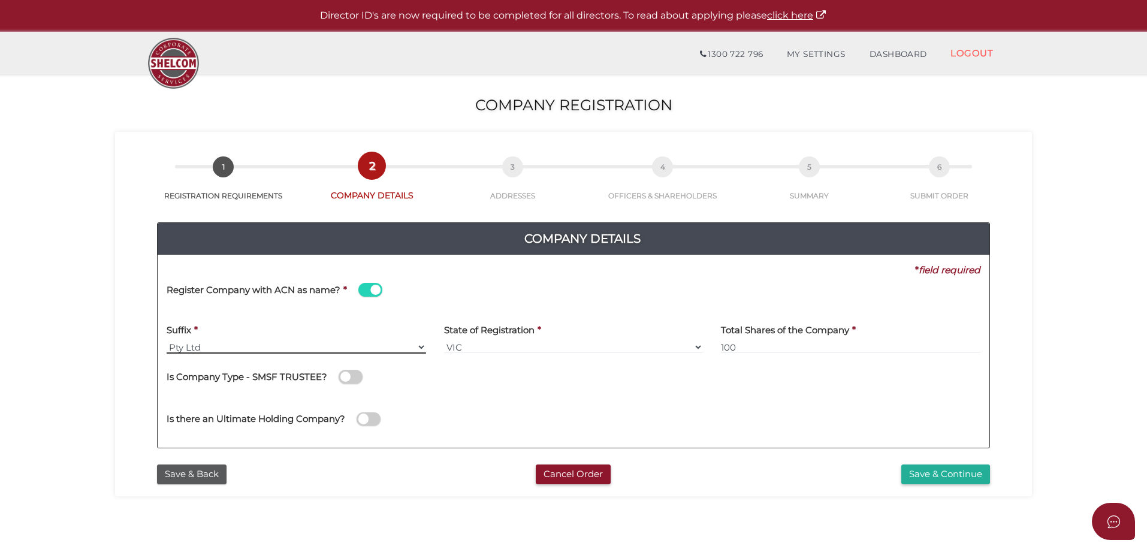
click at [168, 346] on select "Pty Ltd Pty Ltd Pty. Ltd. Pty Limited Proprietary Limited Proprietary Ltd" at bounding box center [296, 346] width 259 height 13
click at [167, 340] on select "Pty Ltd Pty Ltd Pty. Ltd. Pty Limited Proprietary Limited Proprietary Ltd" at bounding box center [296, 346] width 259 height 13
click at [487, 400] on div "Is there an Ultimate Holding Company?" at bounding box center [375, 413] width 416 height 34
click at [199, 482] on button "Save & Back" at bounding box center [192, 474] width 70 height 20
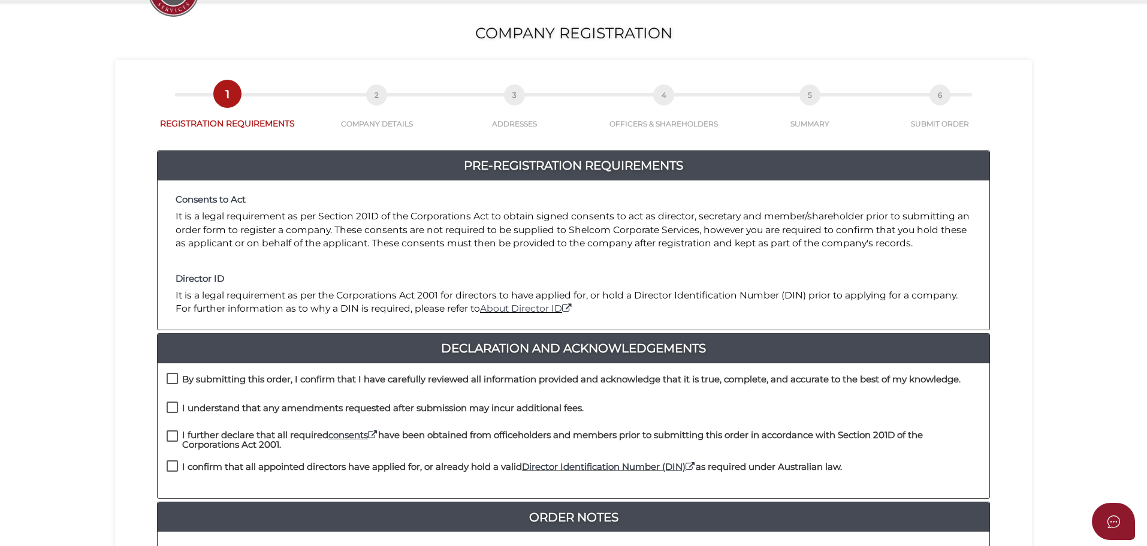
scroll to position [240, 0]
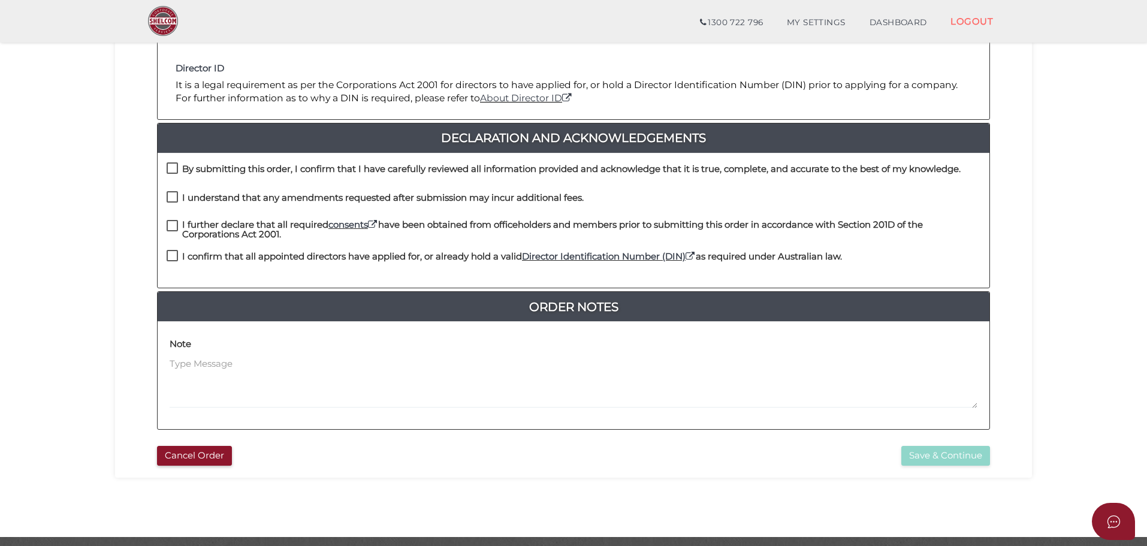
drag, startPoint x: 172, startPoint y: 255, endPoint x: 173, endPoint y: 248, distance: 6.6
click at [172, 255] on label "I confirm that all appointed directors have applied for, or already hold a vali…" at bounding box center [504, 259] width 675 height 15
checkbox input "true"
click at [170, 226] on label "I further declare that all required consents have been obtained from officehold…" at bounding box center [574, 227] width 814 height 15
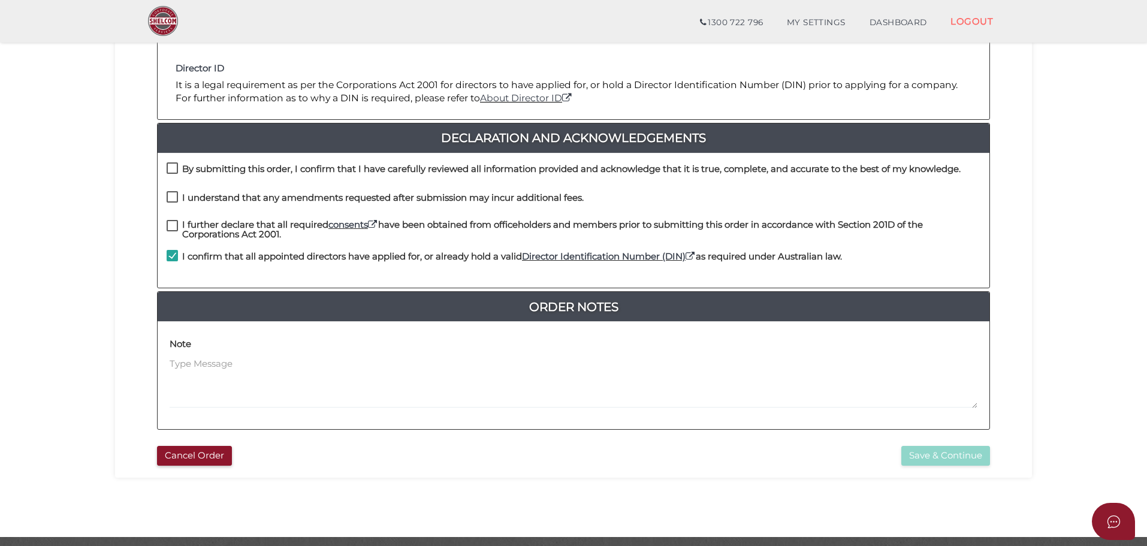
checkbox input "true"
click at [170, 199] on label "I understand that any amendments requested after submission may incur additiona…" at bounding box center [375, 200] width 417 height 15
checkbox input "true"
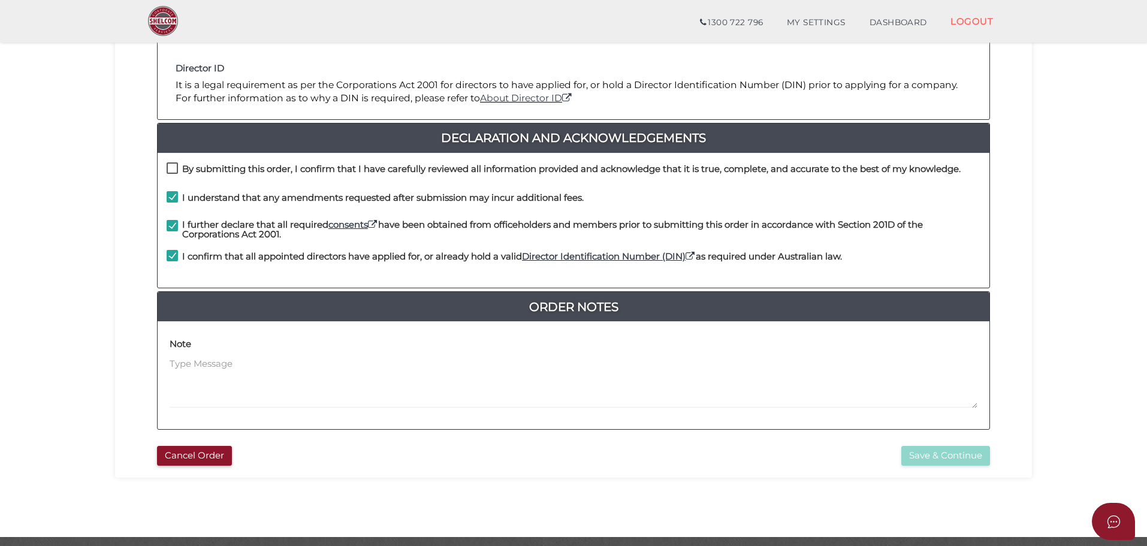
click at [172, 170] on label "By submitting this order, I confirm that I have carefully reviewed all informat…" at bounding box center [564, 171] width 794 height 15
checkbox input "true"
click at [948, 457] on button "Save & Continue" at bounding box center [945, 456] width 89 height 20
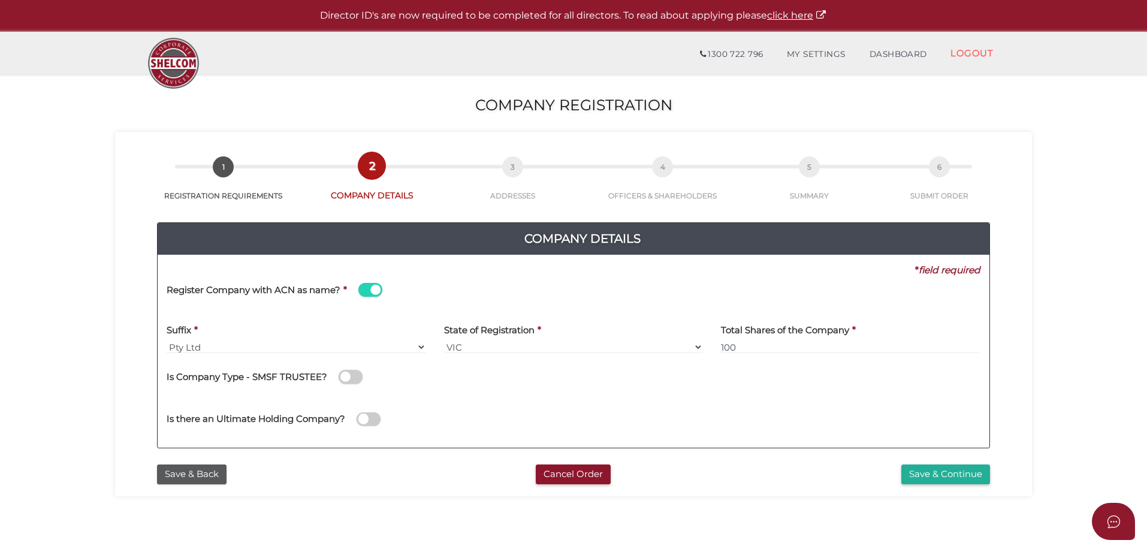
click at [497, 250] on div "Company Details" at bounding box center [583, 238] width 850 height 31
click at [777, 475] on div "Save & Continue" at bounding box center [856, 474] width 283 height 20
click at [936, 480] on button "Save & Continue" at bounding box center [945, 474] width 89 height 20
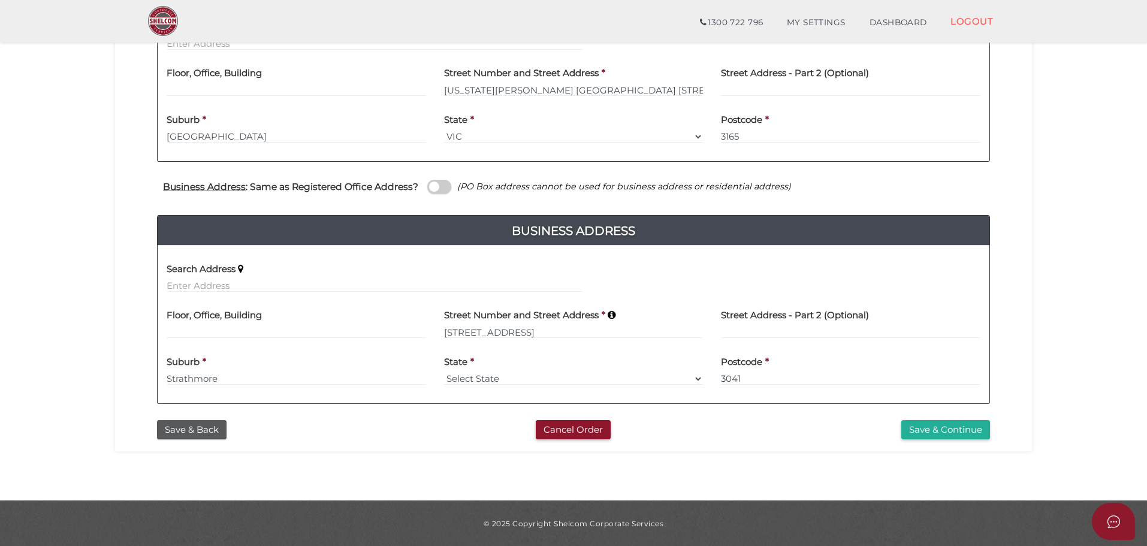
scroll to position [328, 0]
click at [209, 426] on button "Save & Back" at bounding box center [192, 429] width 70 height 20
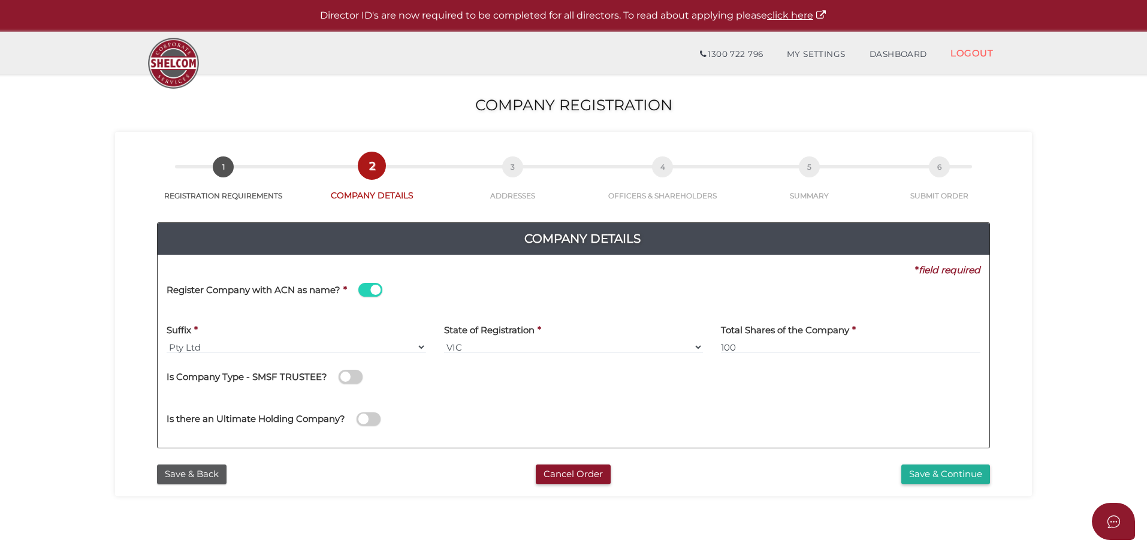
click at [368, 292] on span at bounding box center [370, 290] width 24 height 14
click at [0, 0] on input "checkbox" at bounding box center [0, 0] width 0 height 0
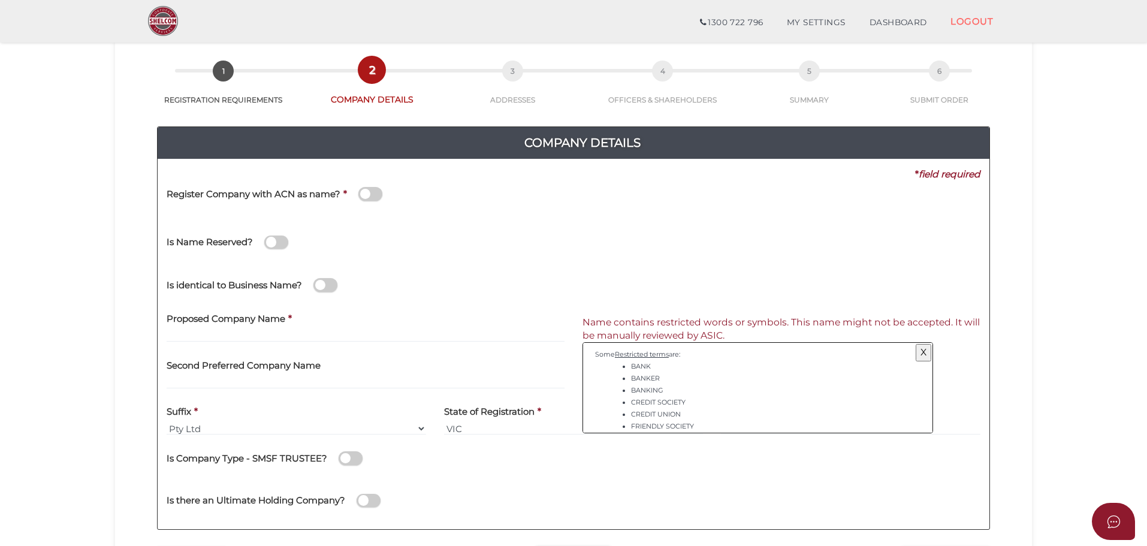
scroll to position [120, 0]
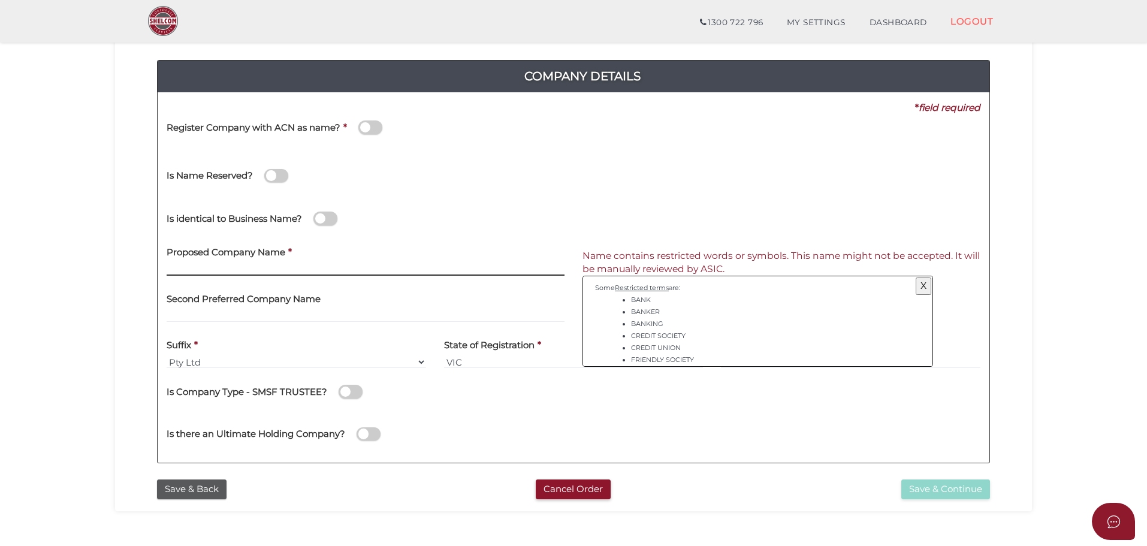
click at [292, 264] on input "text" at bounding box center [366, 268] width 398 height 13
click at [228, 275] on input "text" at bounding box center [366, 268] width 398 height 13
paste input "D & E Dutton Investments Pty Ltd"
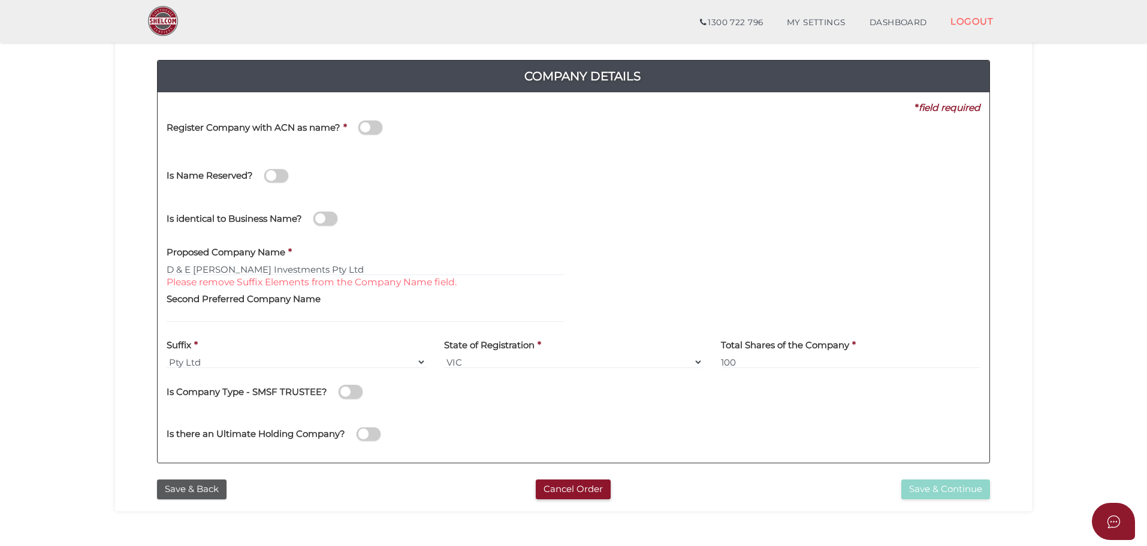
click at [259, 309] on label "Second Preferred Company Name" at bounding box center [244, 297] width 154 height 25
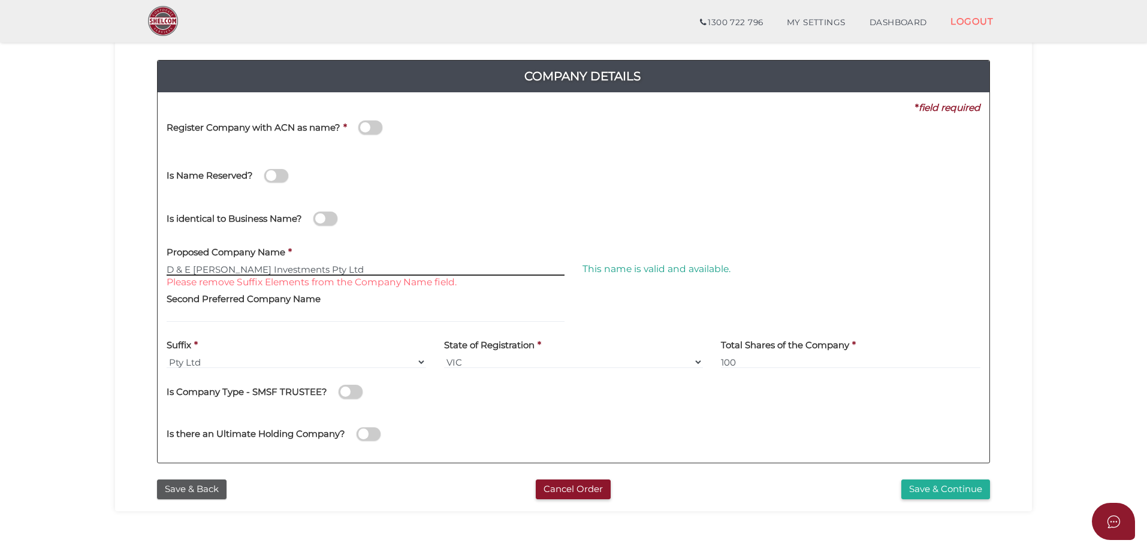
click at [339, 269] on input "D & E Dutton Investments Pty Ltd" at bounding box center [366, 268] width 398 height 13
type input "D & E Dutton Investments"
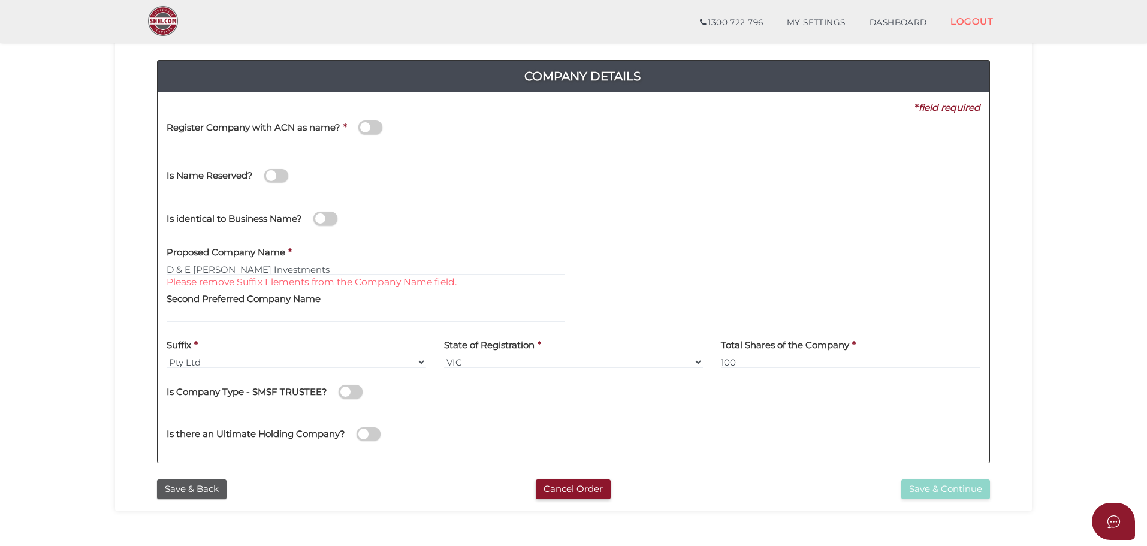
click at [704, 443] on div "Is there an Ultimate Holding Company?" at bounding box center [574, 432] width 832 height 43
click at [952, 494] on button "Save & Continue" at bounding box center [945, 489] width 89 height 20
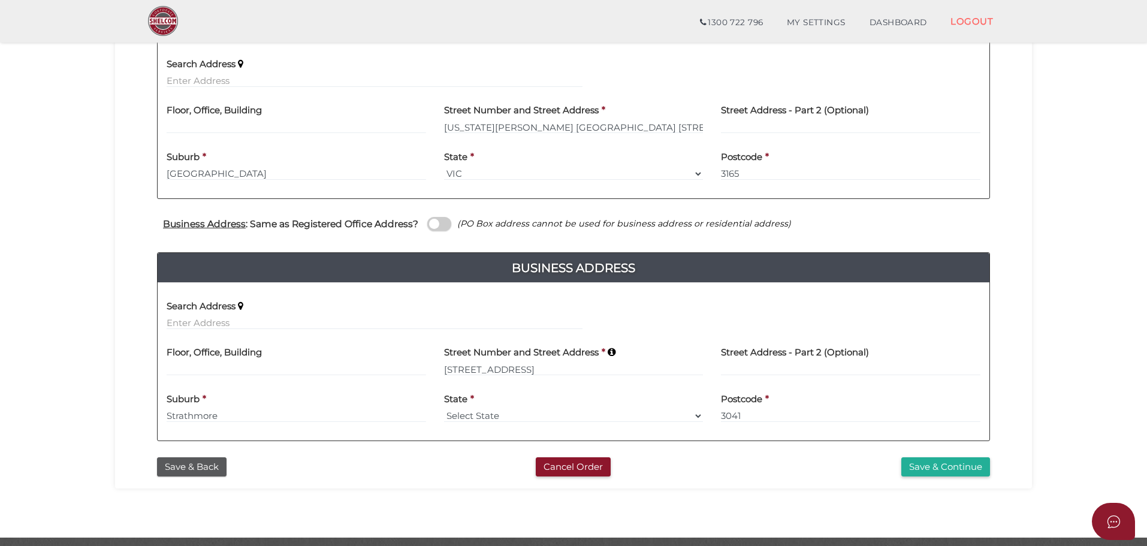
scroll to position [328, 0]
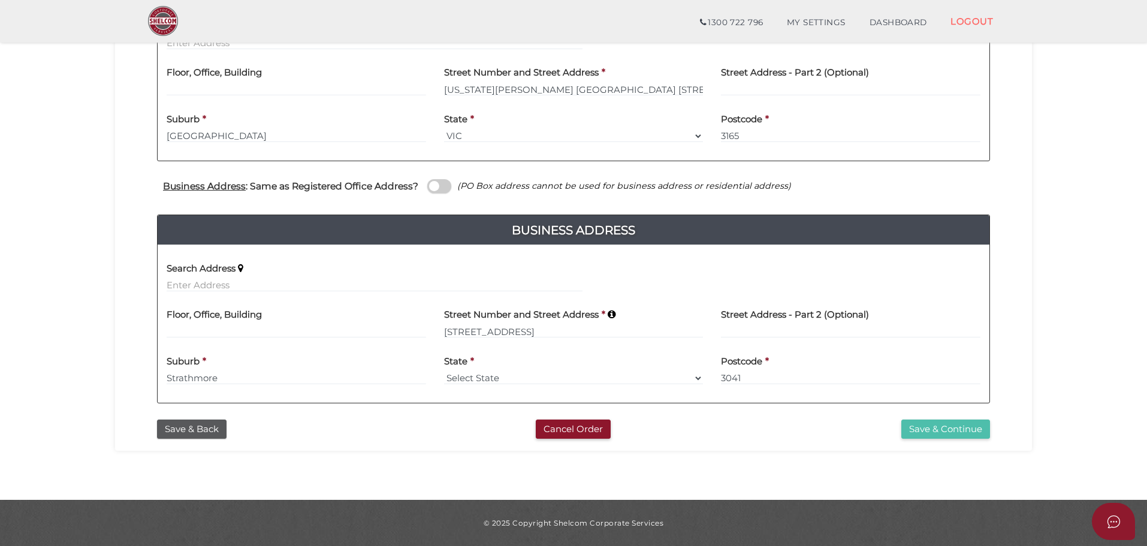
click at [930, 428] on button "Save & Continue" at bounding box center [945, 429] width 89 height 20
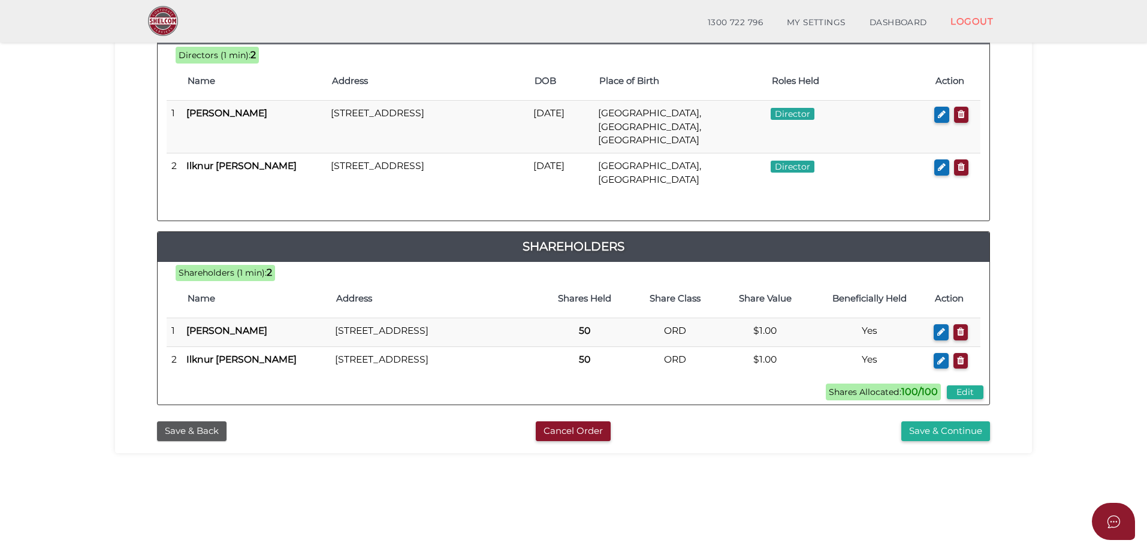
scroll to position [277, 0]
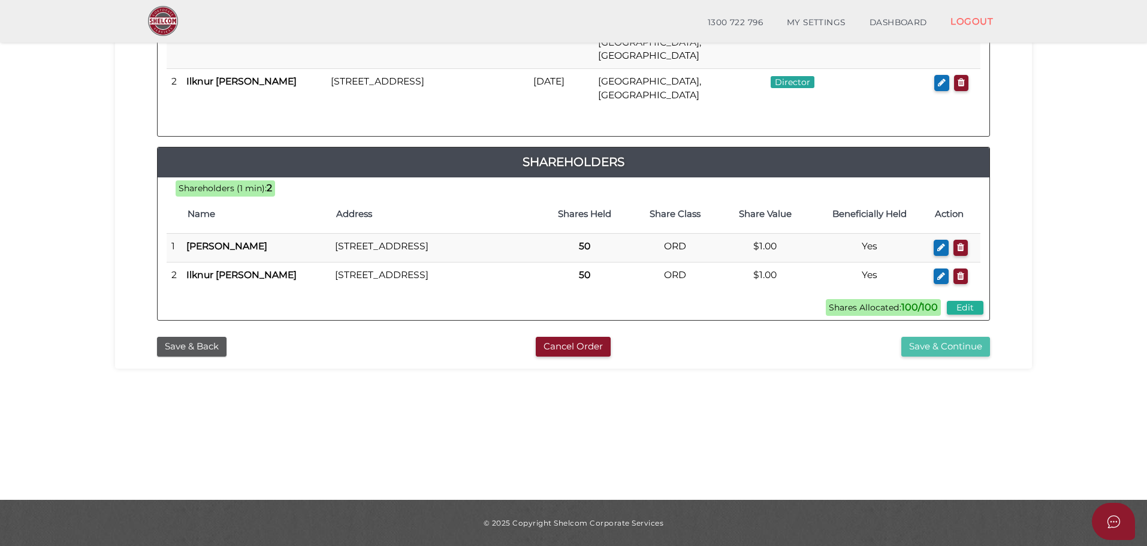
click at [971, 354] on button "Save & Continue" at bounding box center [945, 347] width 89 height 20
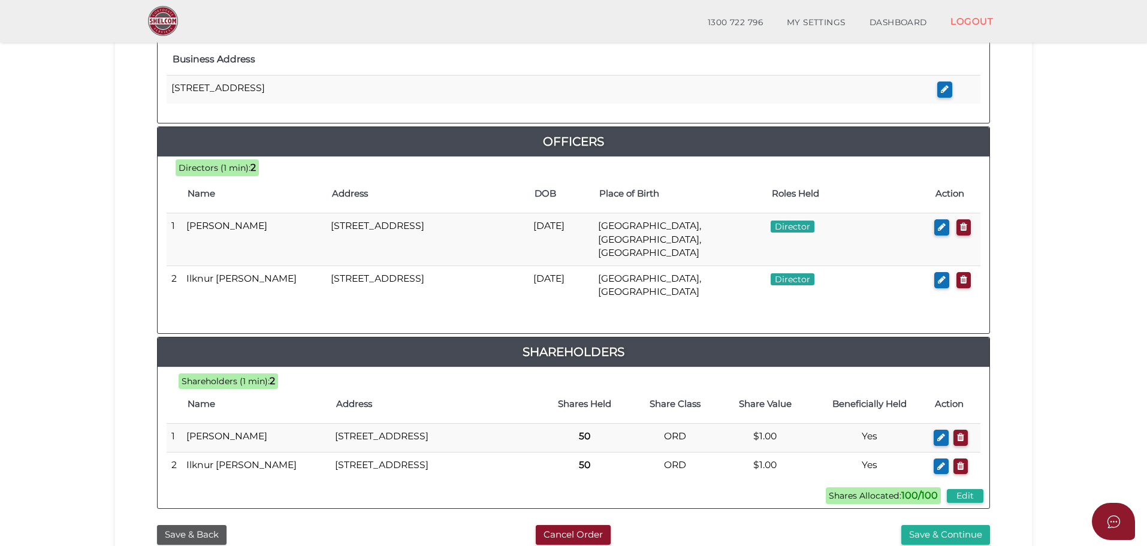
scroll to position [593, 0]
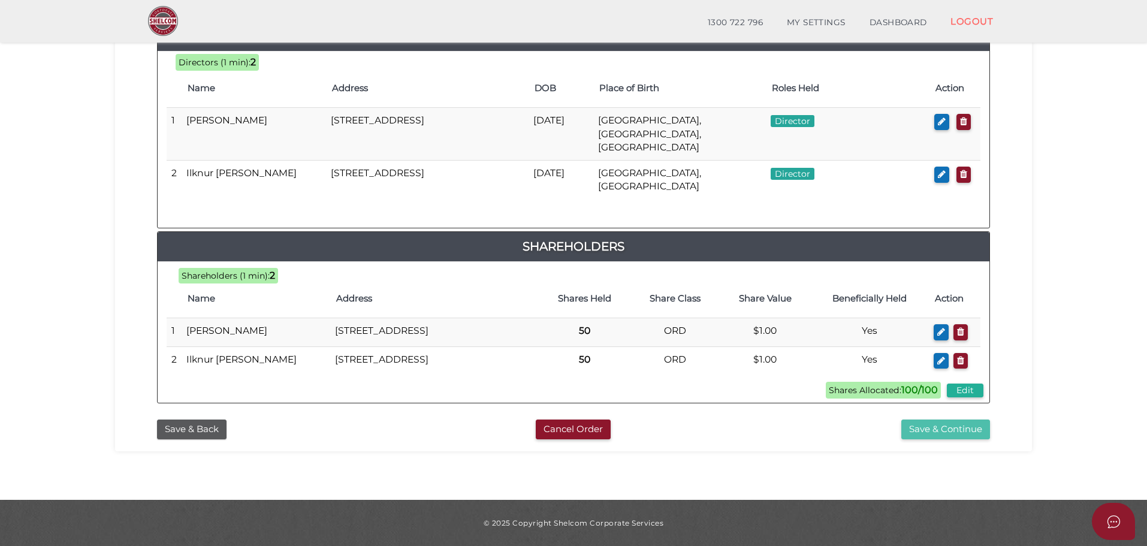
click at [964, 433] on button "Save & Continue" at bounding box center [945, 429] width 89 height 20
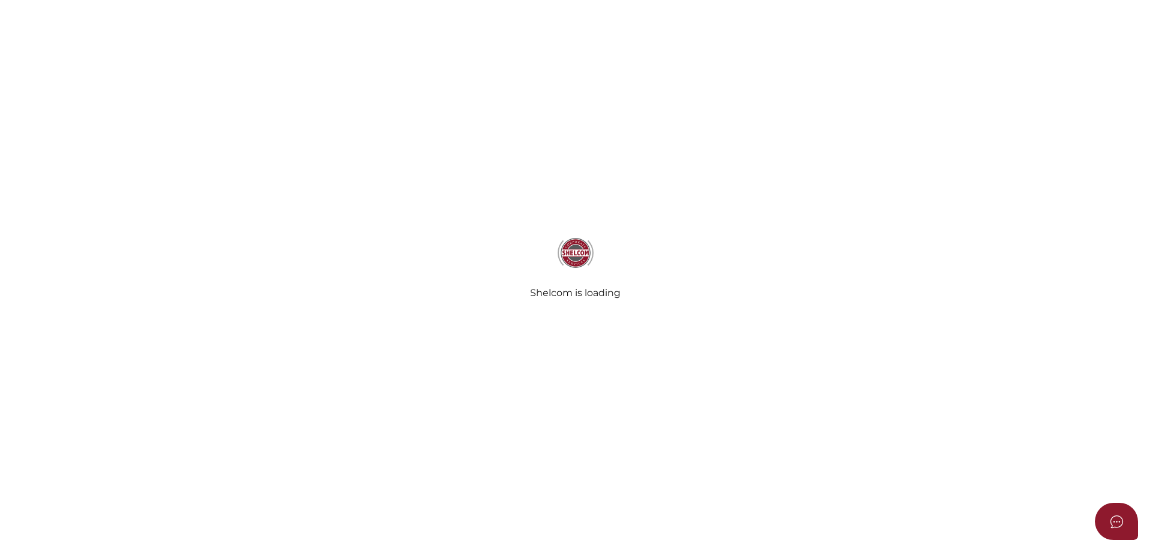
select select "Comb Binding"
radio input "true"
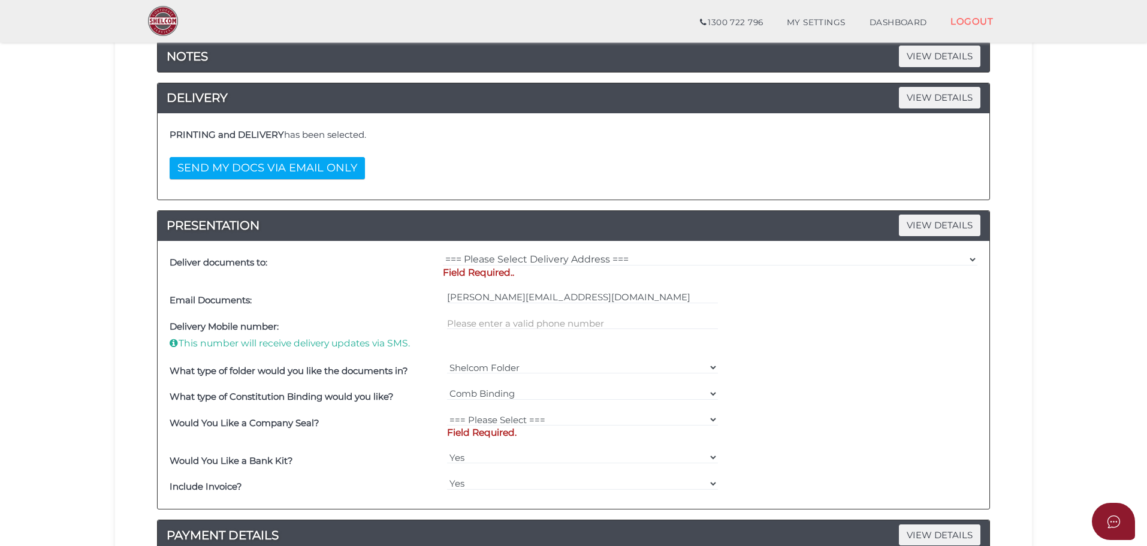
scroll to position [240, 0]
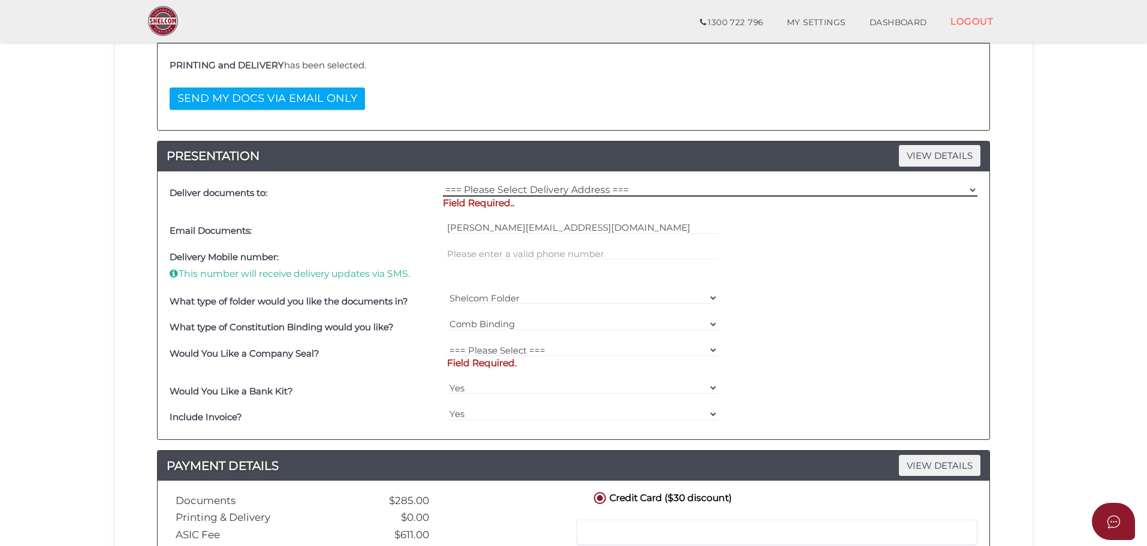
click at [554, 188] on select "=== Please Select Delivery Address === (User Address - Susan Yildiz) Virginia P…" at bounding box center [710, 189] width 534 height 13
select select "0"
click at [443, 183] on select "=== Please Select Delivery Address === (User Address - Susan Yildiz) Virginia P…" at bounding box center [710, 189] width 534 height 13
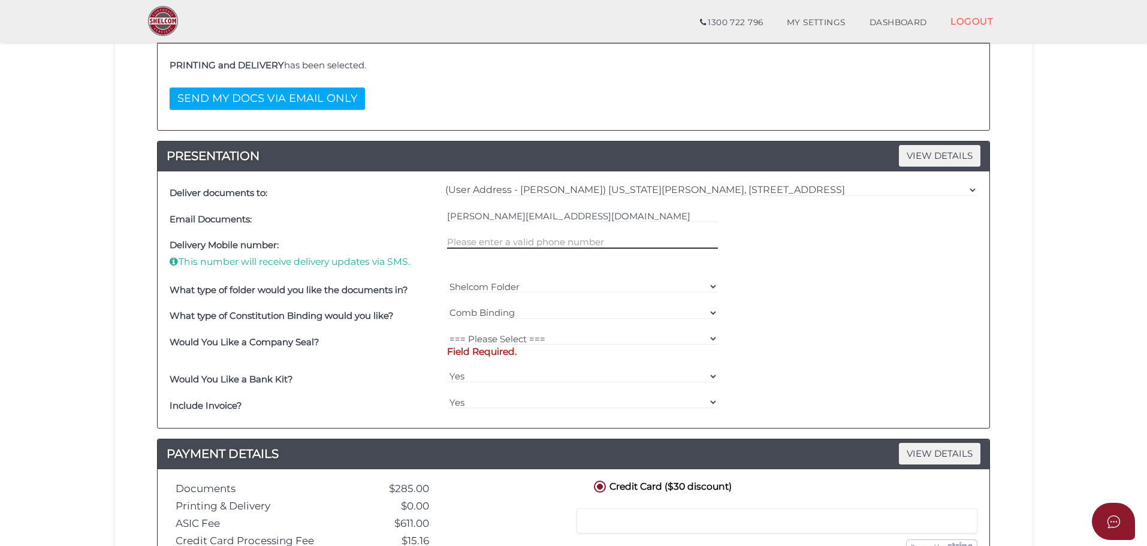
click at [540, 235] on input "text" at bounding box center [582, 241] width 271 height 13
click at [507, 242] on input "text" at bounding box center [582, 241] width 271 height 13
type input "0434123552"
click at [545, 341] on select "=== Please Select === Fold Seal $50 No Seal" at bounding box center [582, 338] width 271 height 13
select select "0"
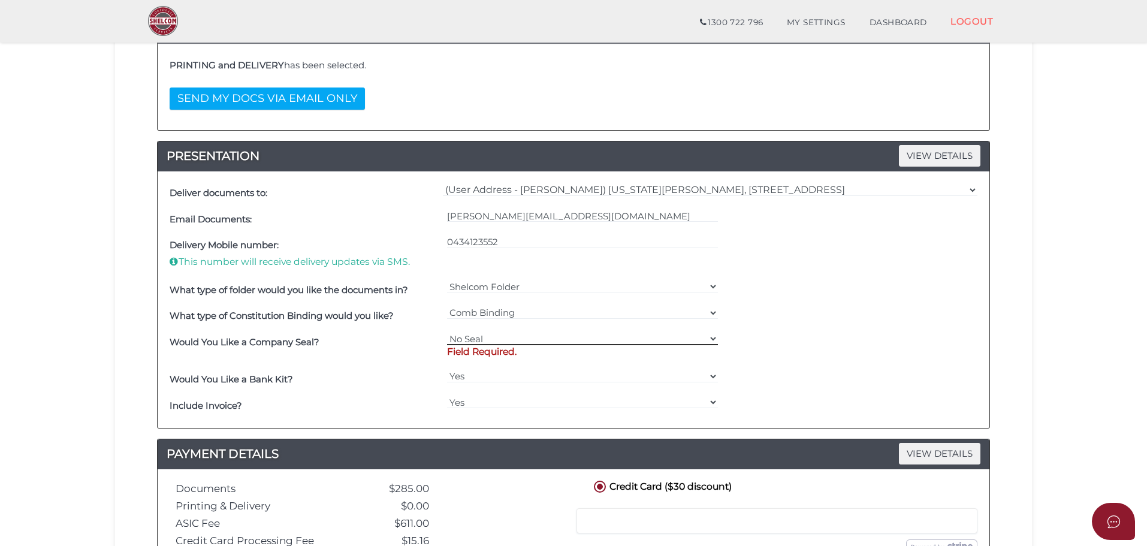
click at [447, 332] on select "=== Please Select === Fold Seal $50 No Seal" at bounding box center [582, 338] width 271 height 13
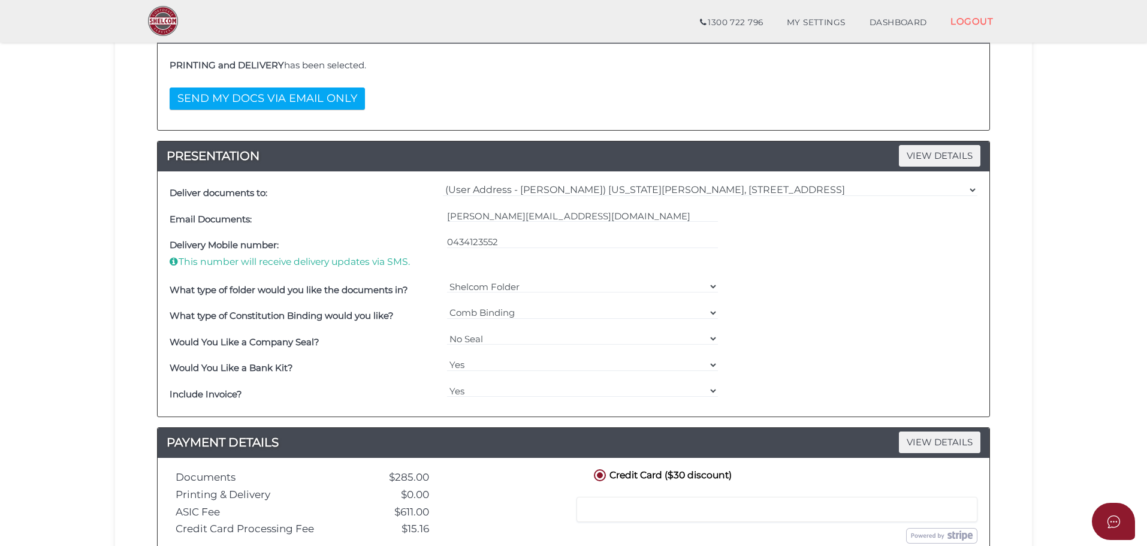
click at [322, 370] on h4 "Would You Like a Bank Kit?" at bounding box center [305, 368] width 271 height 10
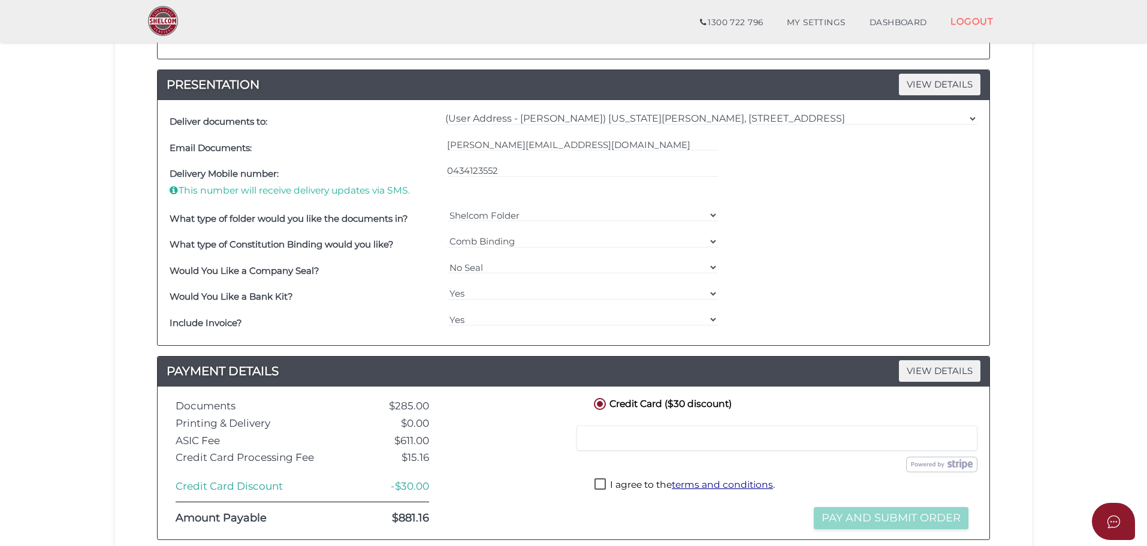
scroll to position [419, 0]
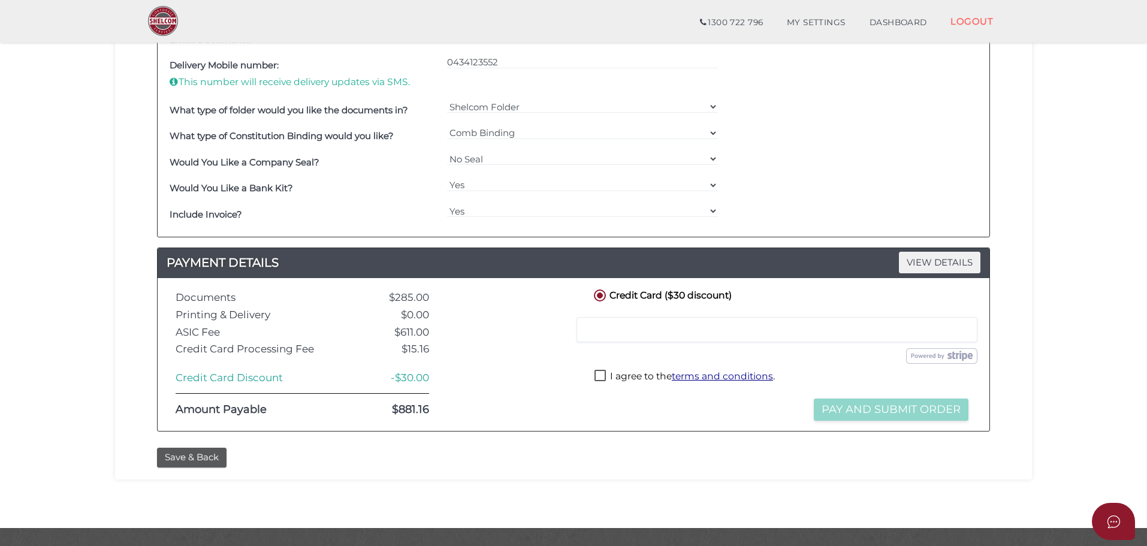
click at [415, 445] on div "Save & Back" at bounding box center [573, 455] width 899 height 26
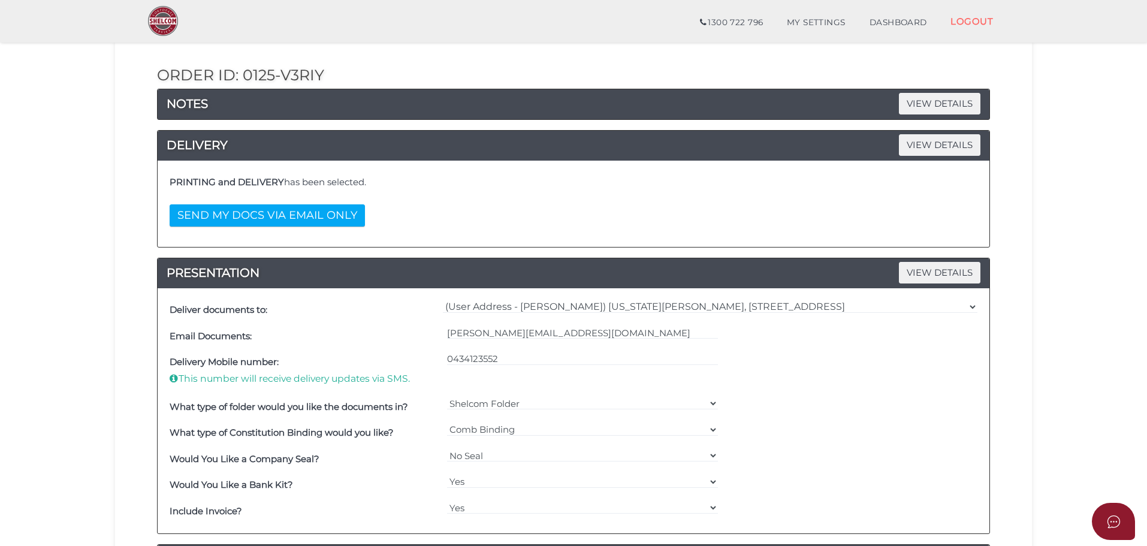
scroll to position [0, 0]
